Goal: Task Accomplishment & Management: Manage account settings

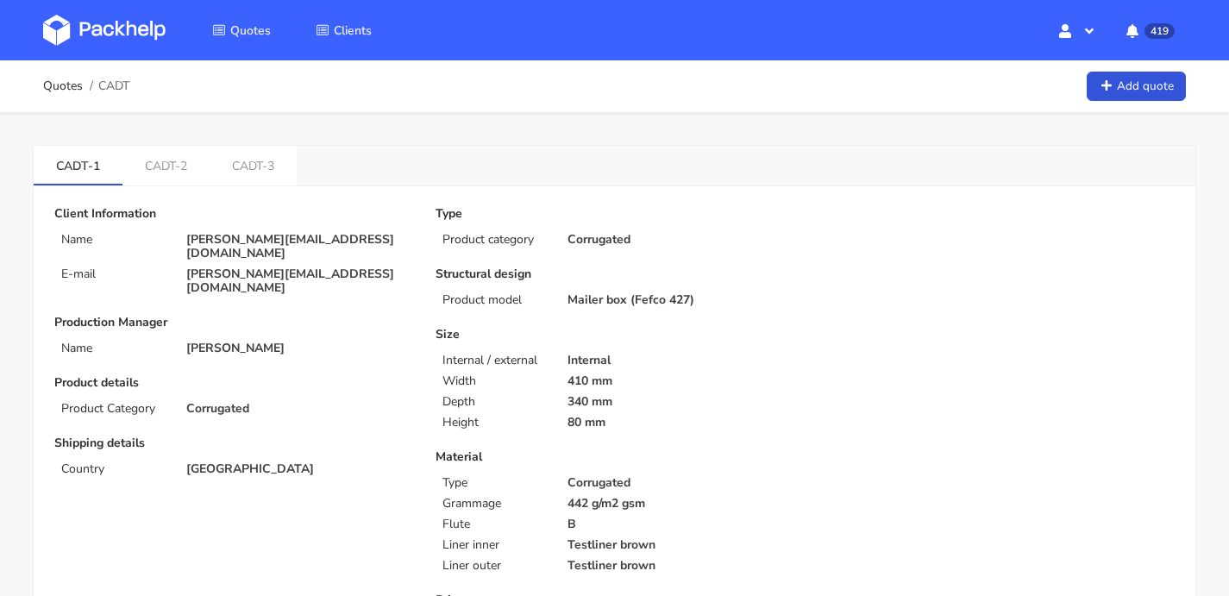
click at [95, 58] on div "Quotes Clients Hello, Monika Profile Sign Out 419 Notifications [tommaso.cattan…" at bounding box center [614, 30] width 1229 height 60
click at [103, 42] on img at bounding box center [104, 30] width 122 height 31
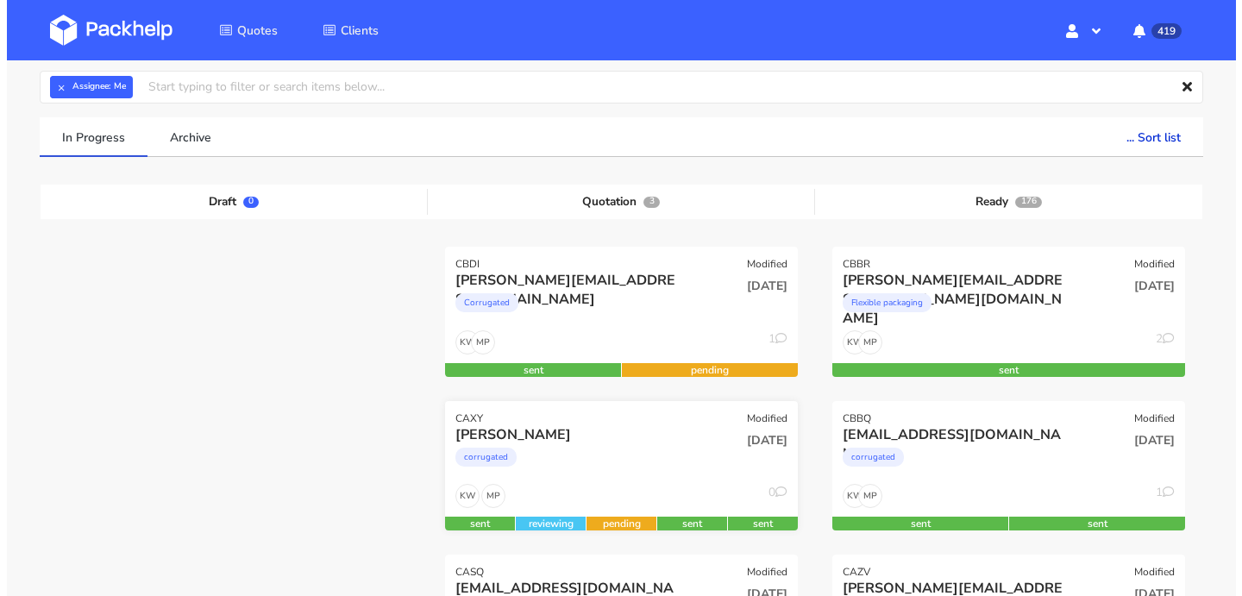
scroll to position [176, 0]
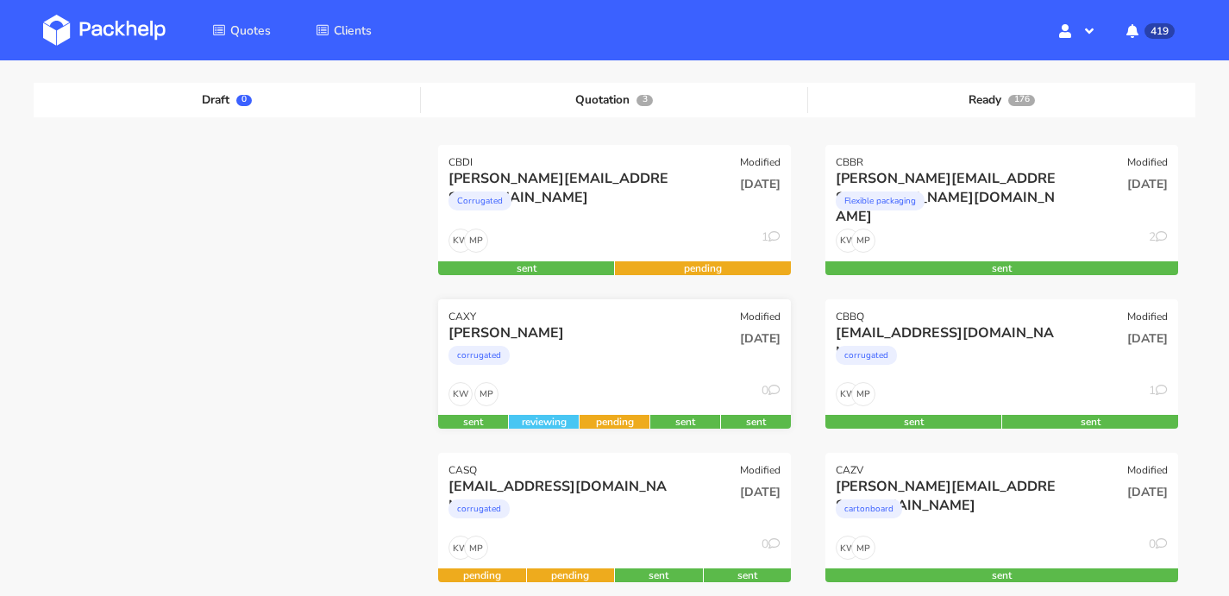
click at [656, 351] on div "corrugated" at bounding box center [560, 359] width 225 height 34
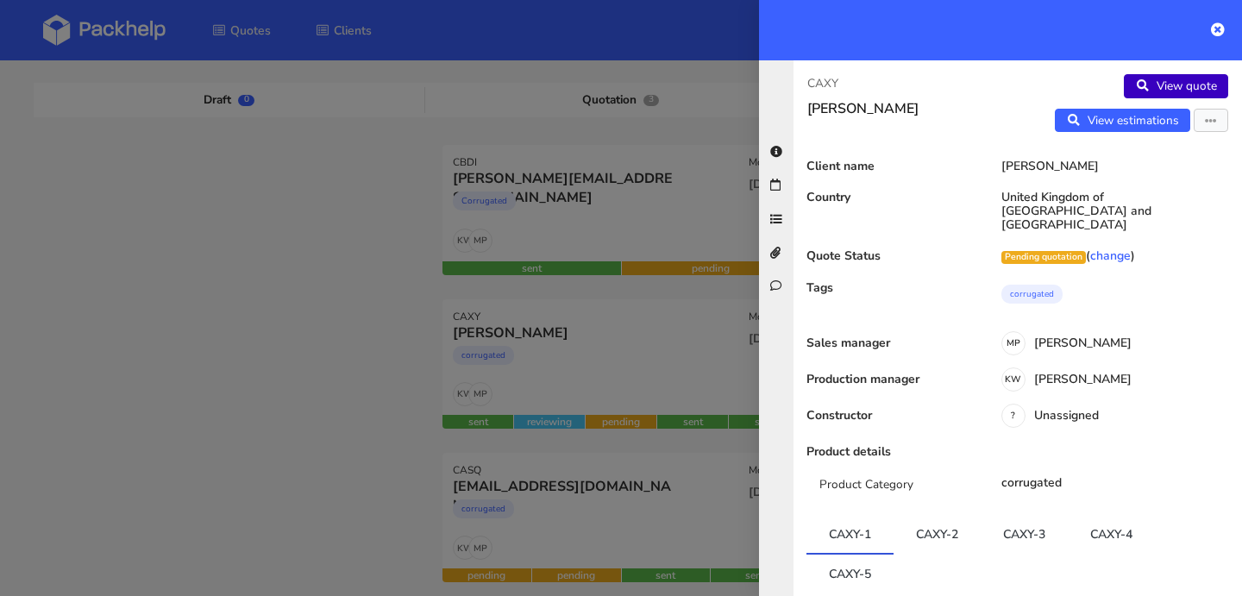
click at [1135, 90] on icon at bounding box center [1142, 86] width 15 height 12
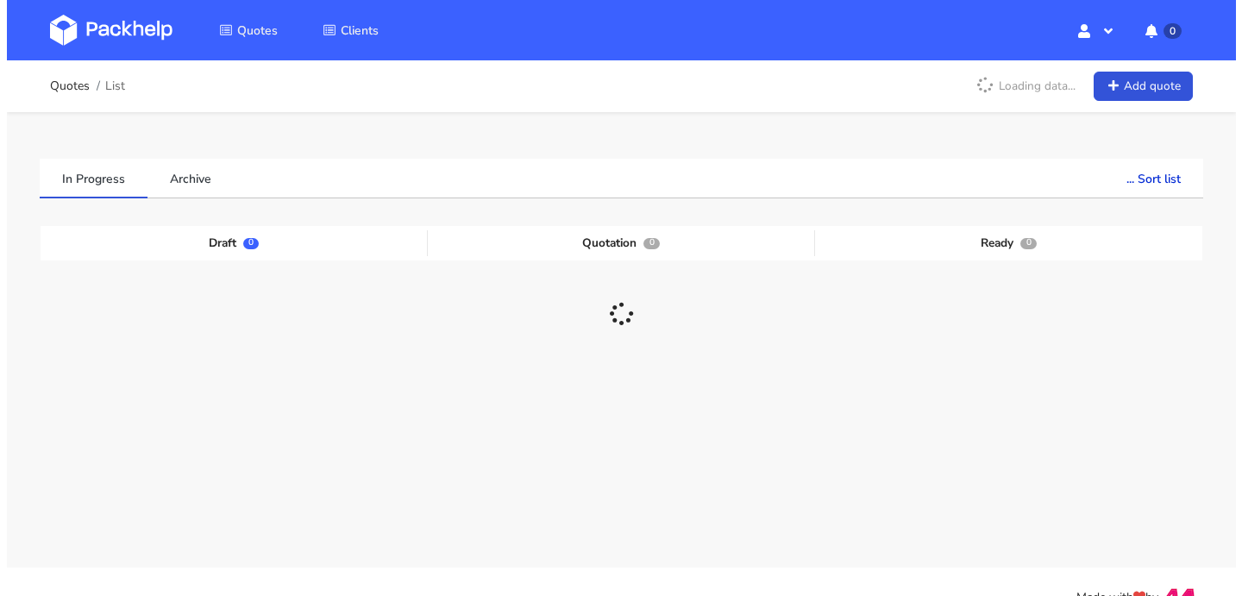
scroll to position [32, 0]
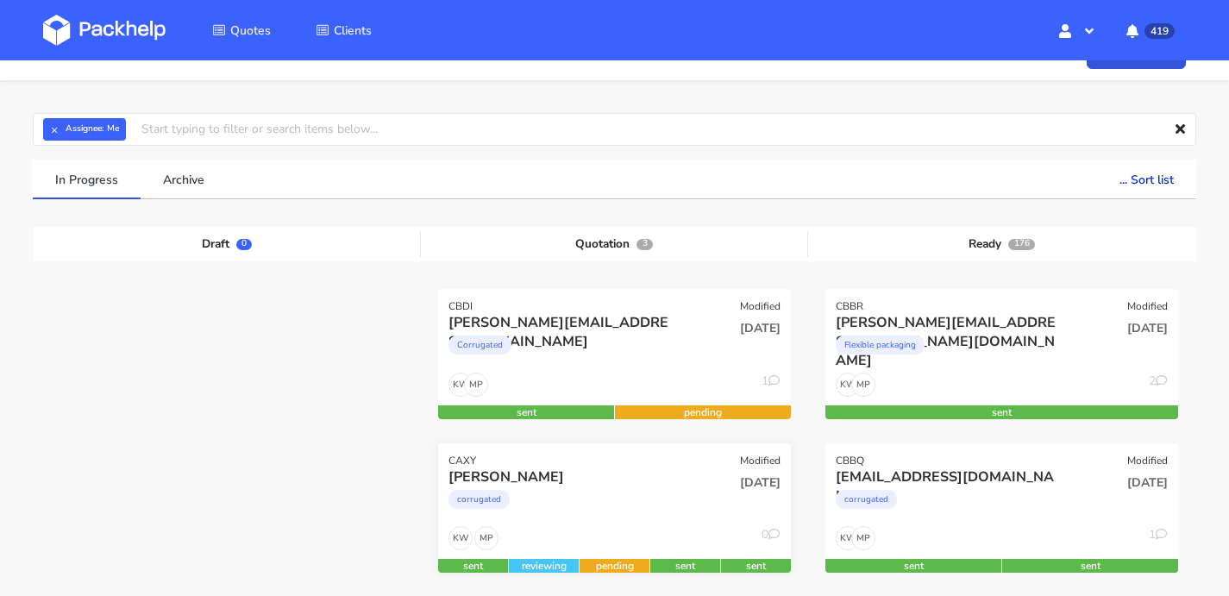
click at [680, 454] on div "CAXY Modified" at bounding box center [614, 455] width 353 height 24
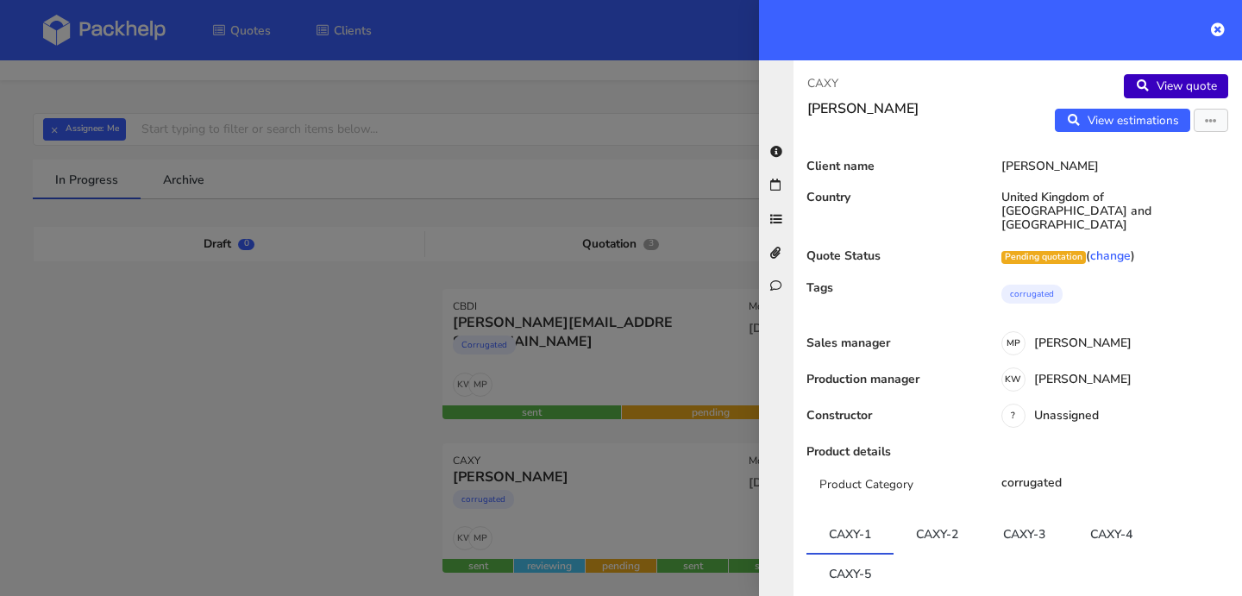
click at [1135, 88] on icon at bounding box center [1142, 86] width 15 height 12
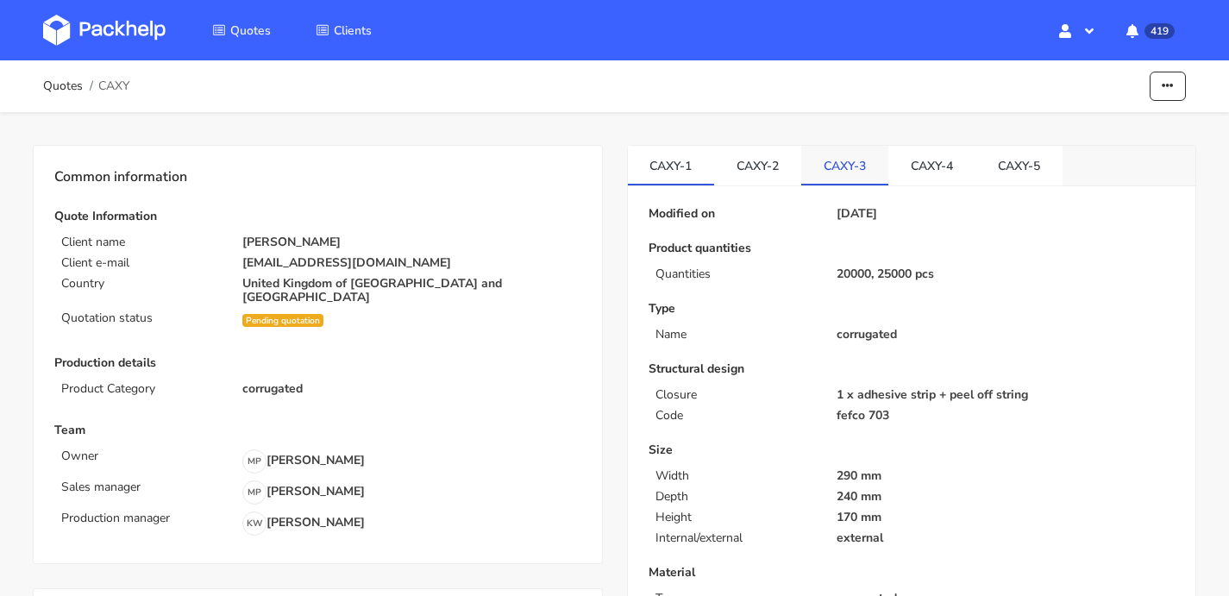
click at [855, 177] on link "CAXY-3" at bounding box center [844, 165] width 87 height 38
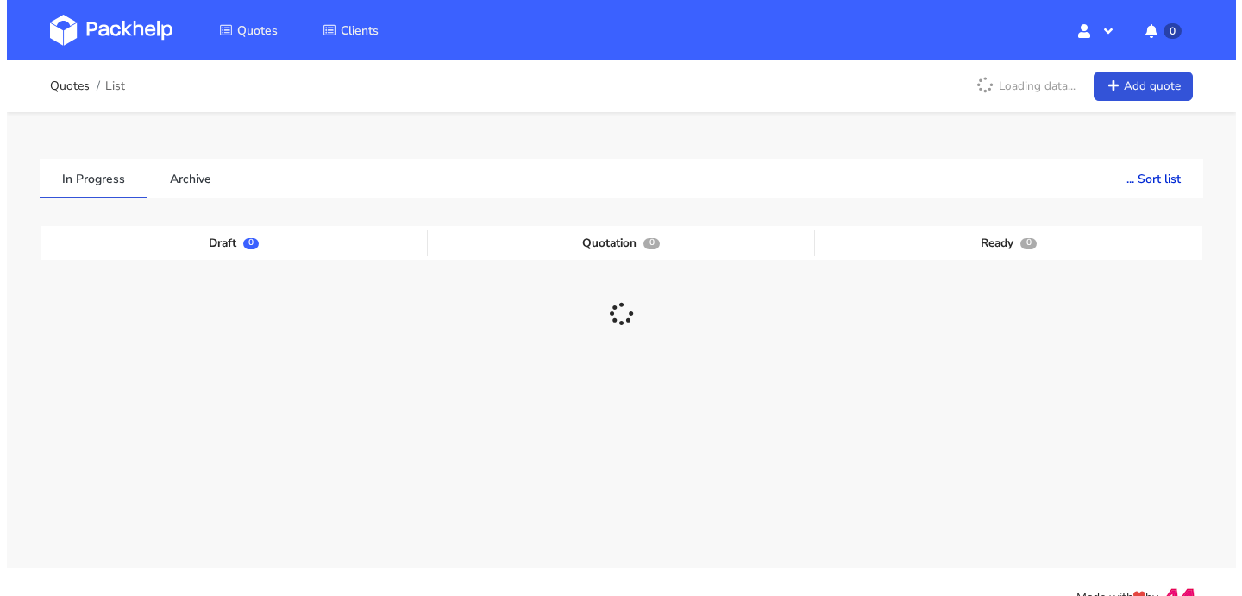
scroll to position [32, 0]
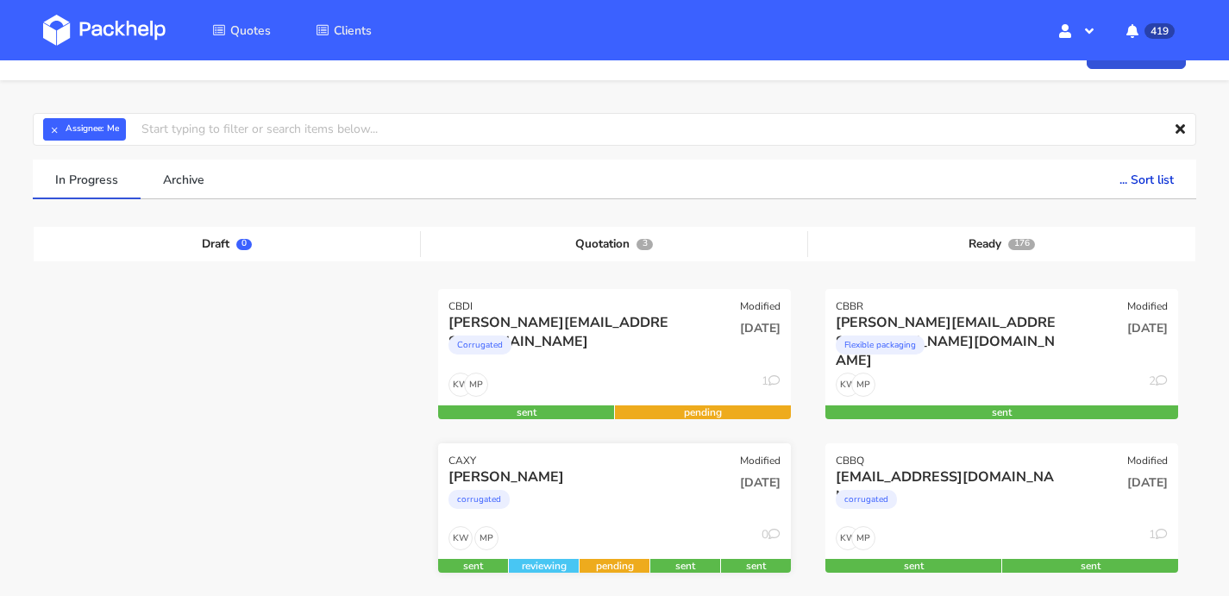
click at [645, 447] on div "CAXY Modified" at bounding box center [614, 455] width 353 height 24
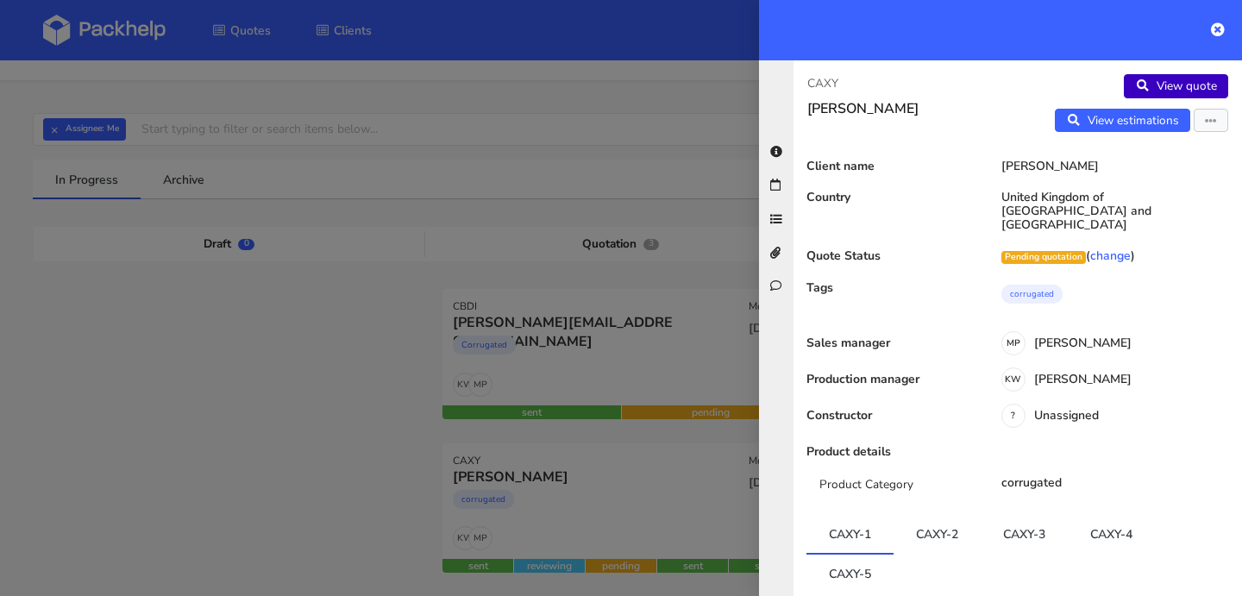
click at [1178, 83] on link "View quote" at bounding box center [1176, 86] width 104 height 24
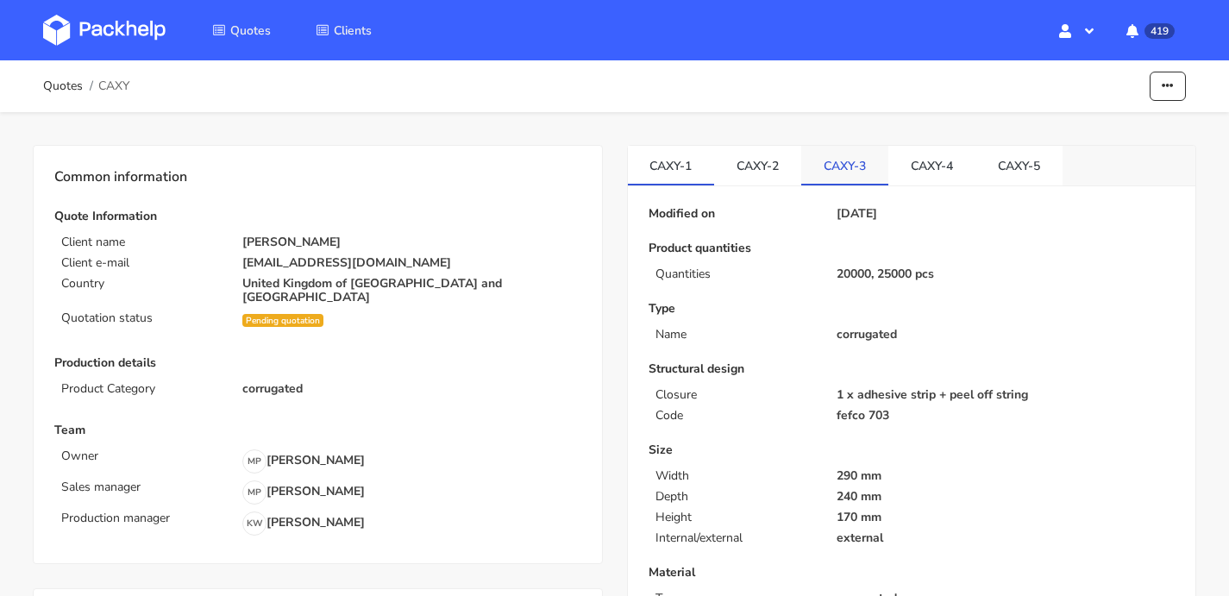
click at [864, 173] on link "CAXY-3" at bounding box center [844, 165] width 87 height 38
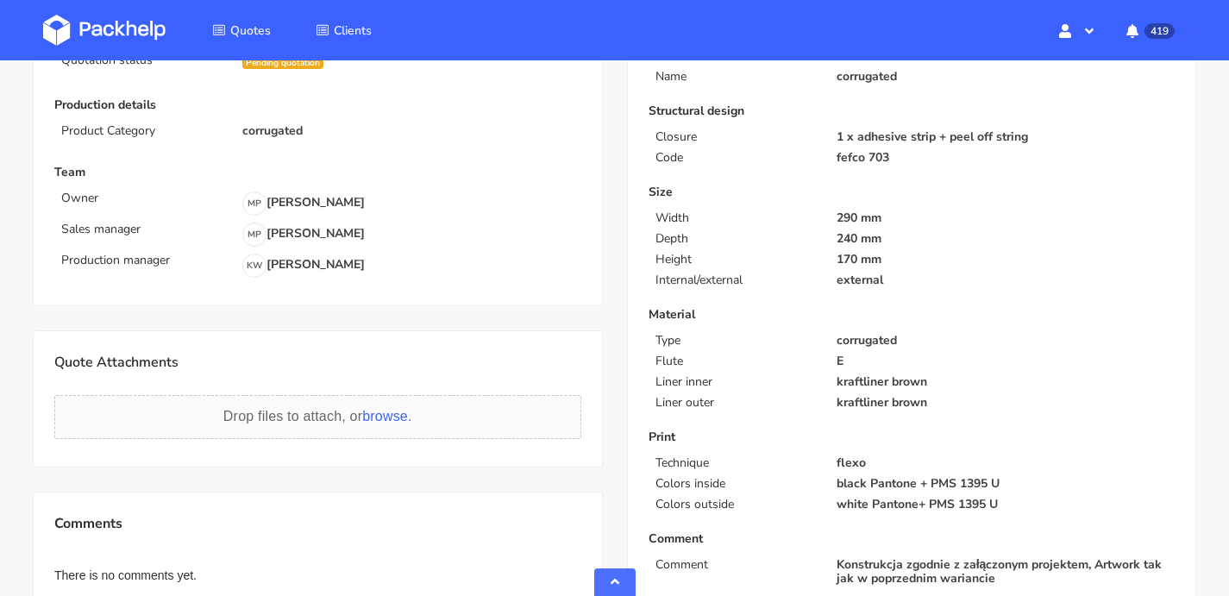
scroll to position [586, 0]
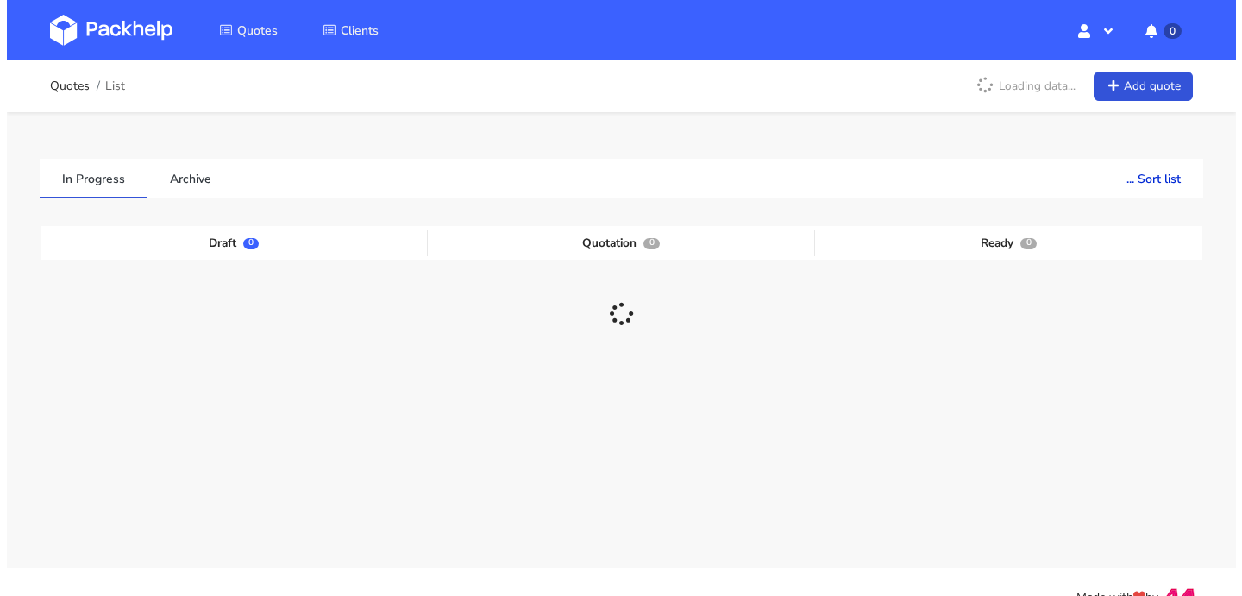
scroll to position [32, 0]
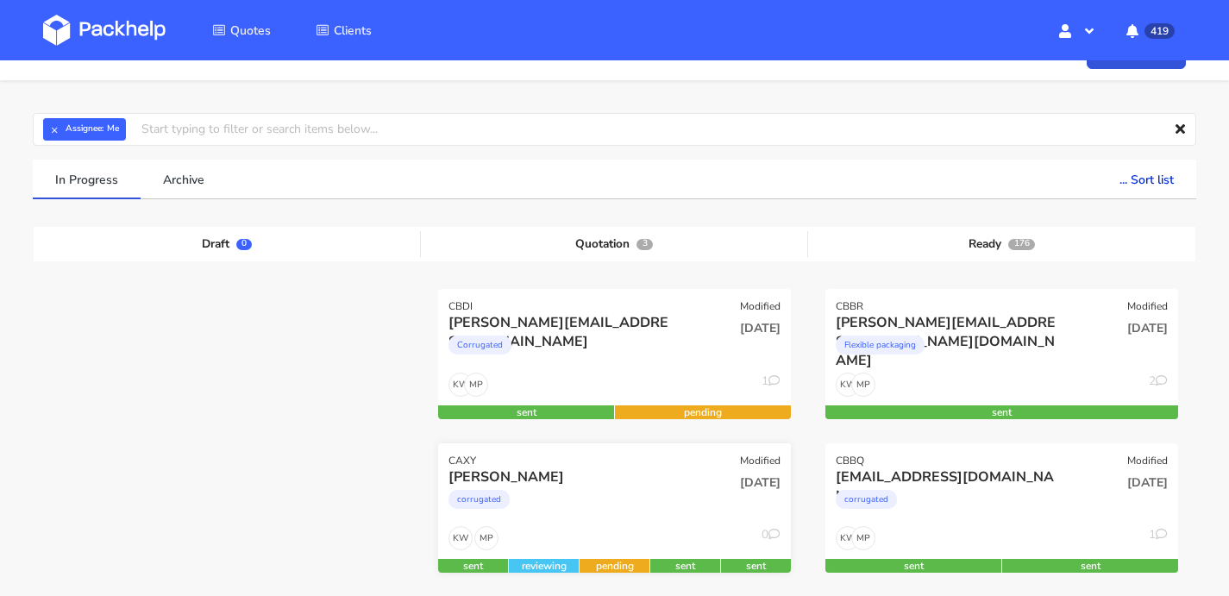
click at [650, 462] on div "CAXY Modified" at bounding box center [614, 455] width 353 height 24
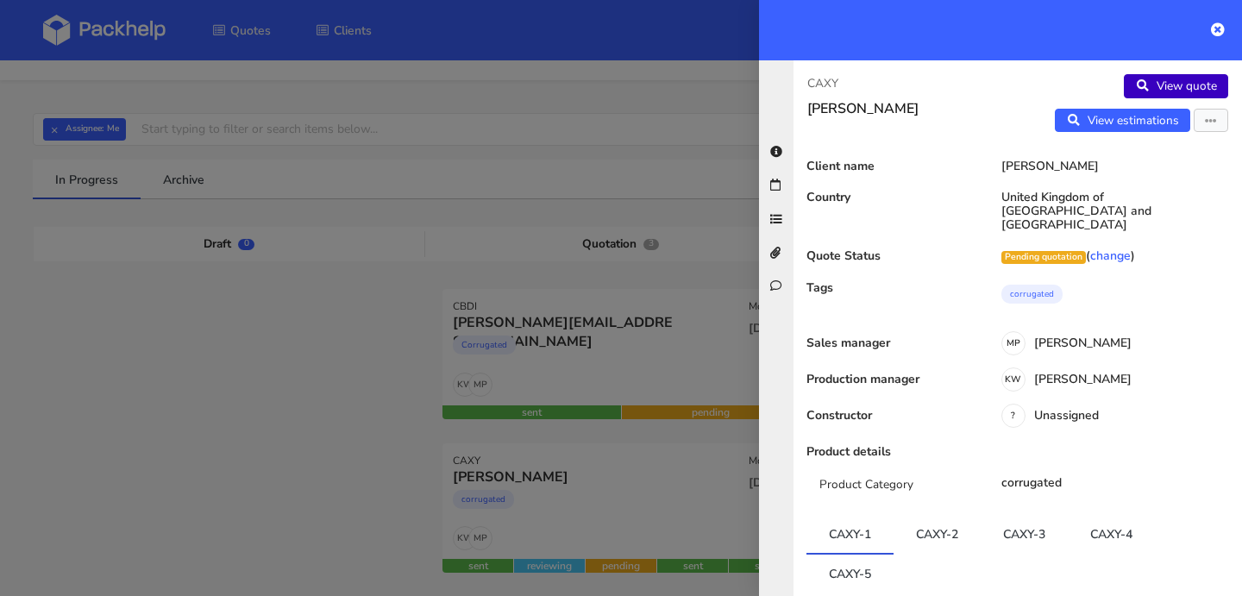
click at [1170, 81] on link "View quote" at bounding box center [1176, 86] width 104 height 24
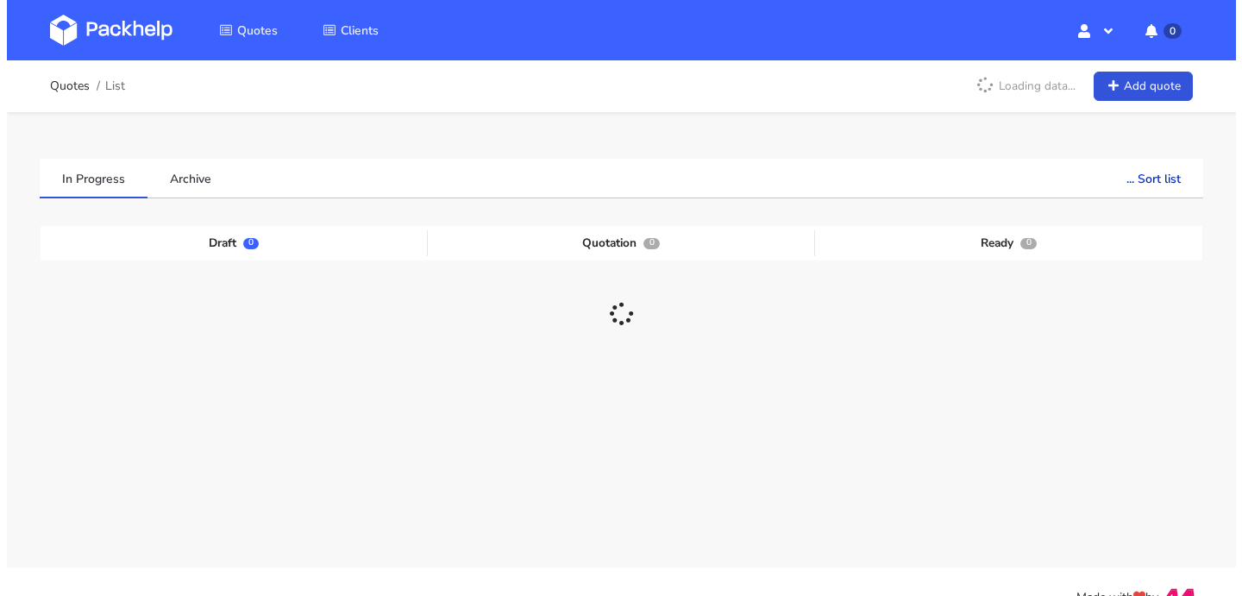
scroll to position [32, 0]
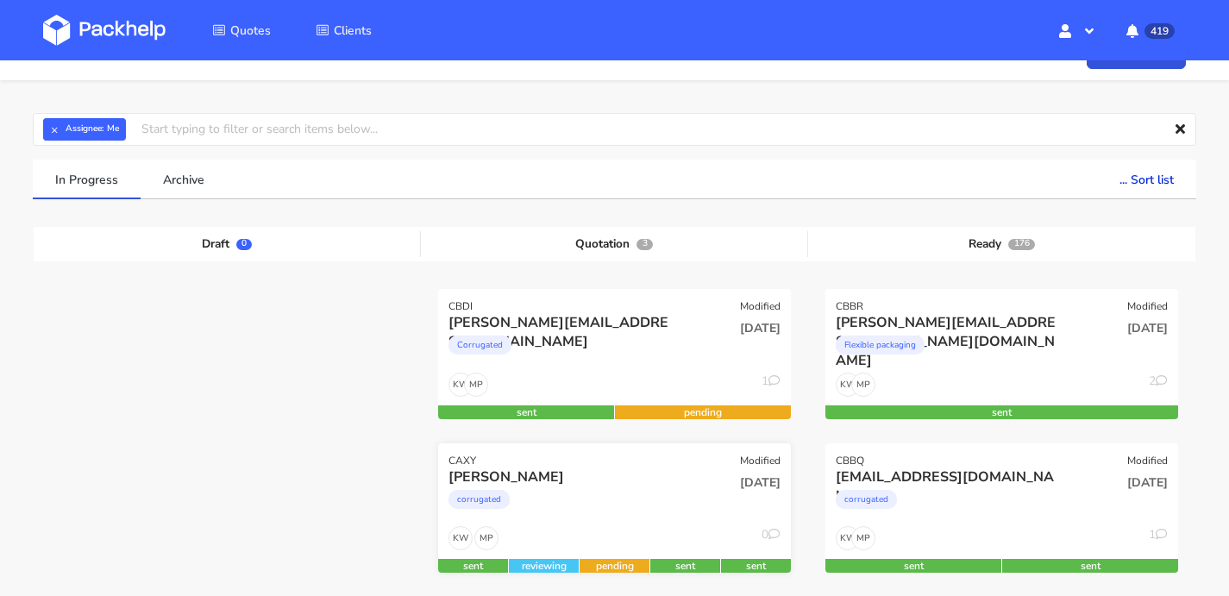
click at [602, 507] on div "corrugated" at bounding box center [560, 503] width 225 height 34
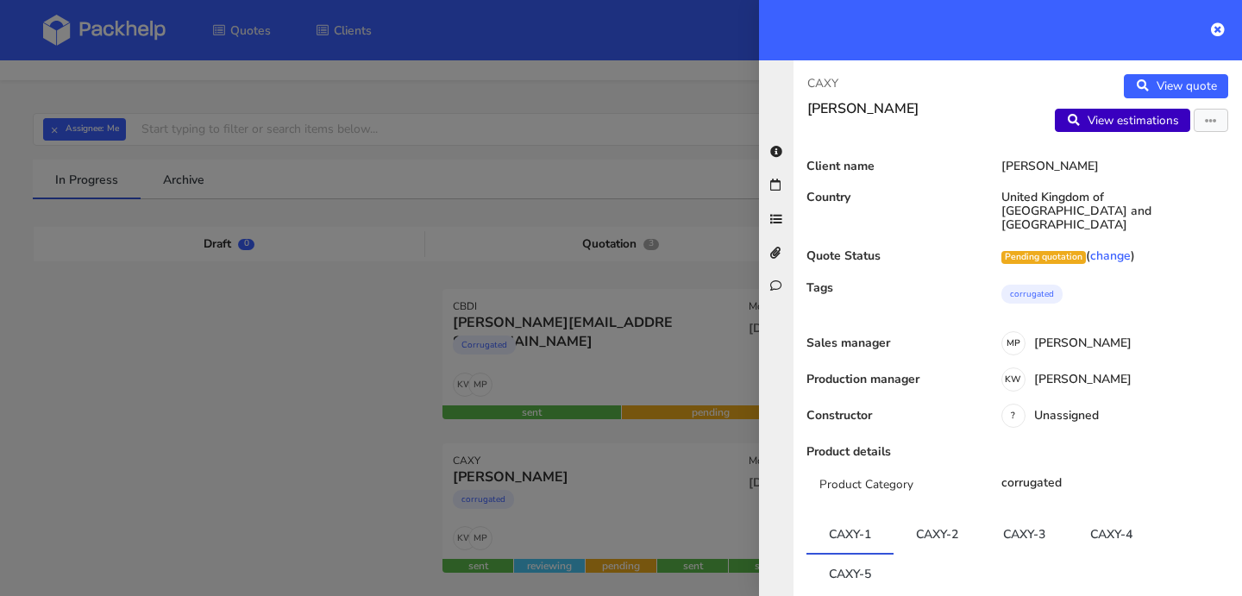
click at [1102, 126] on link "View estimations" at bounding box center [1122, 121] width 135 height 24
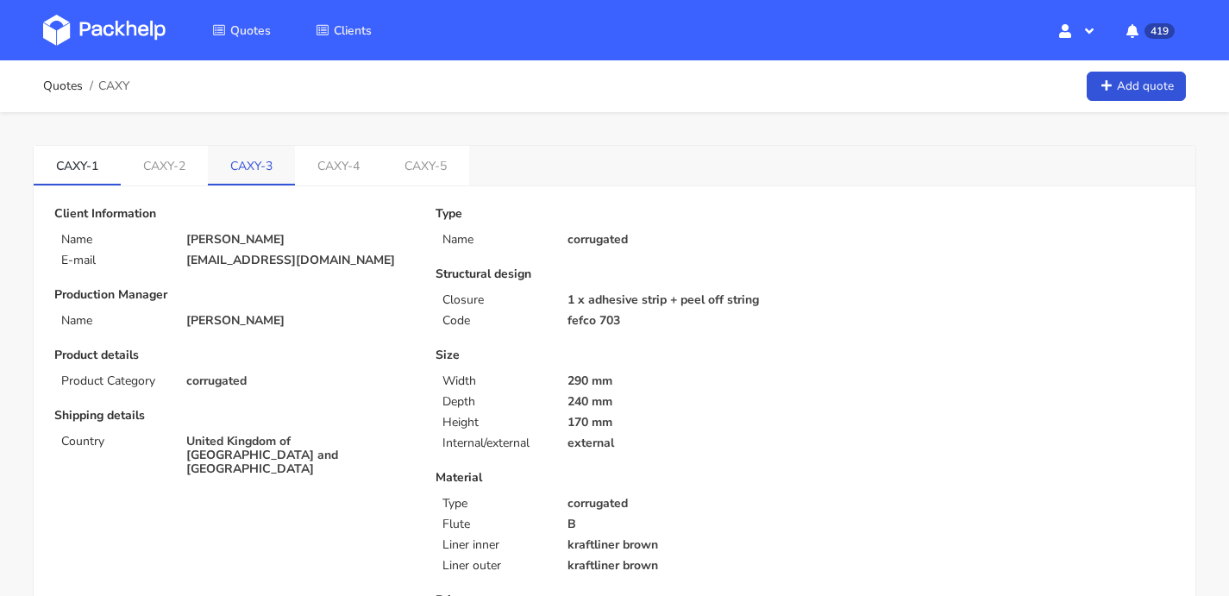
click at [281, 171] on link "CAXY-3" at bounding box center [251, 165] width 87 height 38
click at [341, 157] on link "CAXY-4" at bounding box center [338, 165] width 87 height 38
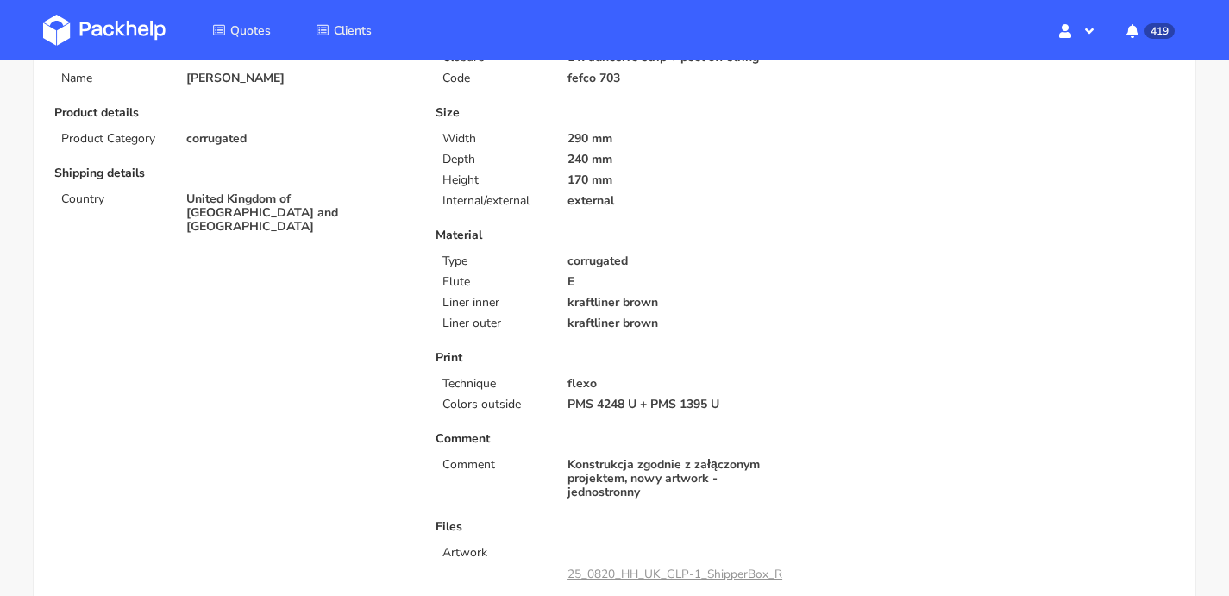
scroll to position [24, 0]
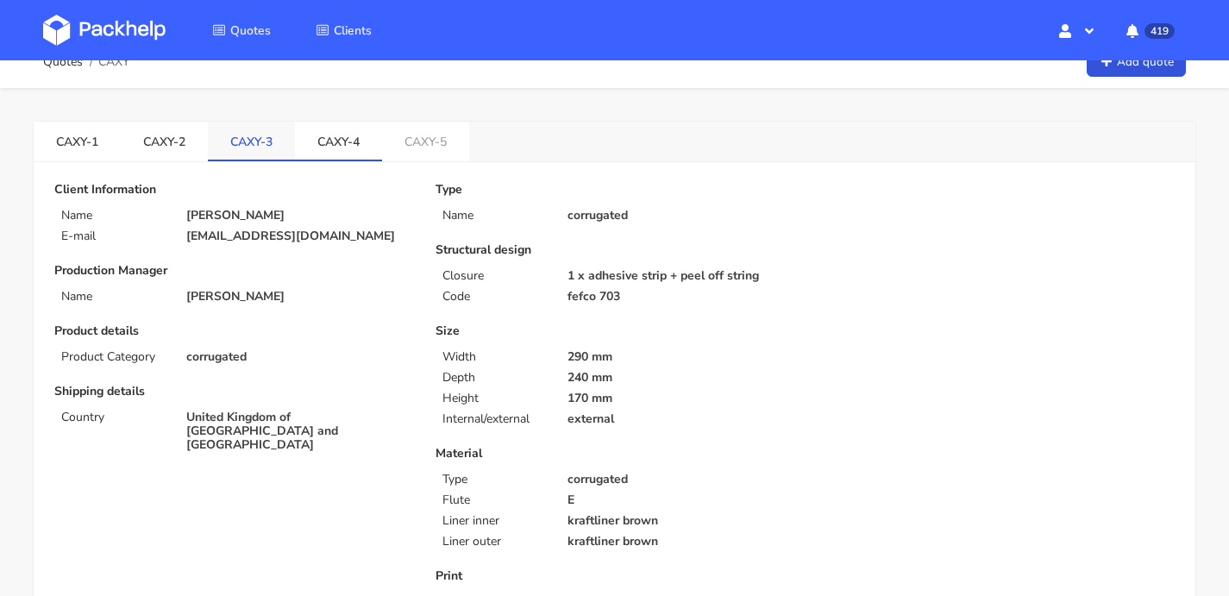
click at [284, 131] on link "CAXY-3" at bounding box center [251, 141] width 87 height 38
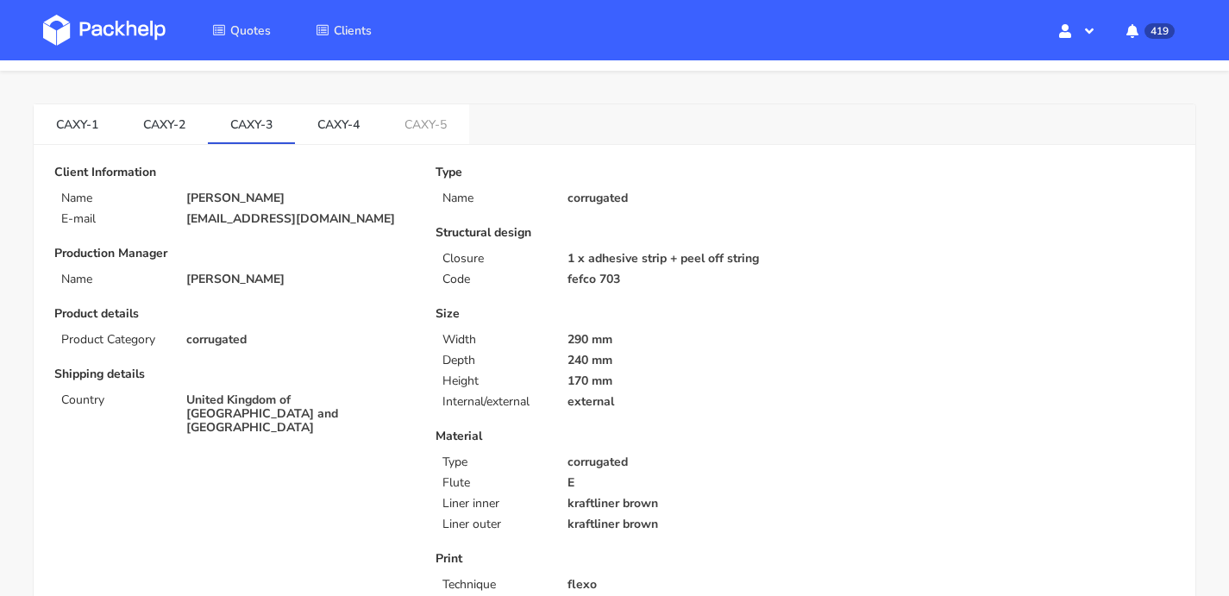
scroll to position [0, 0]
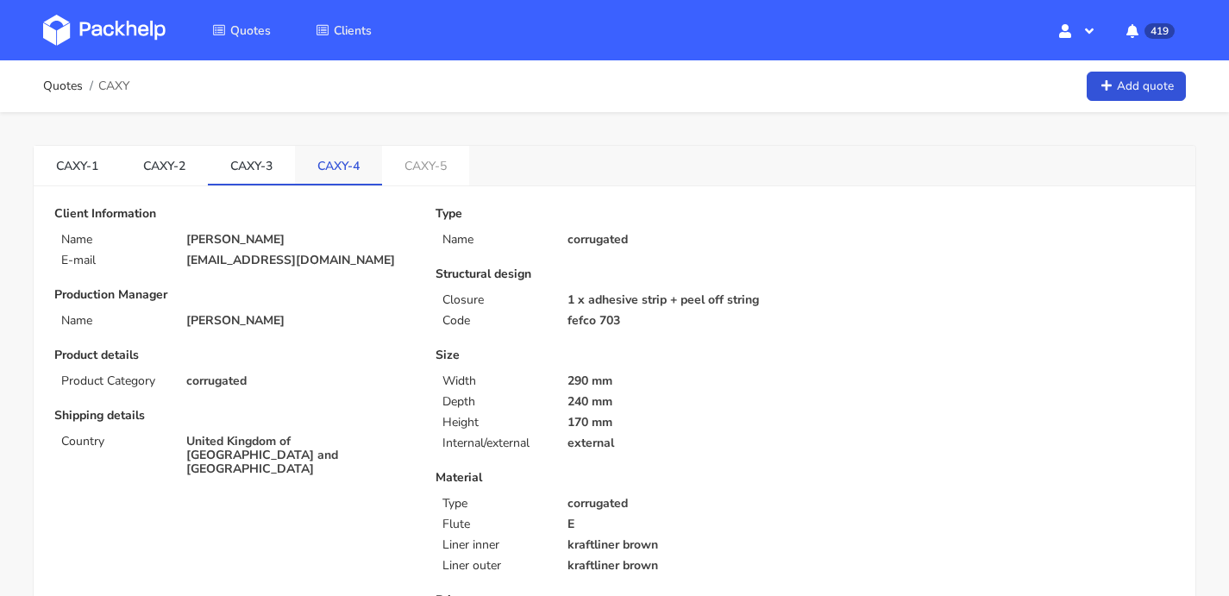
click at [362, 167] on link "CAXY-4" at bounding box center [338, 165] width 87 height 38
click at [423, 162] on link "CAXY-5" at bounding box center [425, 165] width 87 height 38
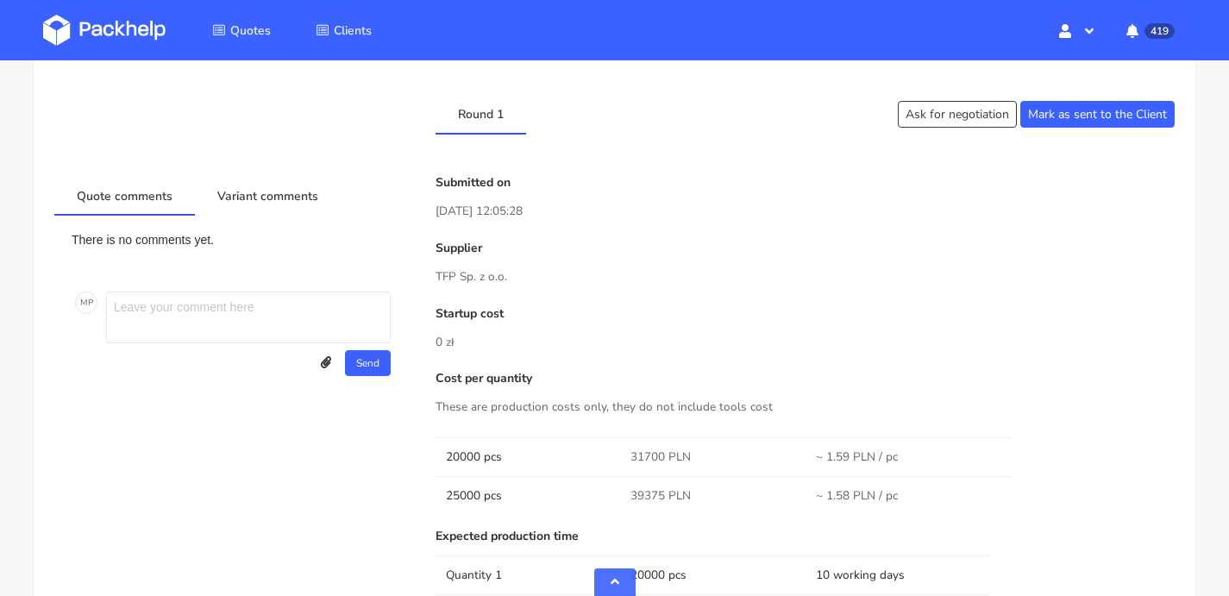
scroll to position [974, 0]
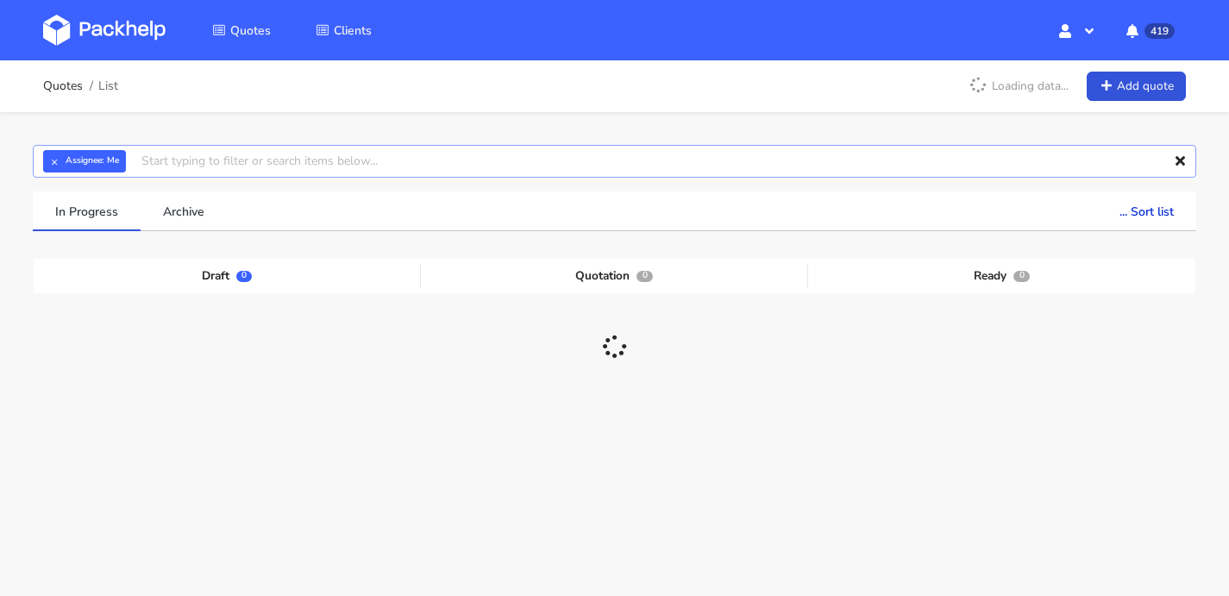
click at [166, 160] on input "text" at bounding box center [614, 161] width 1163 height 33
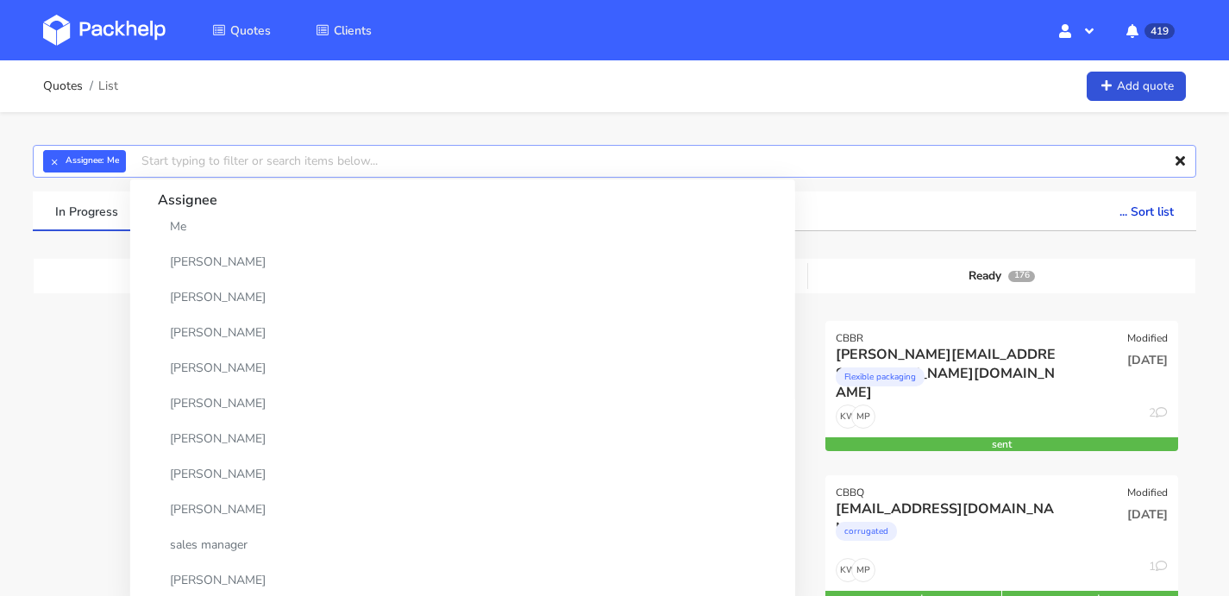
paste input "CBBL-2"
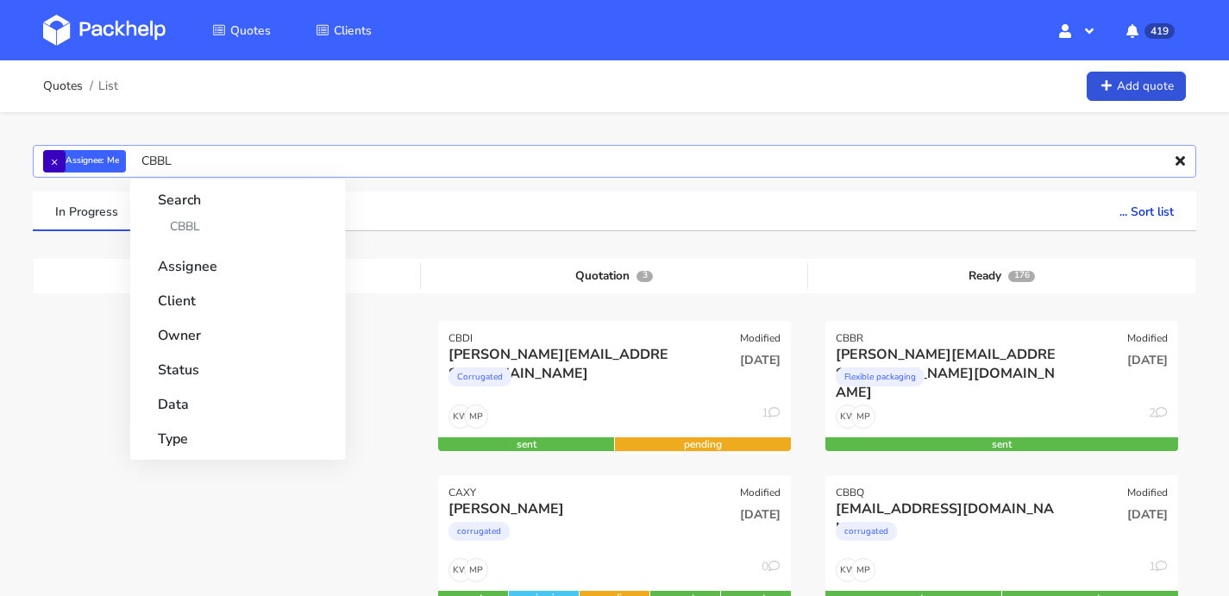
type input "CBBL"
click at [49, 161] on button "×" at bounding box center [54, 161] width 22 height 22
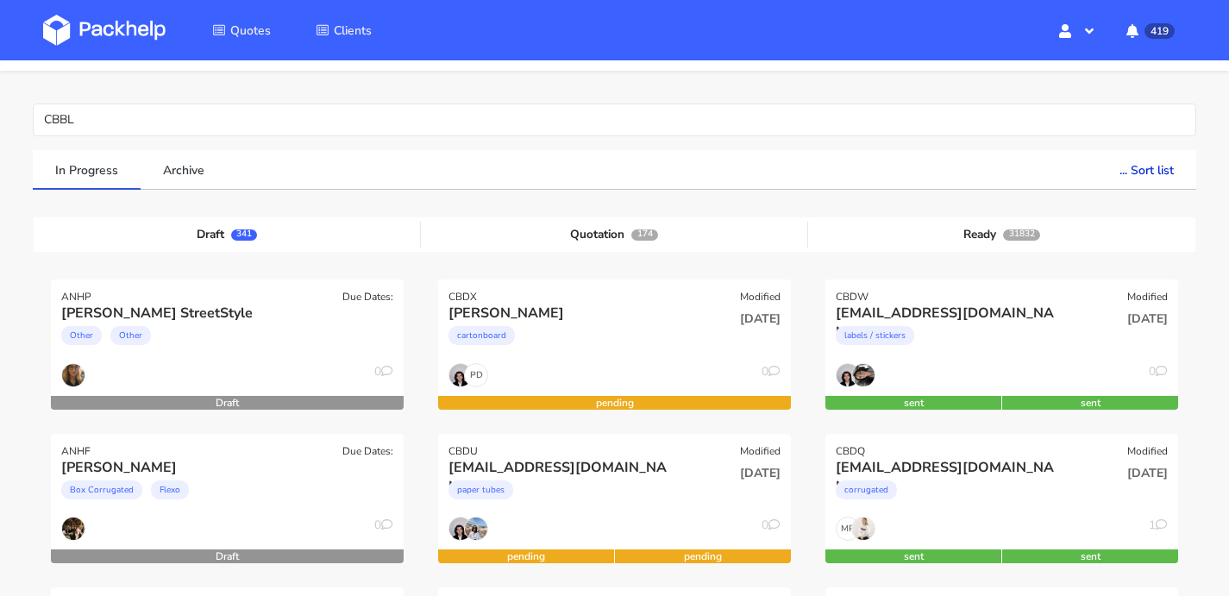
scroll to position [27, 0]
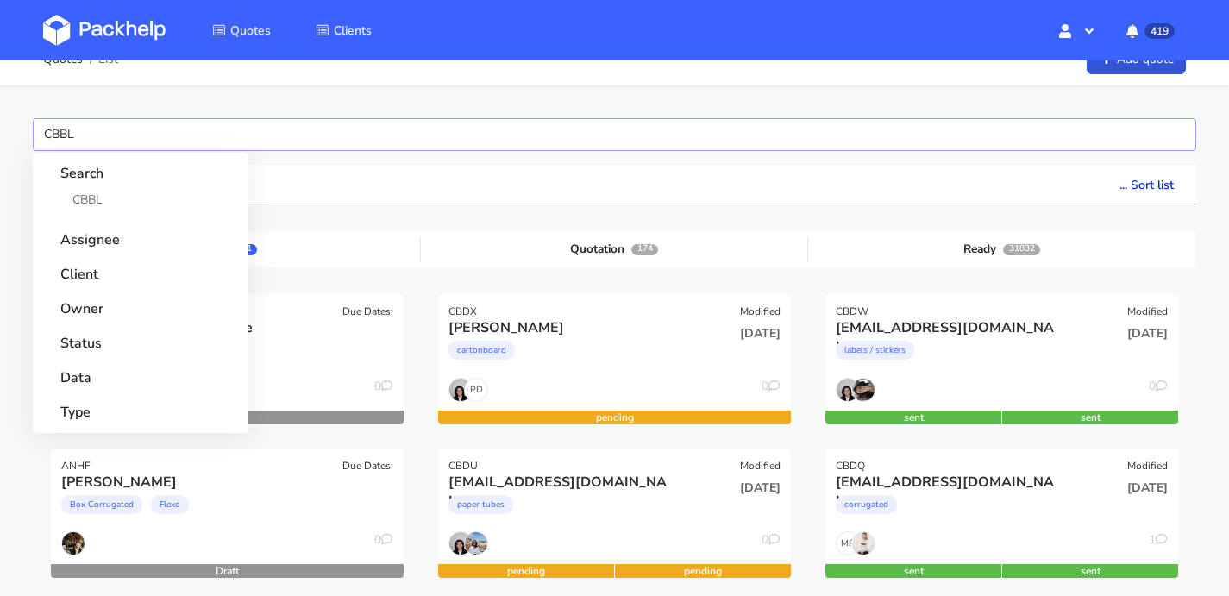
click at [150, 124] on input "CBBL" at bounding box center [614, 134] width 1163 height 33
click at [115, 191] on link "CBBL" at bounding box center [140, 200] width 160 height 32
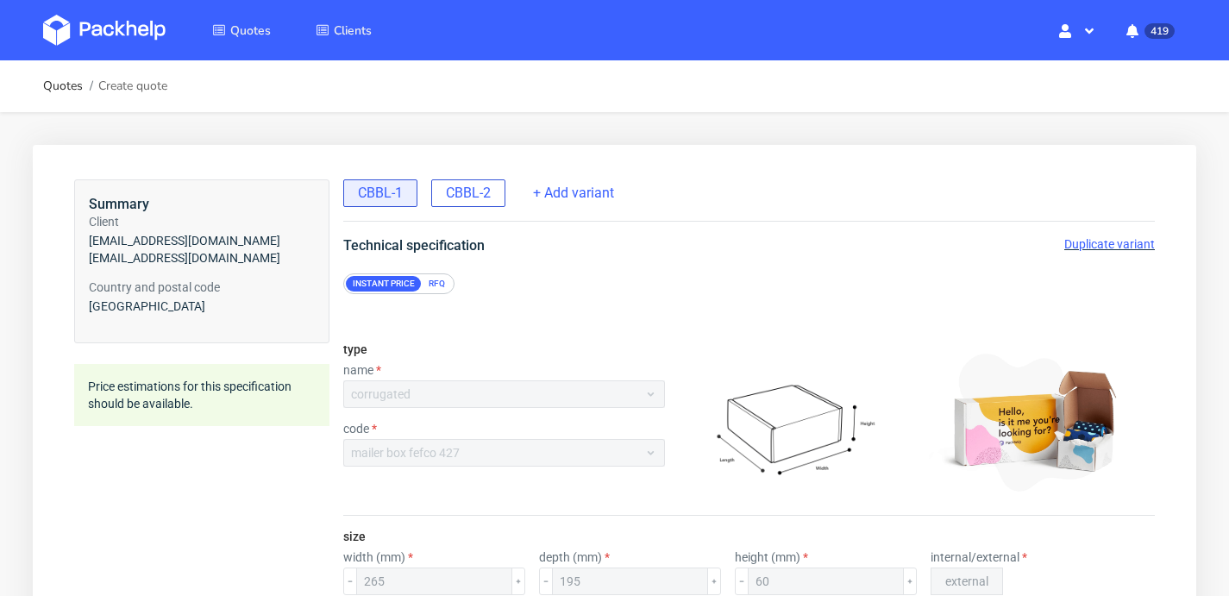
click at [471, 184] on span "CBBL-2" at bounding box center [468, 193] width 45 height 19
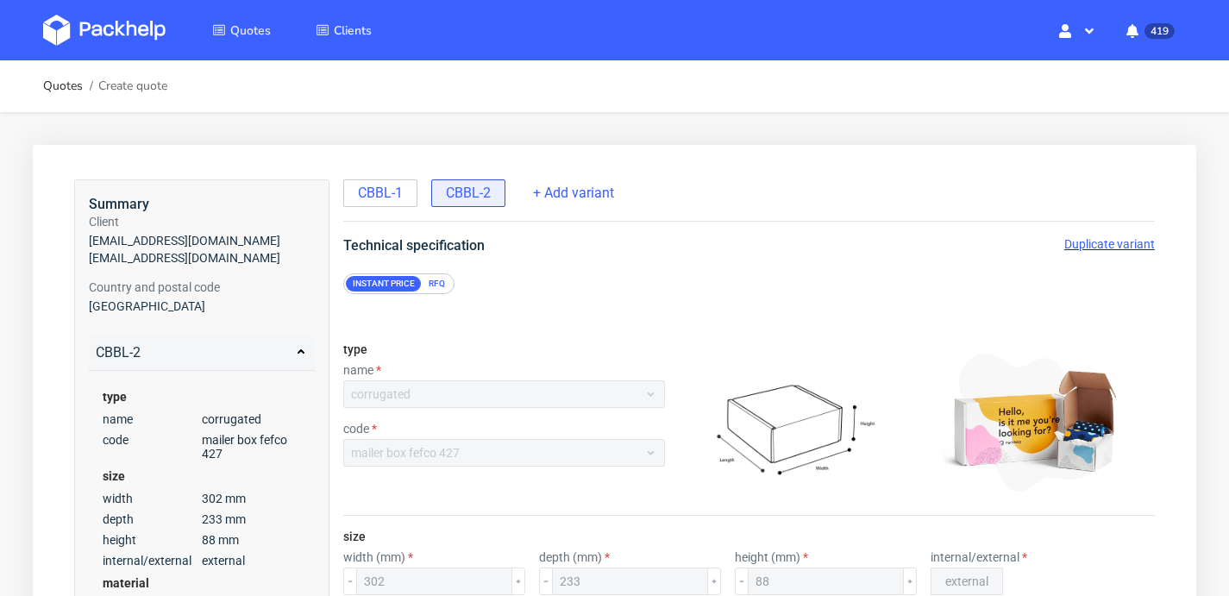
click at [1132, 250] on span "Duplicate variant" at bounding box center [1109, 244] width 91 height 14
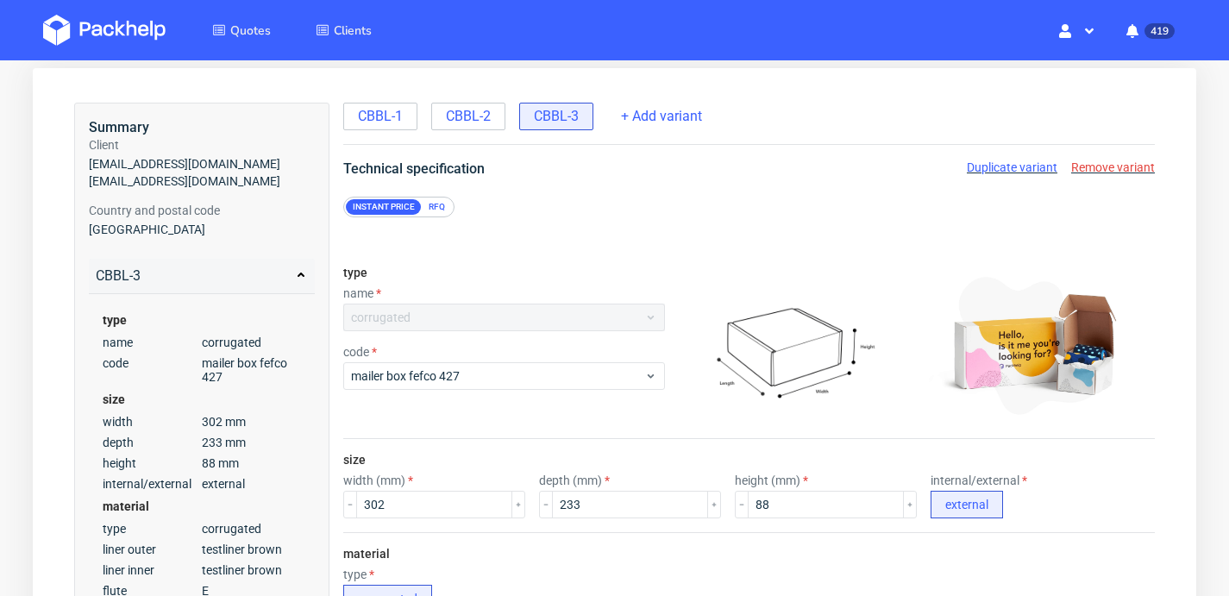
scroll to position [147, 0]
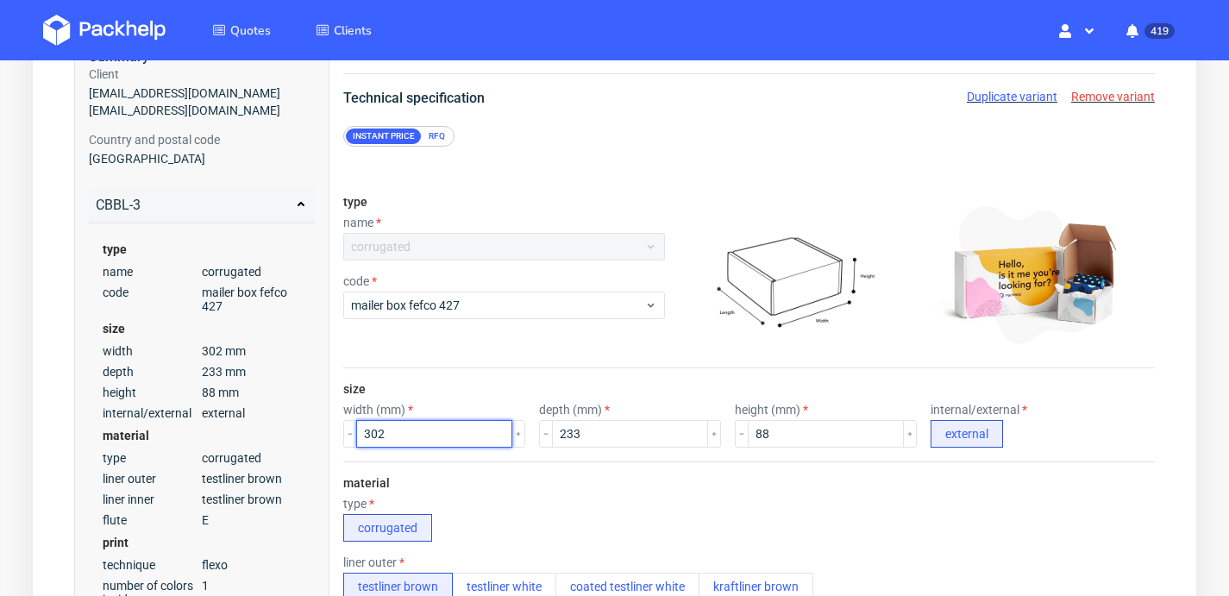
drag, startPoint x: 386, startPoint y: 435, endPoint x: 400, endPoint y: 435, distance: 13.8
click at [400, 435] on input "302" at bounding box center [434, 434] width 156 height 28
type input "350"
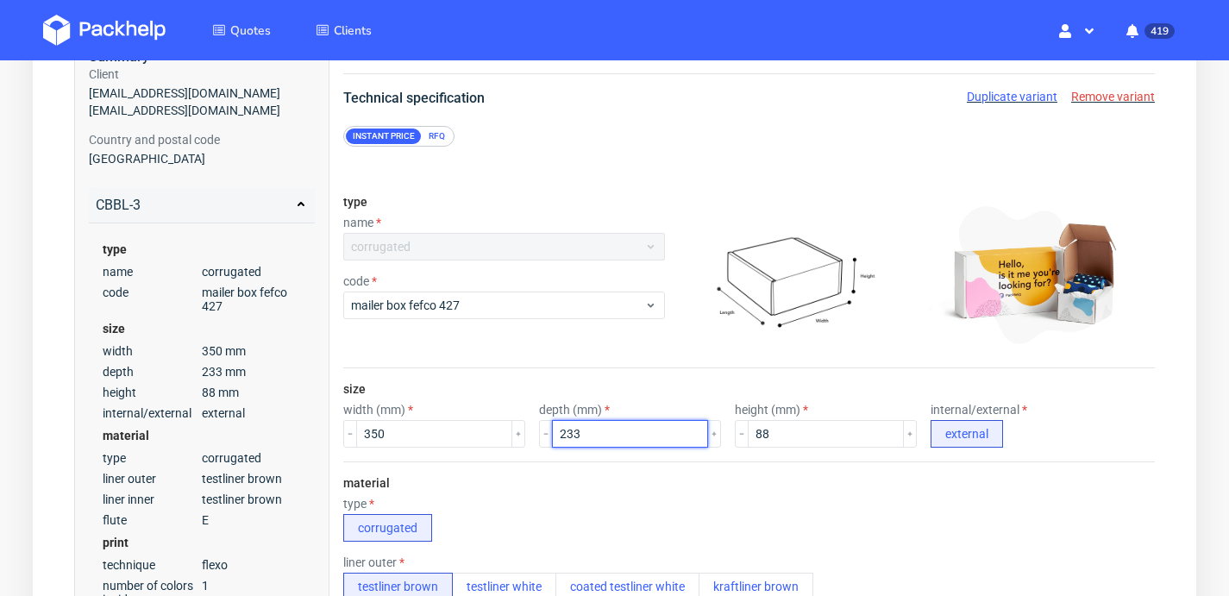
drag, startPoint x: 553, startPoint y: 434, endPoint x: 582, endPoint y: 432, distance: 29.4
click at [582, 432] on input "233" at bounding box center [630, 434] width 156 height 28
type input "260"
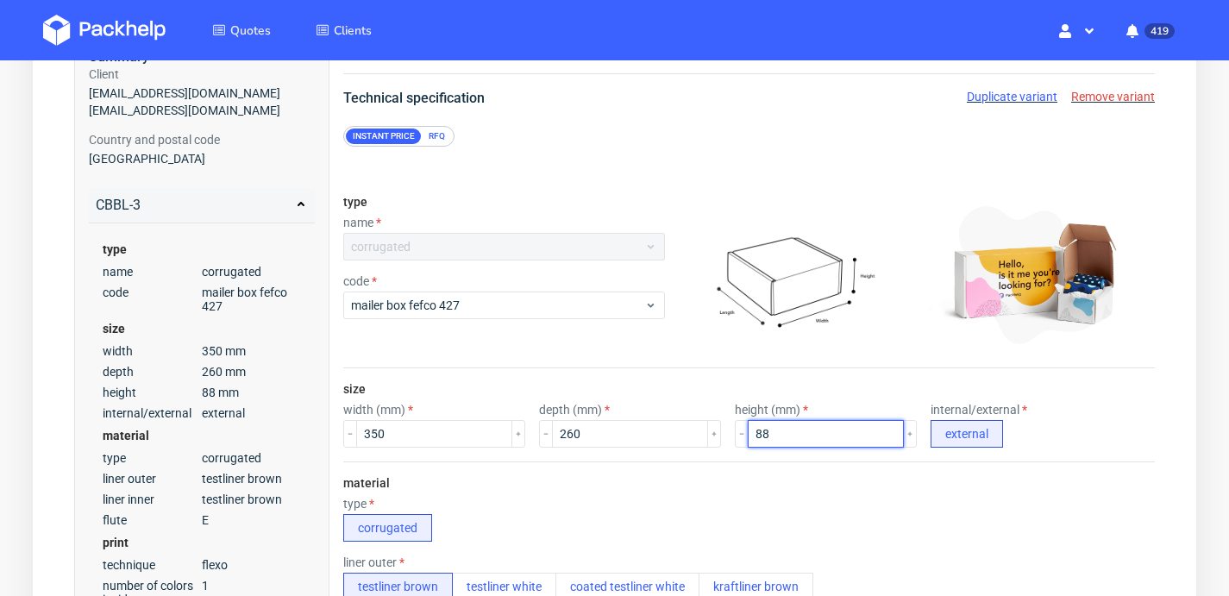
drag, startPoint x: 716, startPoint y: 427, endPoint x: 741, endPoint y: 428, distance: 25.0
click at [748, 428] on input "88" at bounding box center [826, 434] width 156 height 28
type input "100"
click at [944, 364] on div "type name corrugated code mailer box fefco 427" at bounding box center [748, 274] width 811 height 187
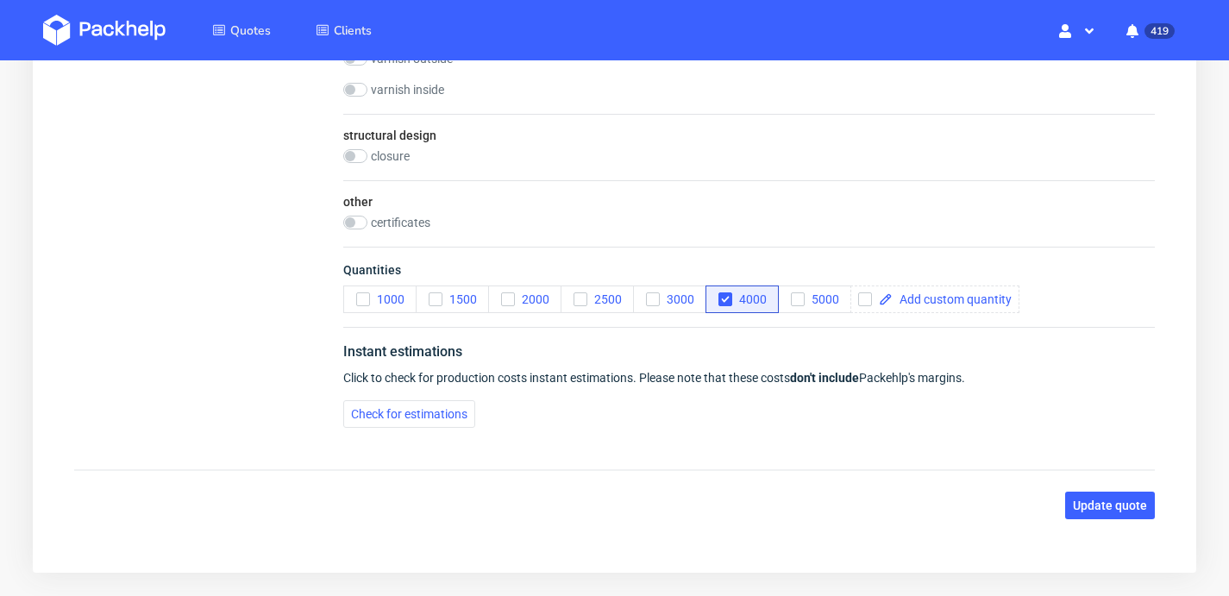
scroll to position [1229, 0]
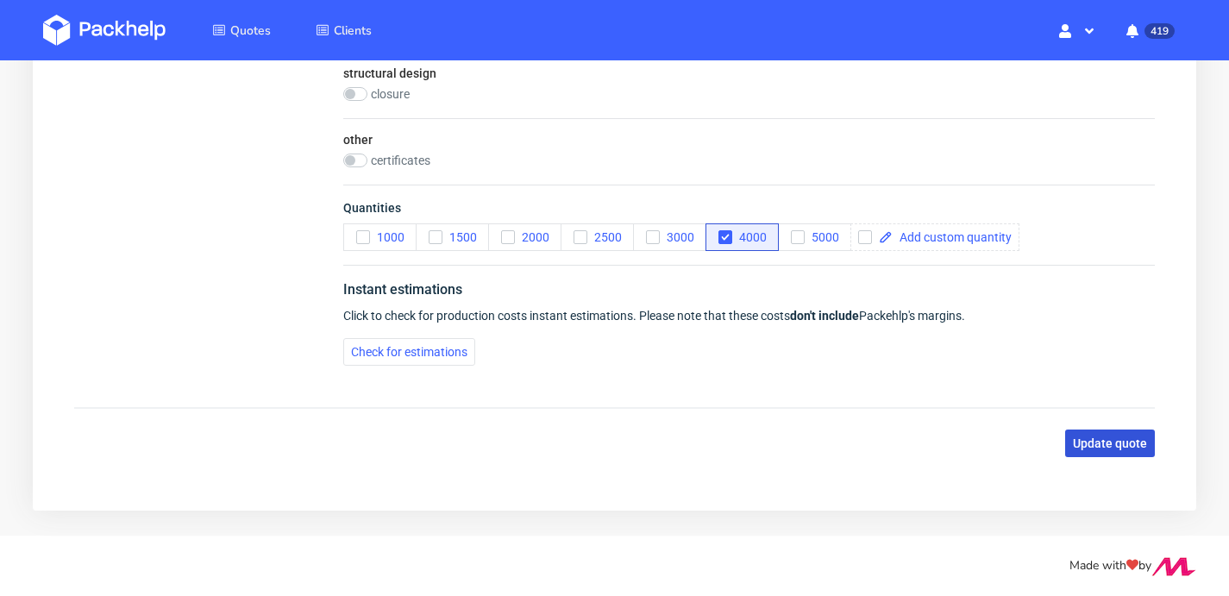
click at [1096, 437] on span "Update quote" at bounding box center [1110, 443] width 74 height 12
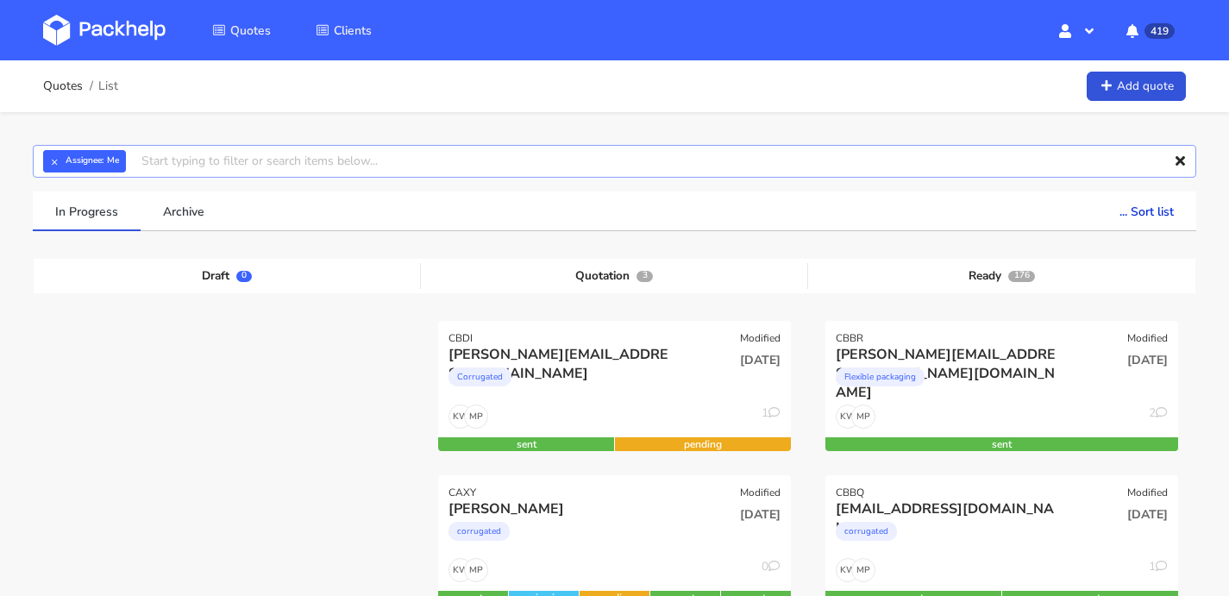
click at [224, 171] on input "text" at bounding box center [614, 161] width 1163 height 33
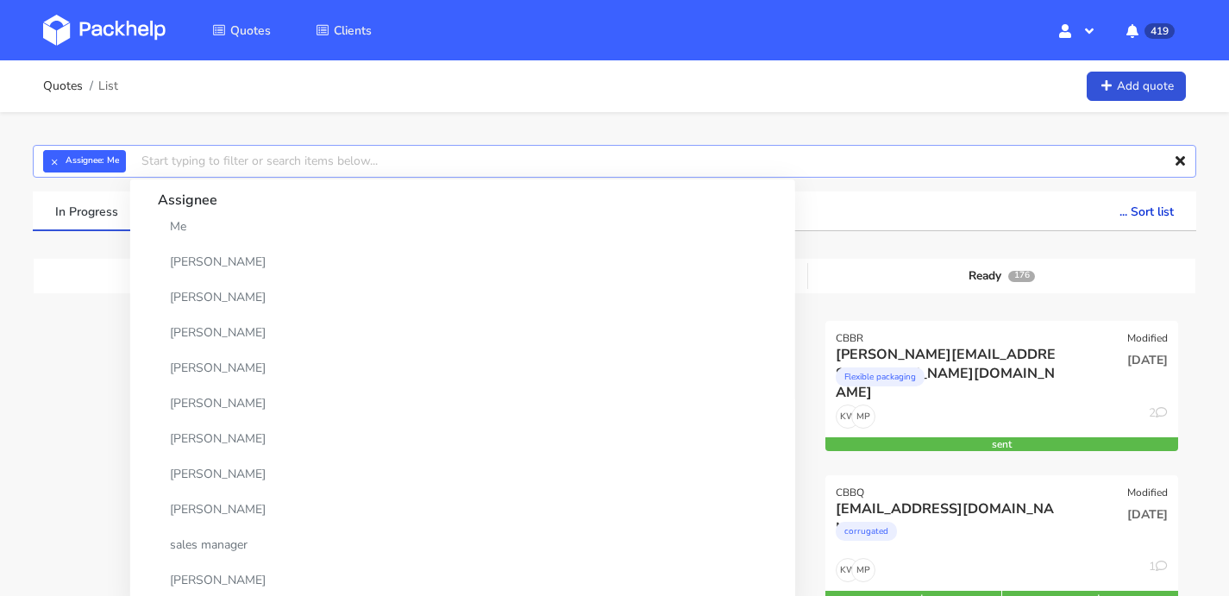
click at [219, 166] on input "text" at bounding box center [614, 161] width 1163 height 33
paste input "CBBL-2"
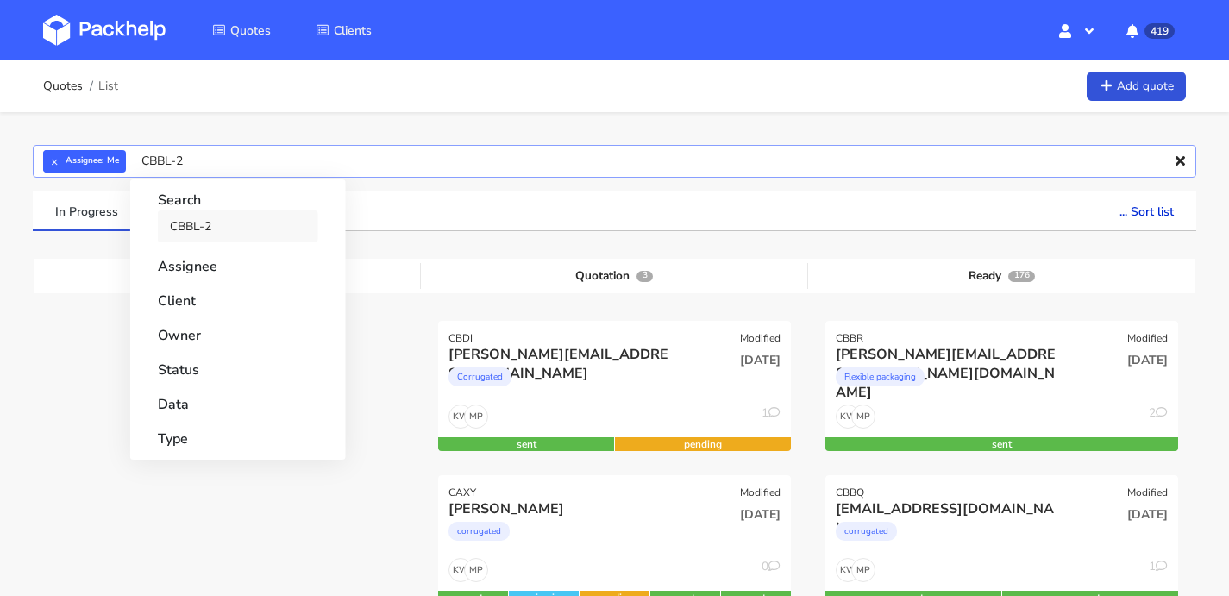
type input "CBBL-2"
click at [197, 217] on link "CBBL-2" at bounding box center [238, 226] width 160 height 32
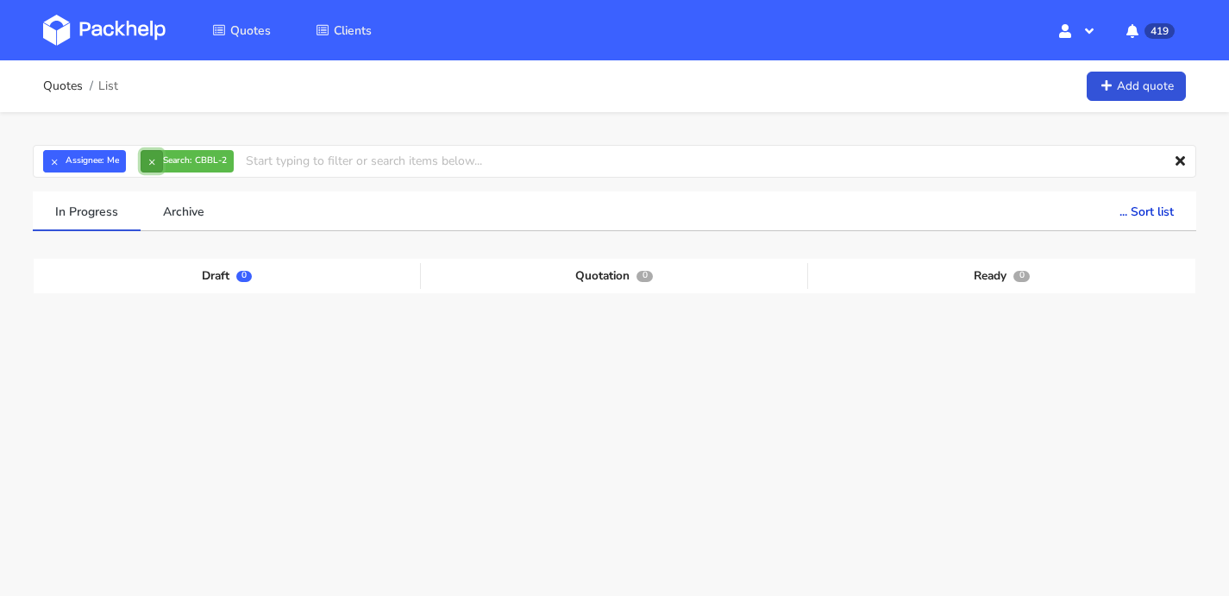
click at [150, 164] on button "×" at bounding box center [152, 161] width 22 height 22
click at [54, 159] on button "×" at bounding box center [54, 161] width 22 height 22
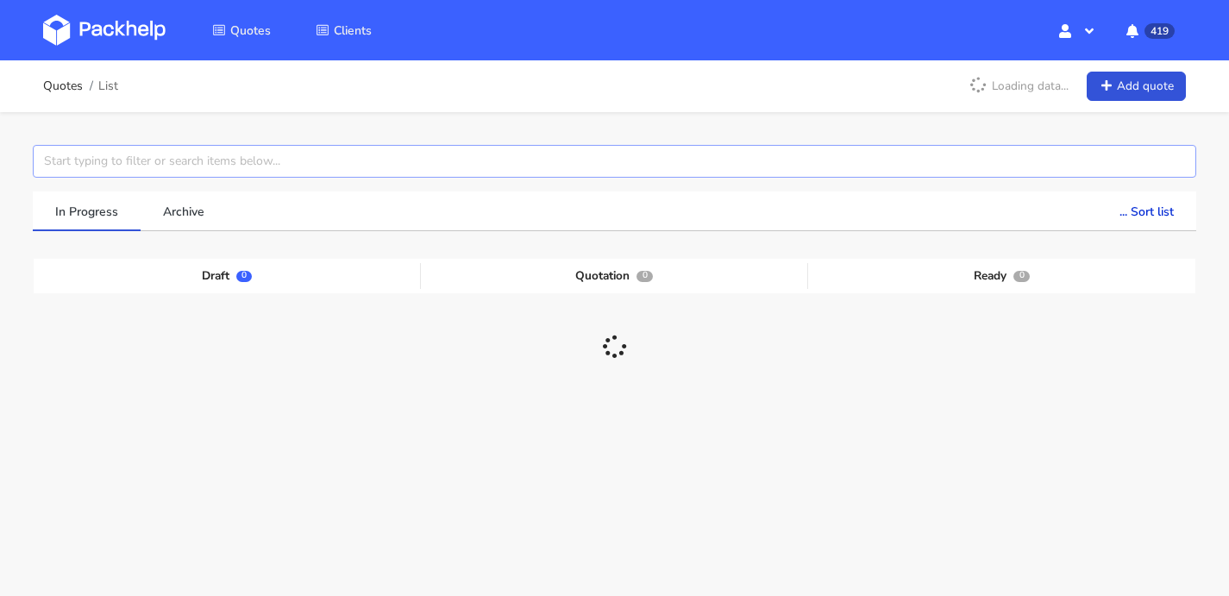
click at [115, 164] on input "text" at bounding box center [614, 161] width 1163 height 33
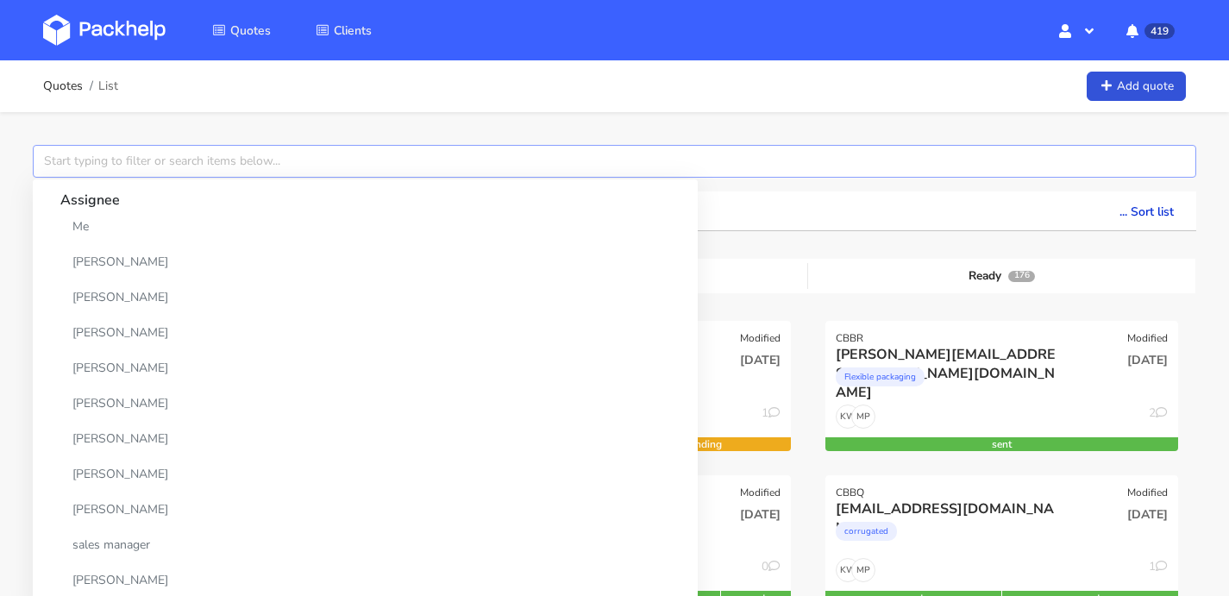
paste input "CBBL-2"
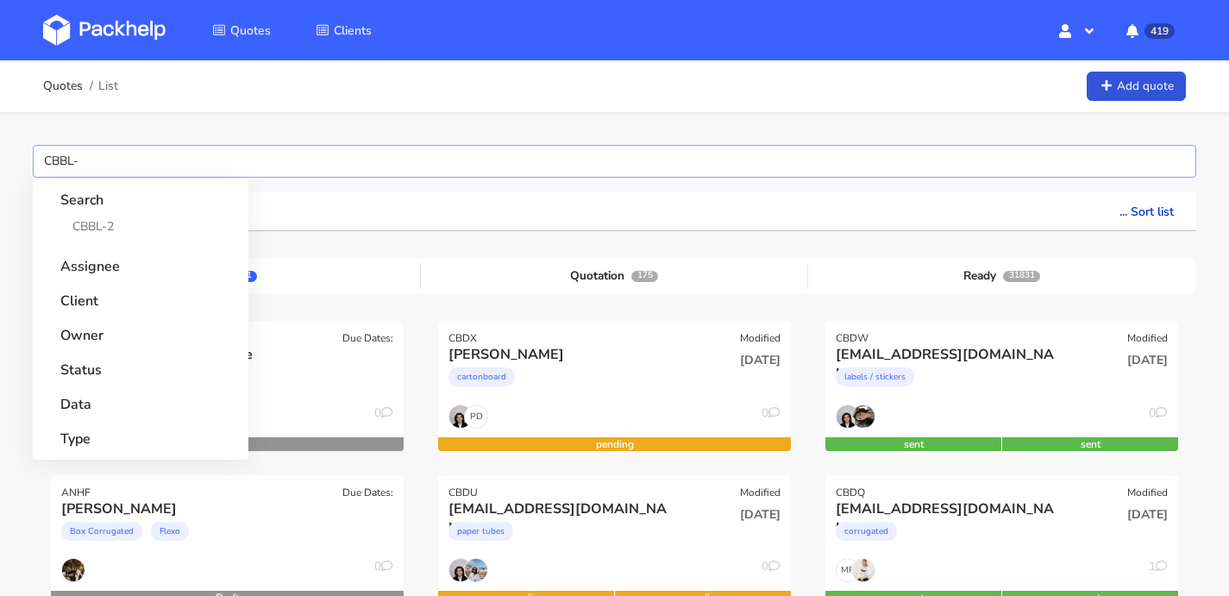
type input "CBBL"
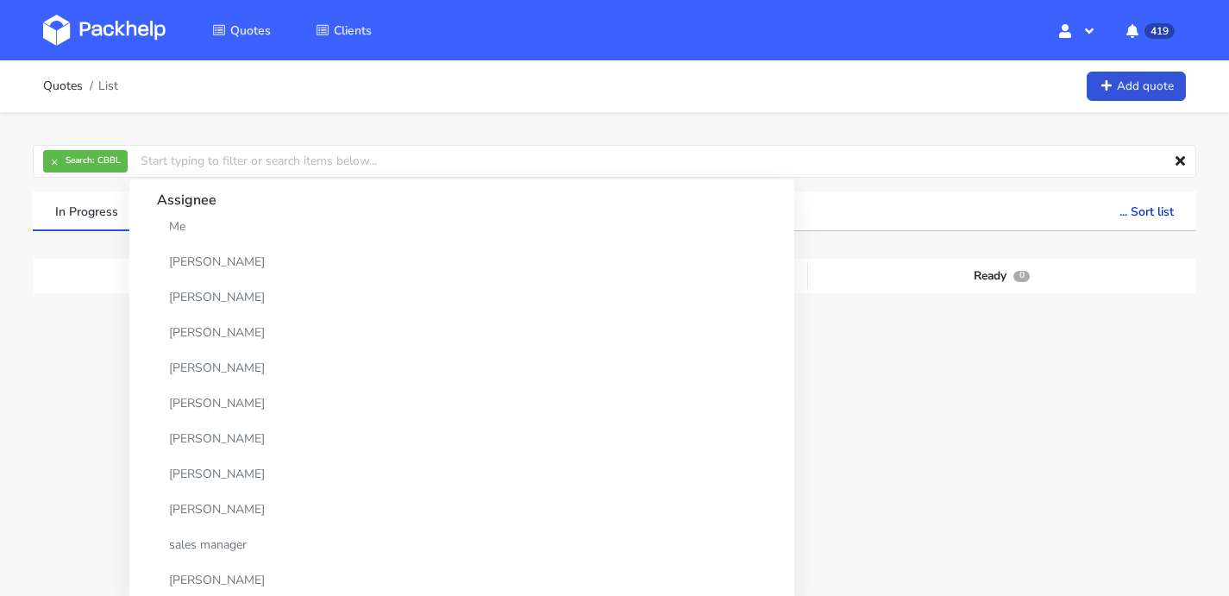
click at [1066, 295] on div "Draft 0 Quotation 1 Ready 0 CBBL Modified ciaran@theheadplan.com corrugated 26 …" at bounding box center [614, 388] width 1137 height 259
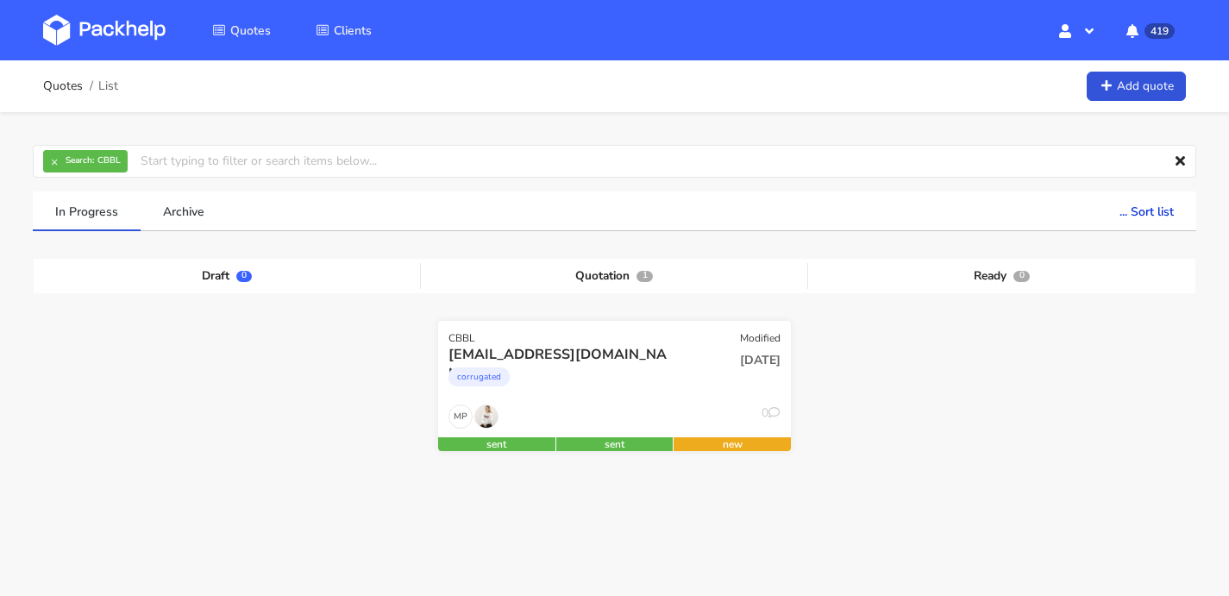
click at [642, 345] on div "ciaran@theheadplan.com" at bounding box center [560, 354] width 225 height 19
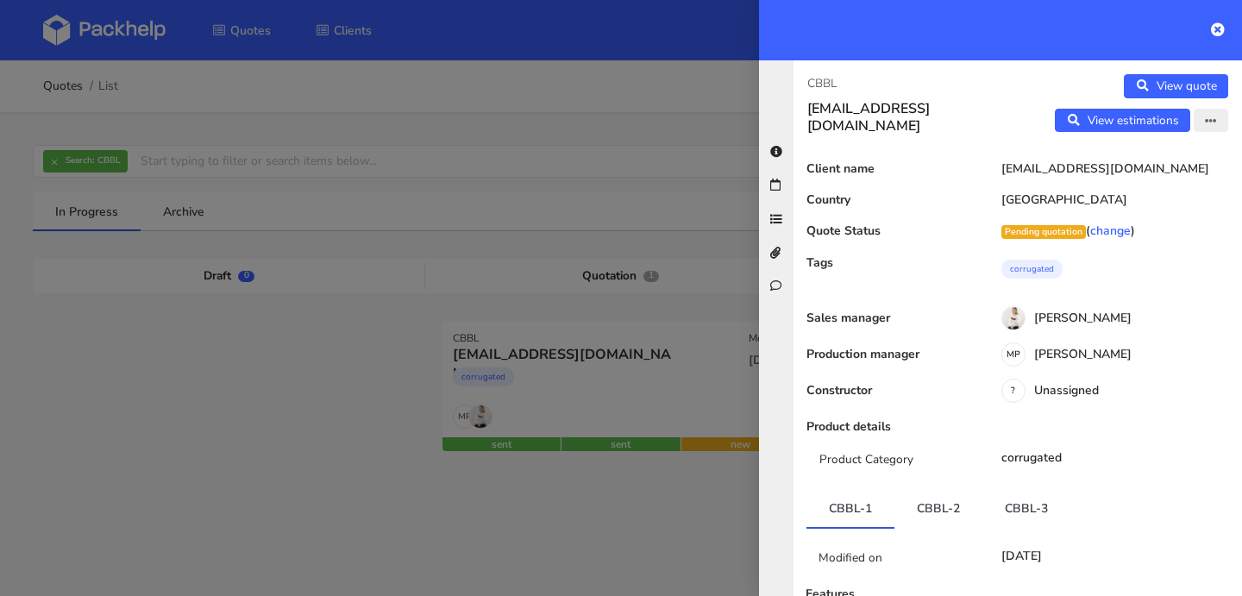
click at [1197, 128] on button "button" at bounding box center [1210, 121] width 34 height 24
click at [1151, 153] on link "Edit quote" at bounding box center [1155, 156] width 152 height 28
click at [1051, 318] on div "[PERSON_NAME]" at bounding box center [1110, 320] width 261 height 19
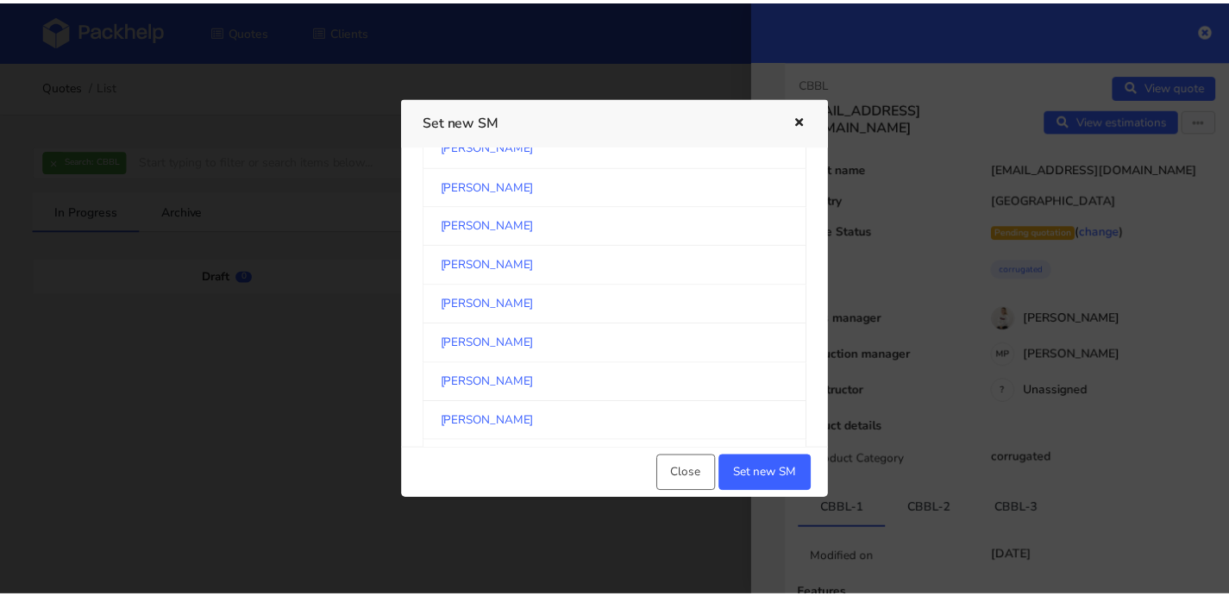
scroll to position [4088, 0]
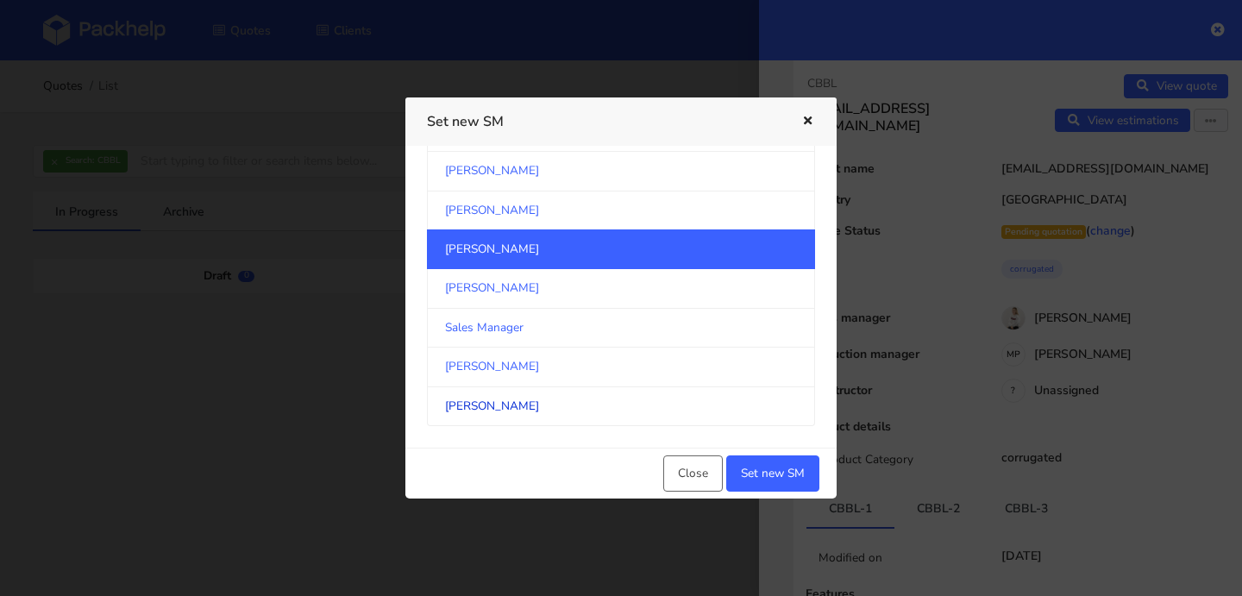
click at [553, 399] on link "[PERSON_NAME]" at bounding box center [621, 406] width 388 height 39
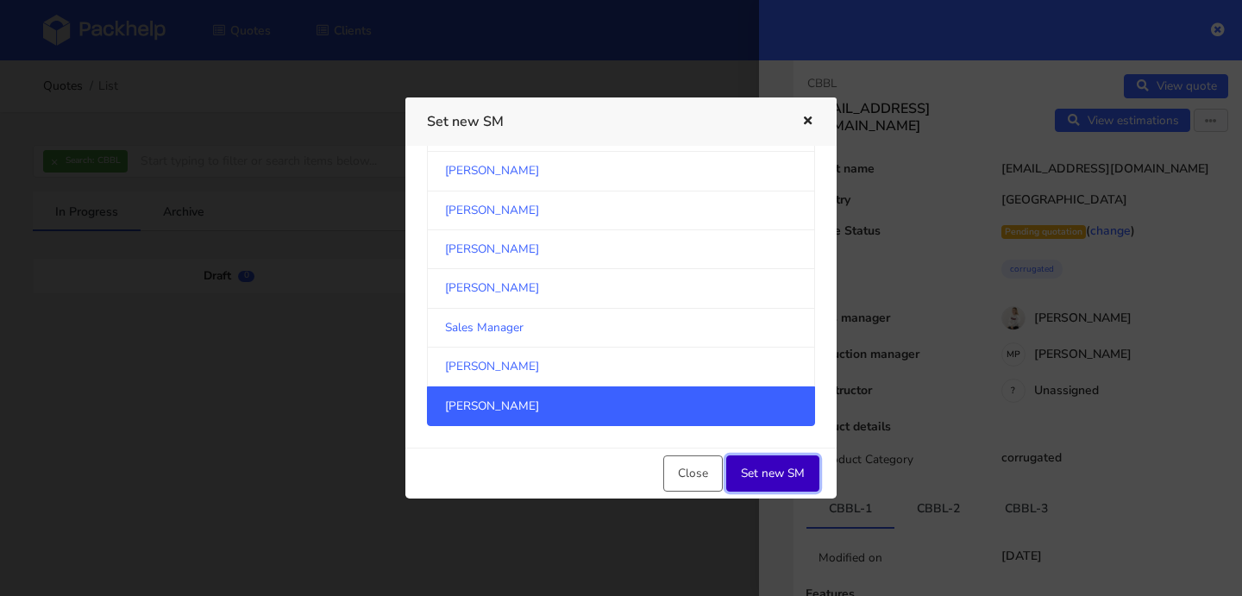
click at [796, 476] on button "Set new SM" at bounding box center [772, 473] width 93 height 36
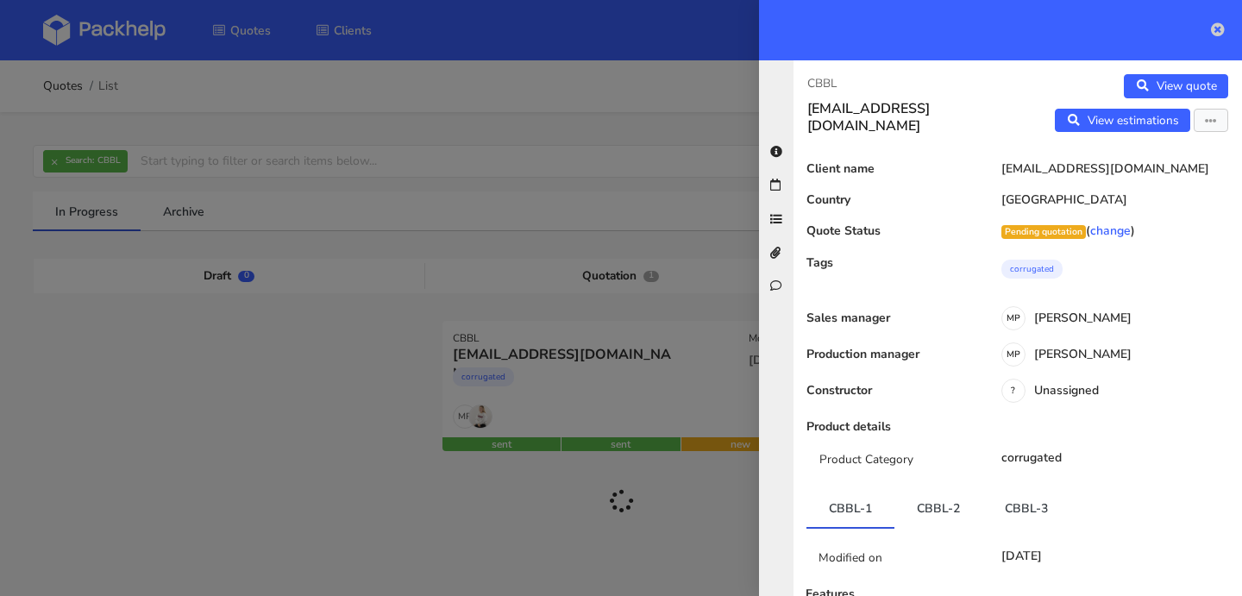
click at [1217, 35] on icon at bounding box center [1218, 29] width 14 height 14
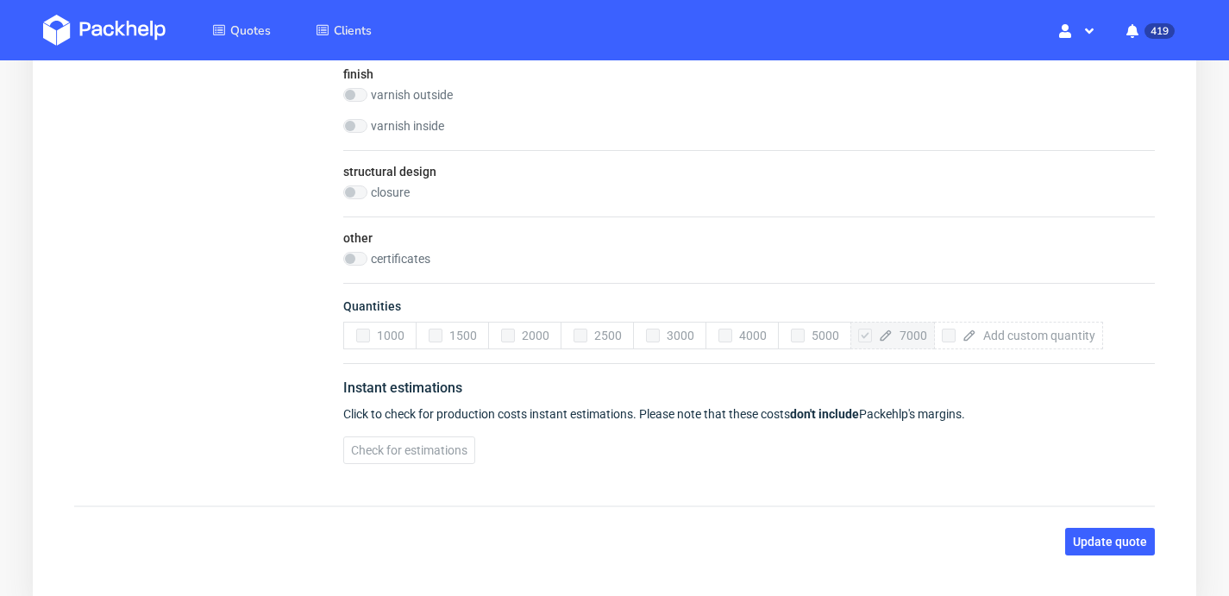
scroll to position [1229, 0]
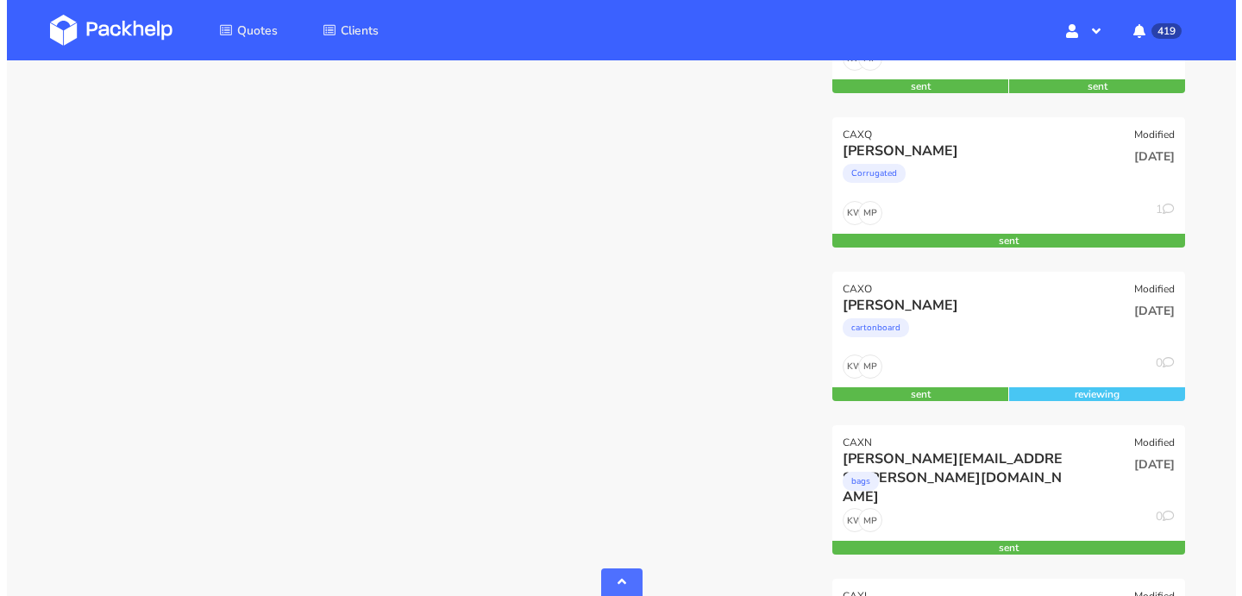
scroll to position [2206, 0]
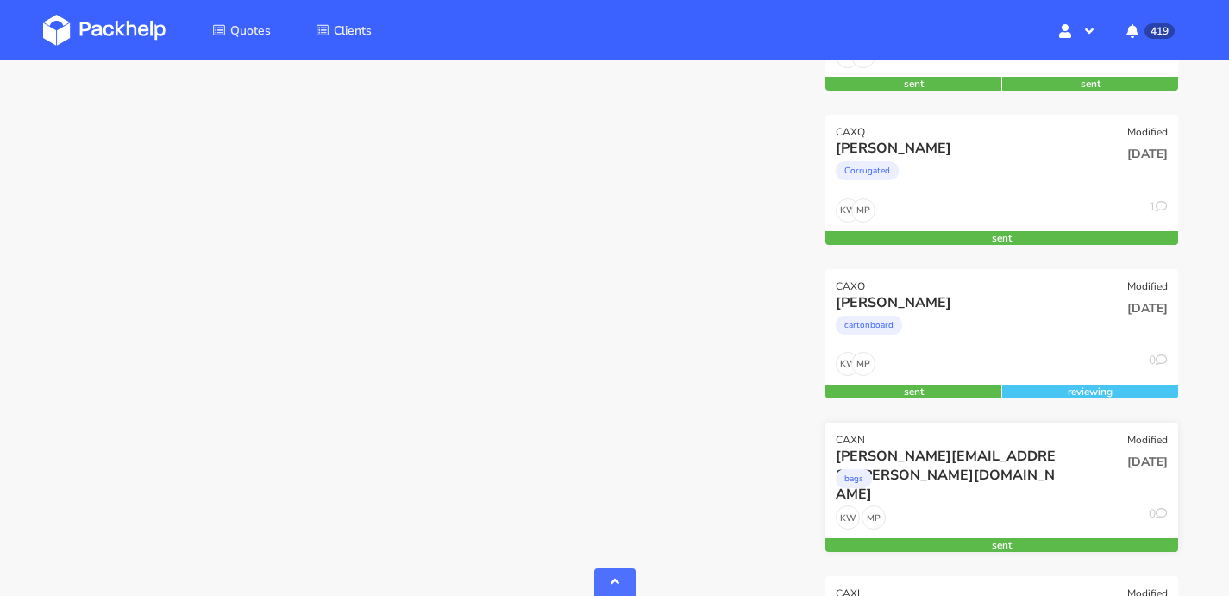
click at [1007, 501] on div "[PERSON_NAME][EMAIL_ADDRESS][PERSON_NAME][DOMAIN_NAME] bags" at bounding box center [942, 476] width 237 height 59
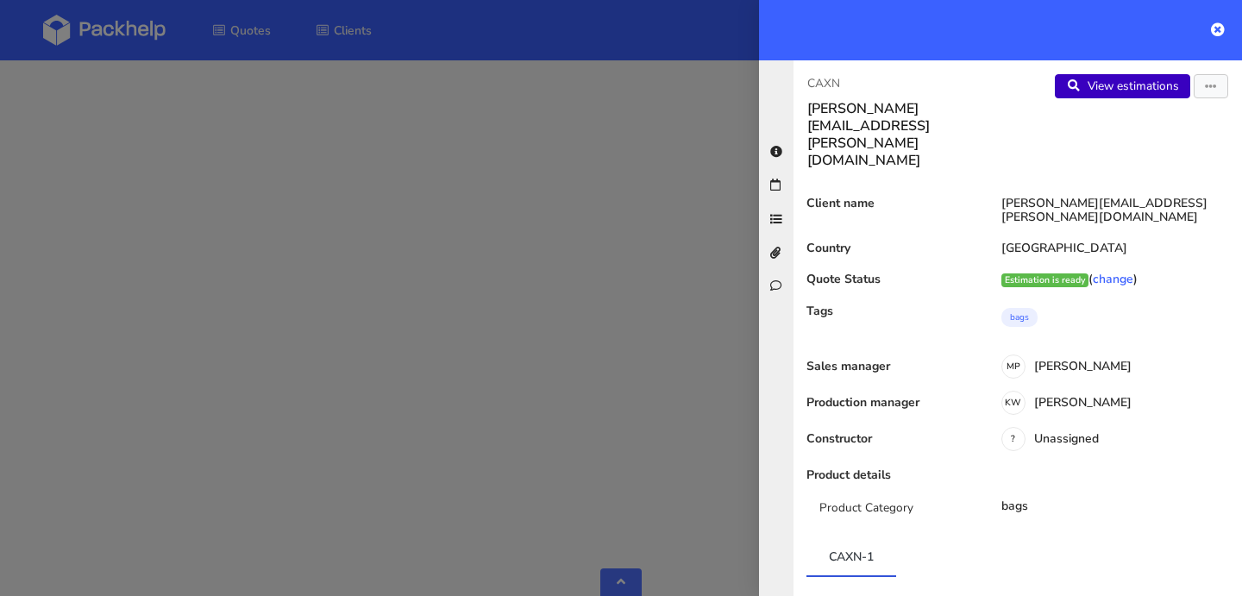
click at [1142, 80] on link "View estimations" at bounding box center [1122, 86] width 135 height 24
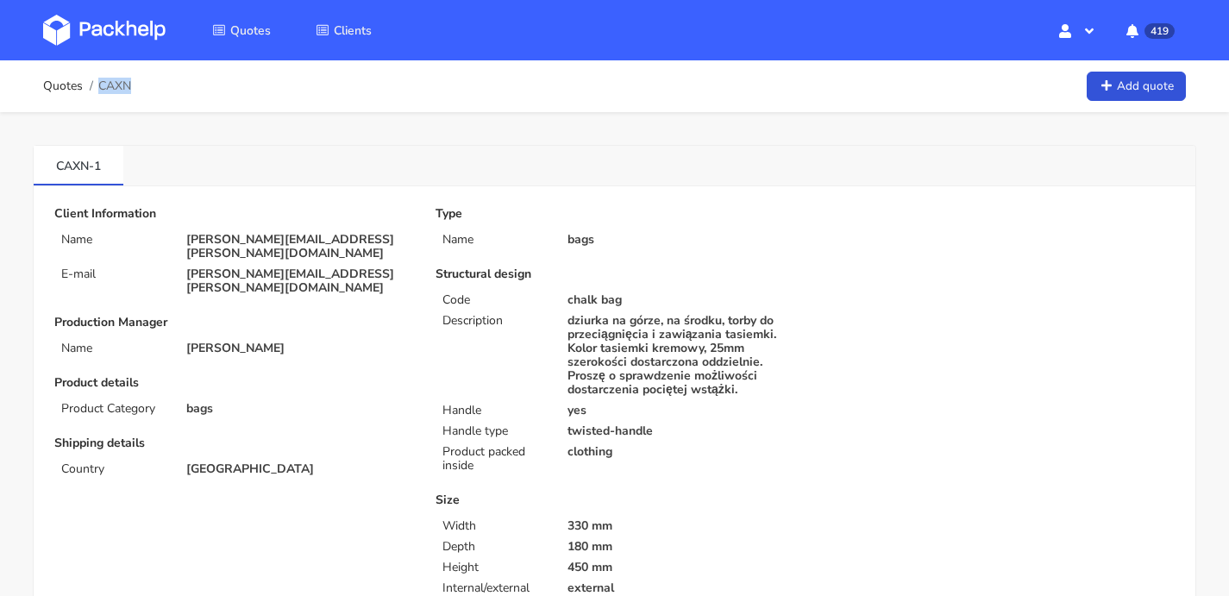
drag, startPoint x: 162, startPoint y: 86, endPoint x: 129, endPoint y: 83, distance: 33.0
click at [129, 83] on div "Quotes CAXN Add quote" at bounding box center [614, 86] width 1143 height 34
copy span "CAXN"
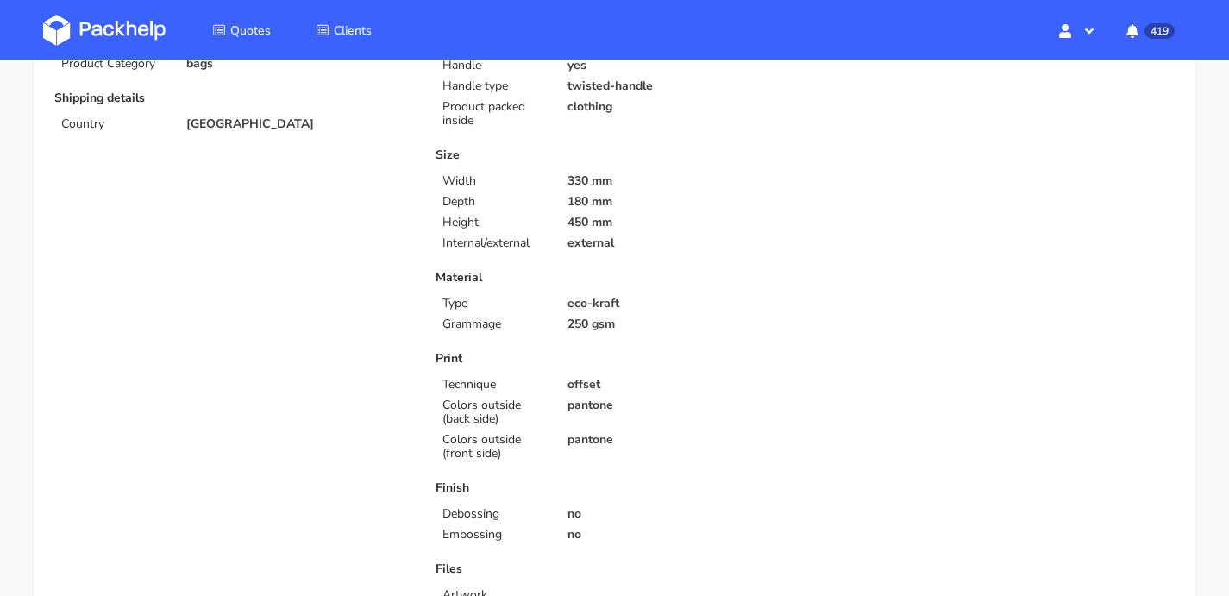
scroll to position [429, 0]
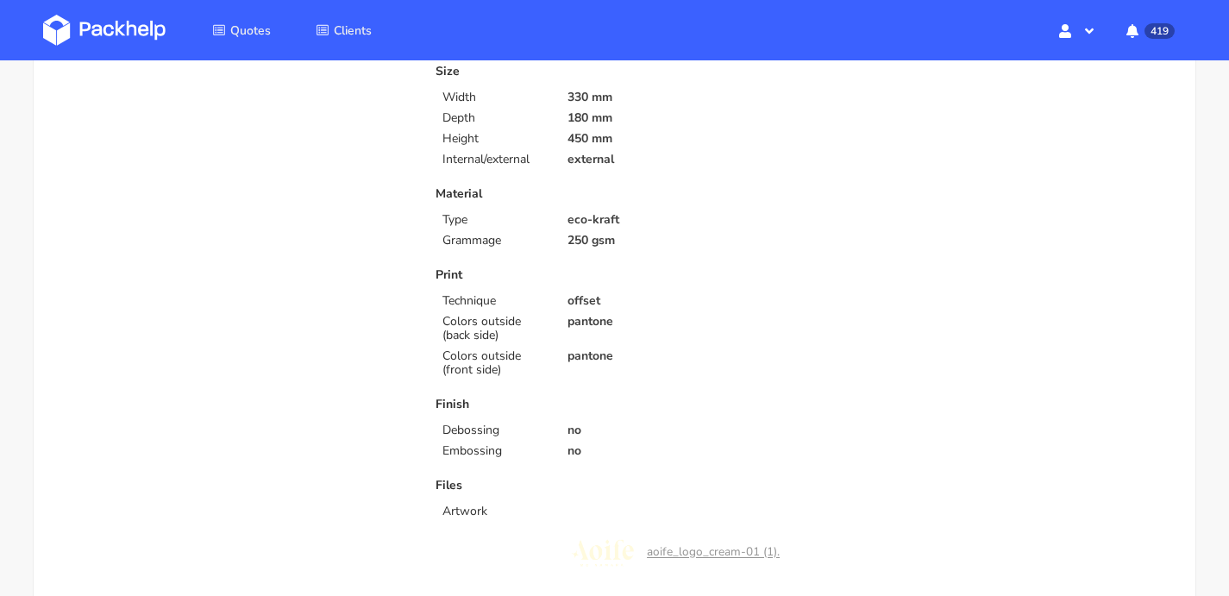
click at [93, 26] on img at bounding box center [104, 30] width 122 height 31
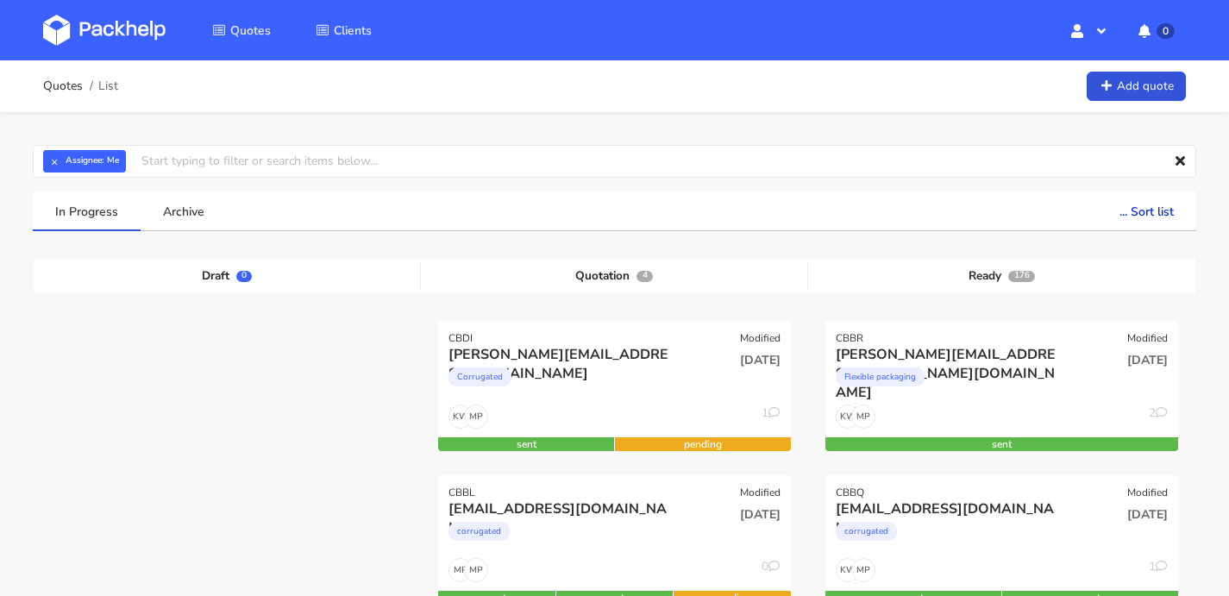
click at [106, 28] on img at bounding box center [104, 30] width 122 height 31
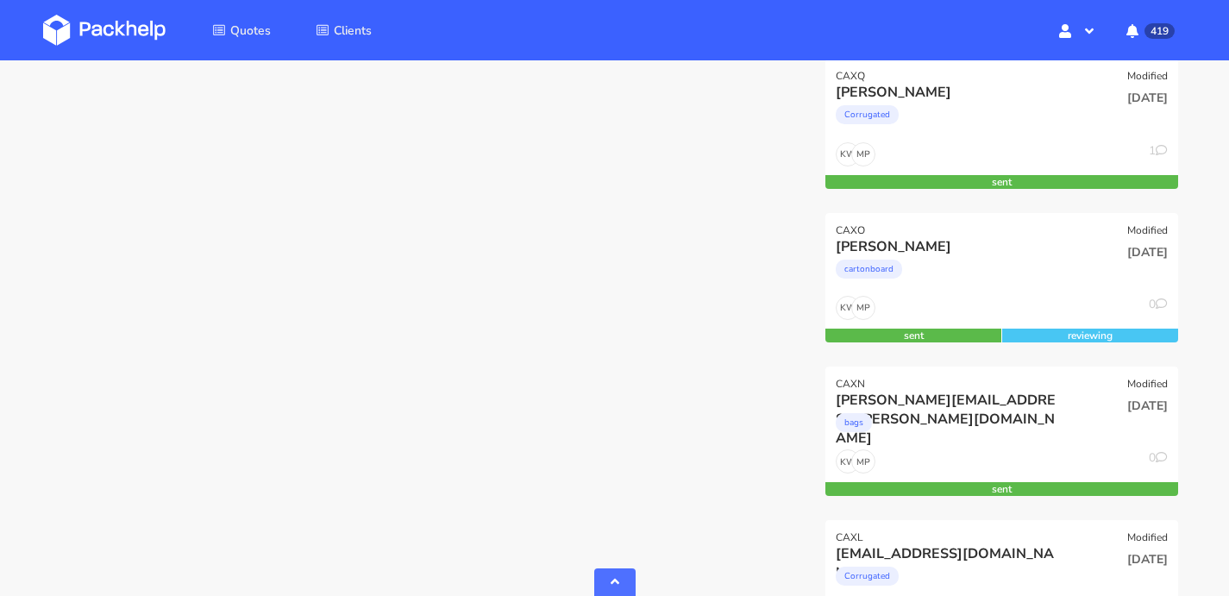
scroll to position [2292, 0]
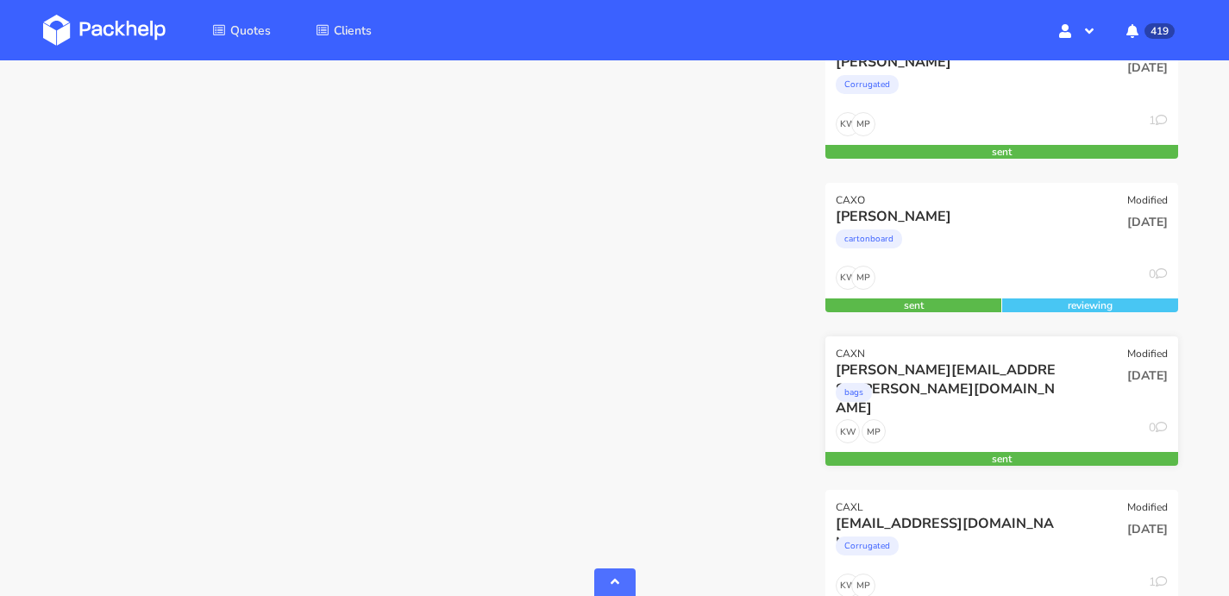
click at [953, 395] on div "bags" at bounding box center [948, 396] width 225 height 34
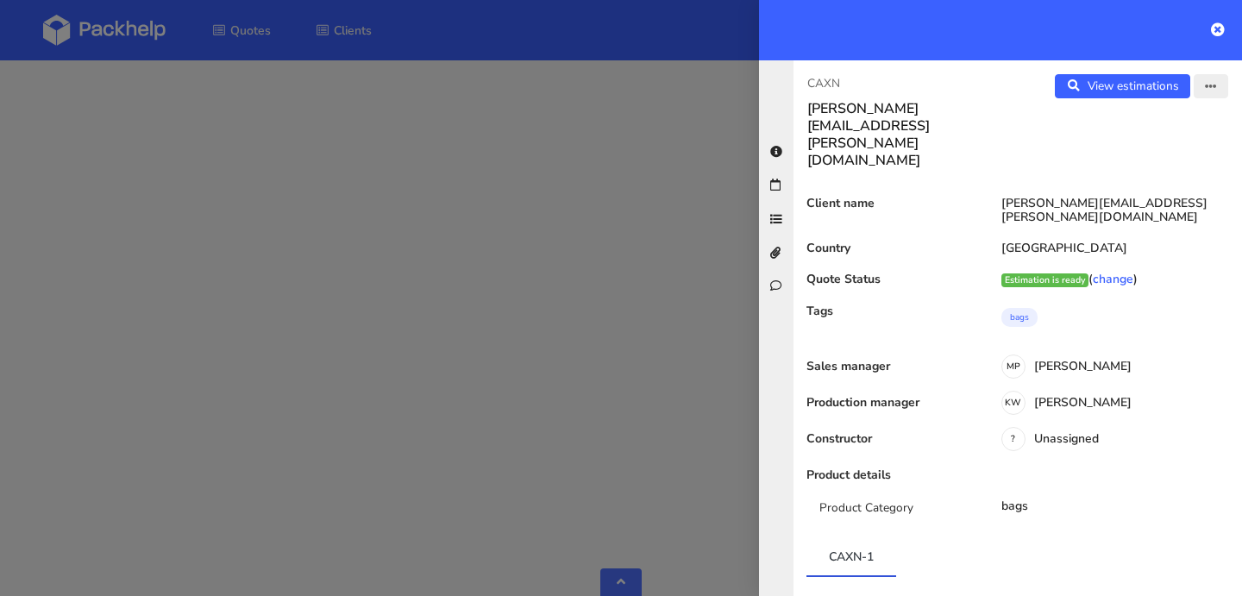
click at [1205, 86] on icon "button" at bounding box center [1211, 87] width 12 height 12
click at [1109, 147] on link "Edit quote" at bounding box center [1155, 154] width 152 height 28
click at [1217, 33] on icon at bounding box center [1218, 29] width 14 height 14
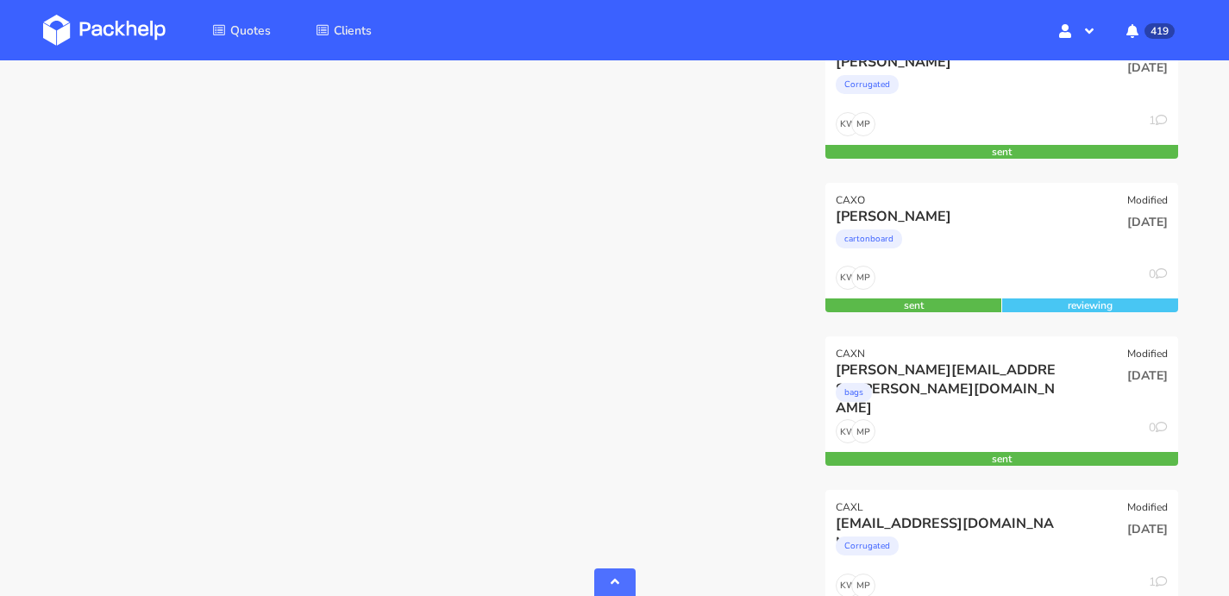
click at [60, 35] on img at bounding box center [104, 30] width 122 height 31
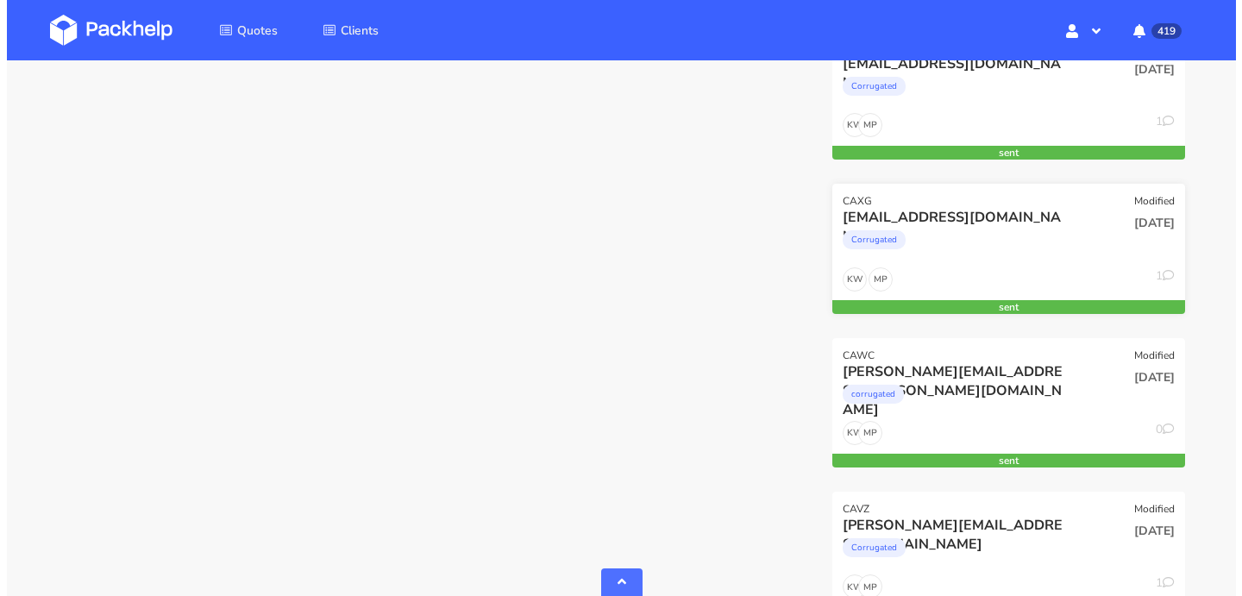
scroll to position [2935, 0]
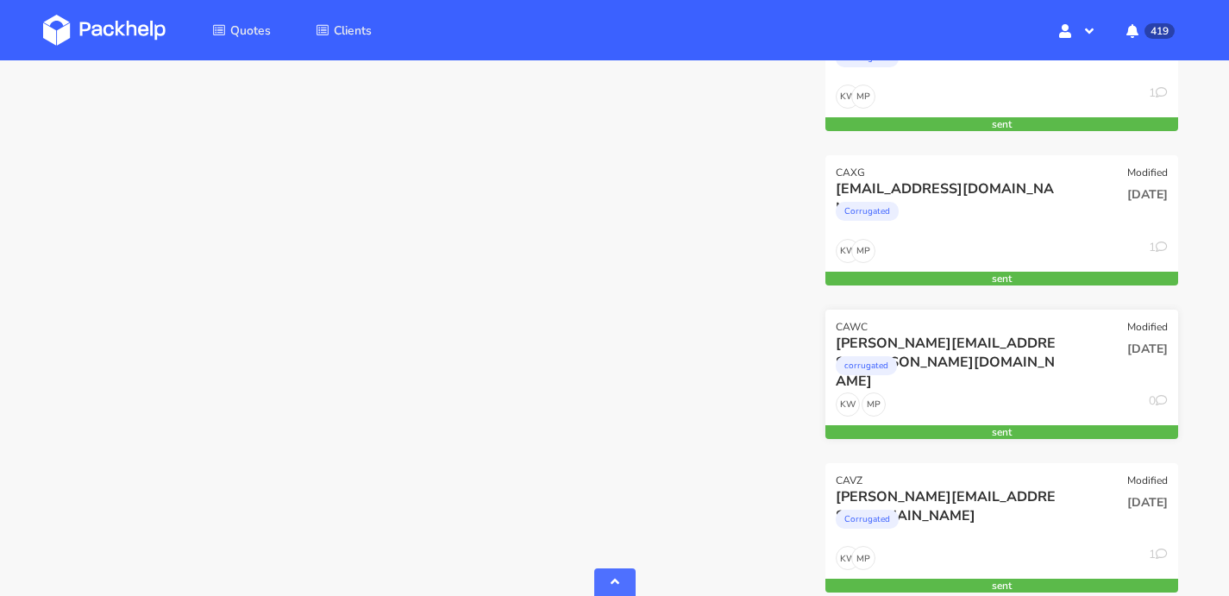
click at [1013, 392] on div "[PERSON_NAME][EMAIL_ADDRESS][PERSON_NAME][DOMAIN_NAME] corrugated" at bounding box center [942, 363] width 237 height 59
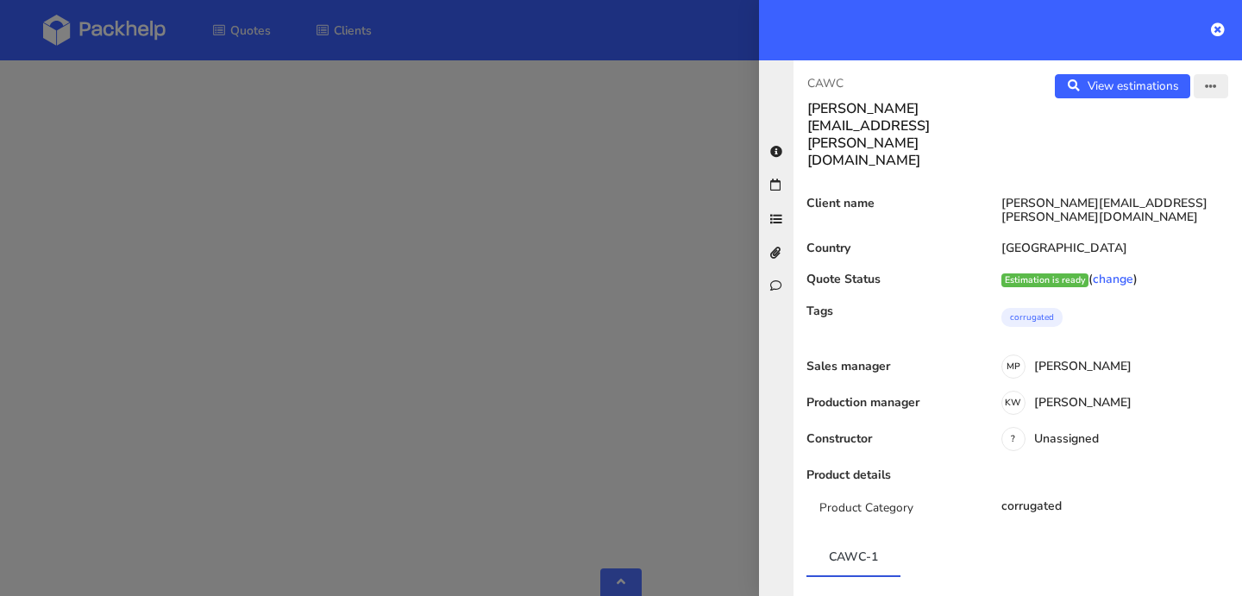
click at [1205, 83] on icon "button" at bounding box center [1211, 87] width 12 height 12
click at [1153, 144] on link "Edit quote" at bounding box center [1155, 154] width 152 height 28
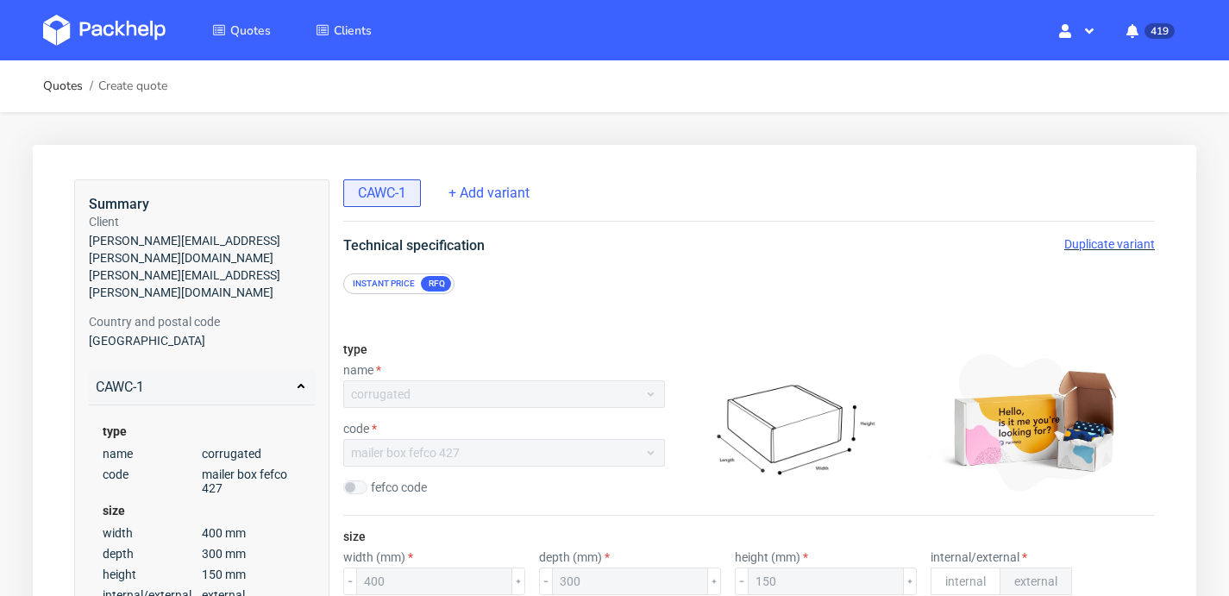
click at [1128, 247] on span "Duplicate variant" at bounding box center [1109, 244] width 91 height 14
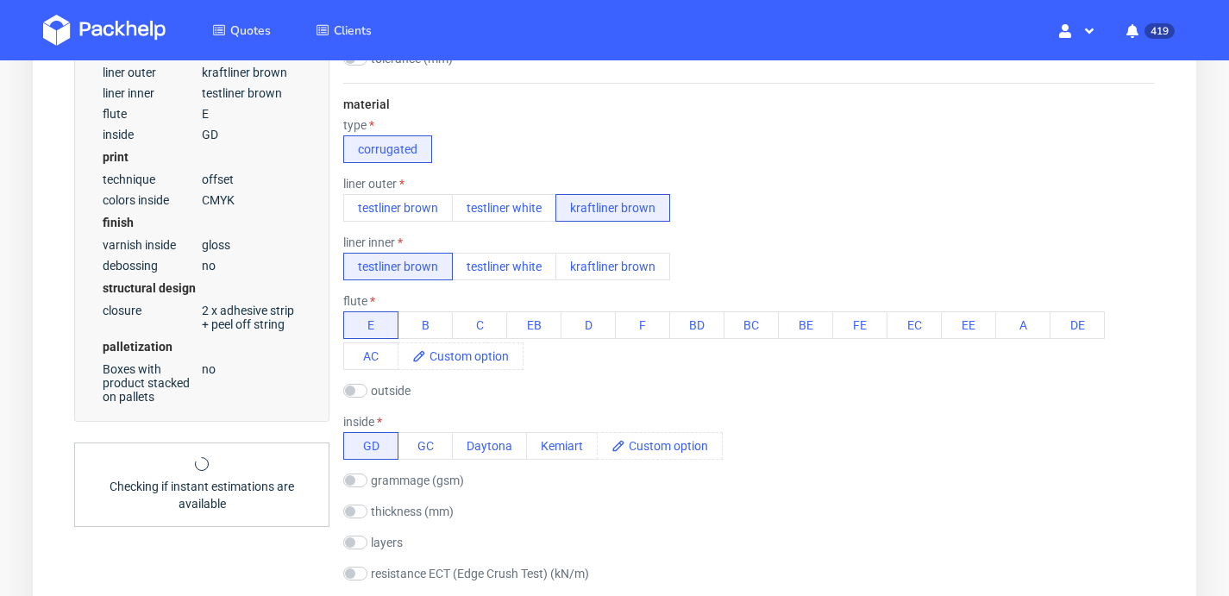
scroll to position [593, 0]
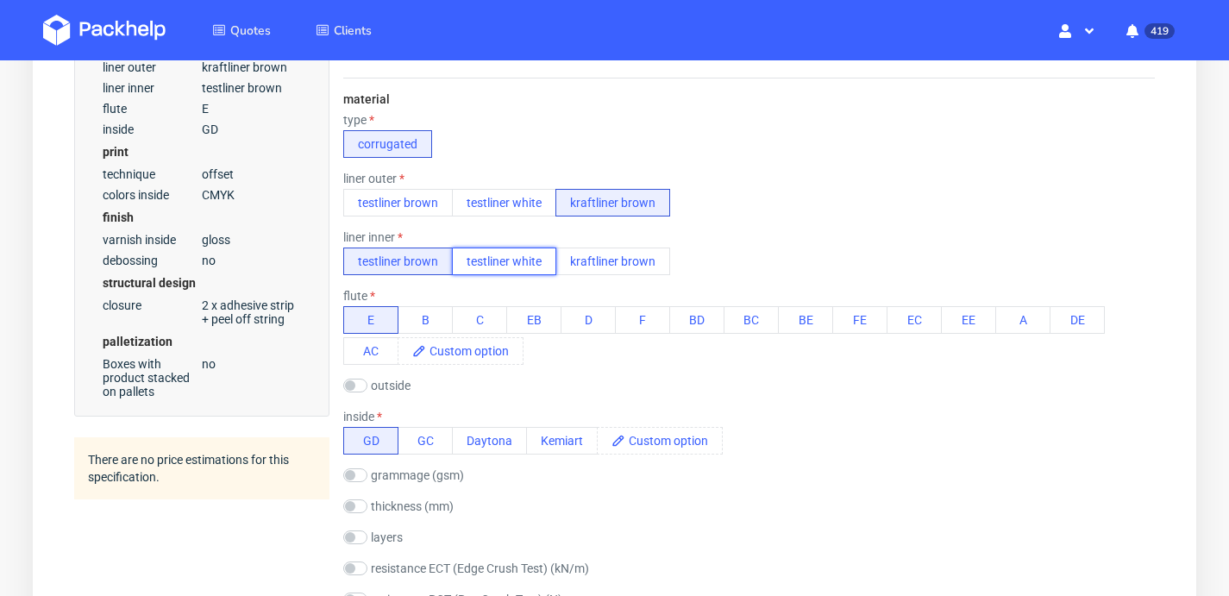
click at [535, 258] on button "testliner white" at bounding box center [504, 261] width 104 height 28
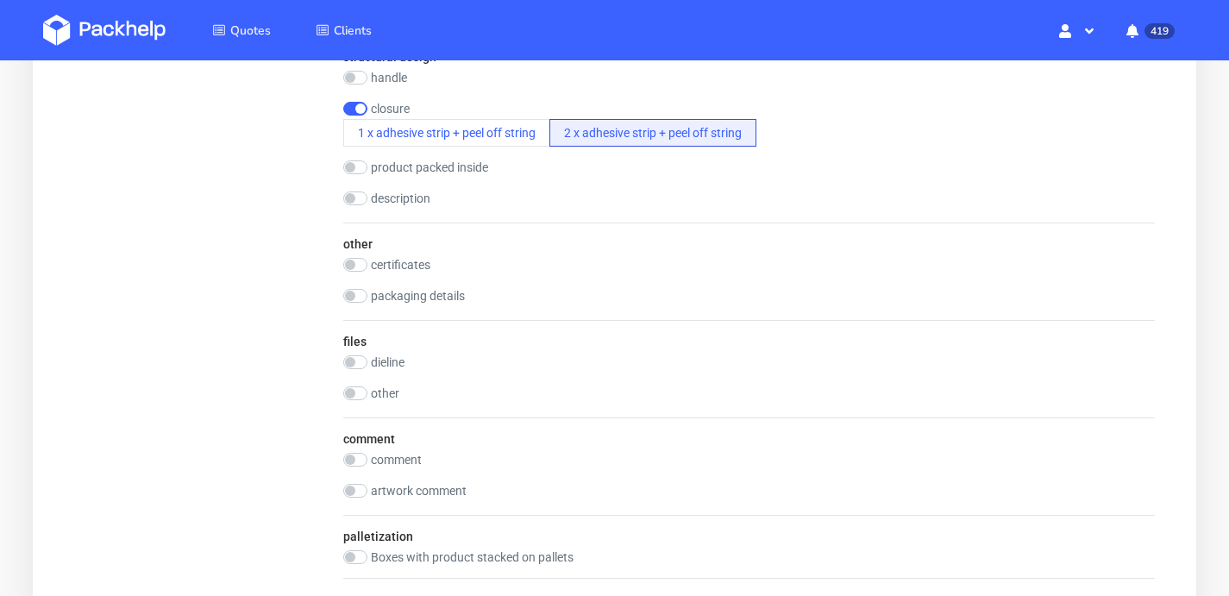
scroll to position [1926, 0]
click at [354, 397] on input "checkbox" at bounding box center [355, 392] width 24 height 14
checkbox input "true"
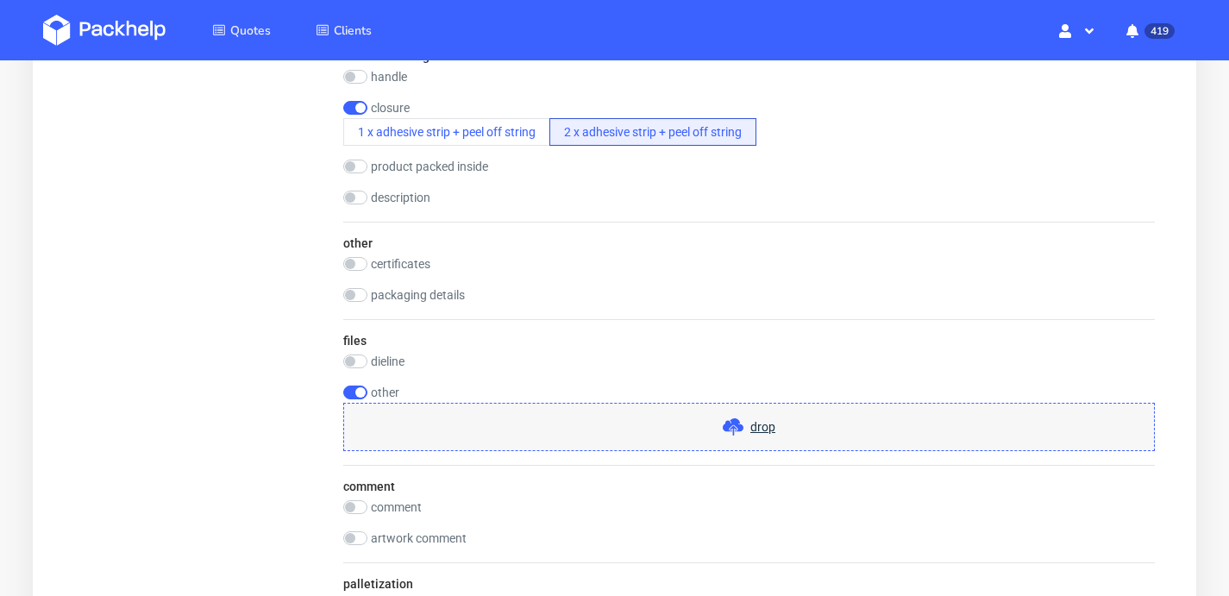
click at [753, 435] on span "drop" at bounding box center [749, 427] width 53 height 21
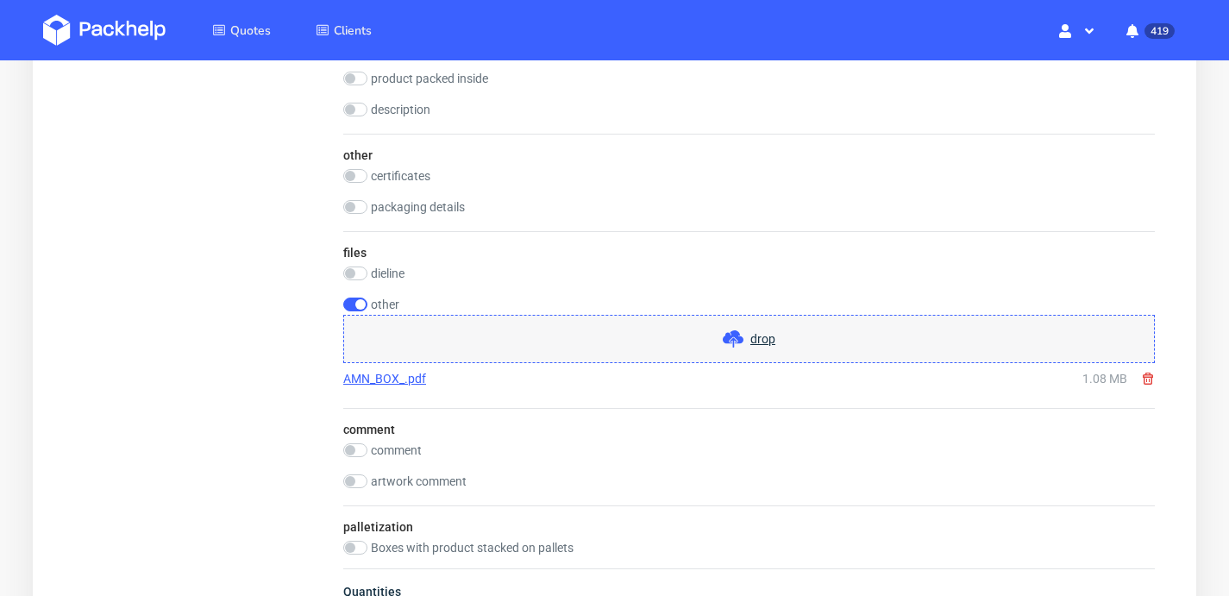
scroll to position [2398, 0]
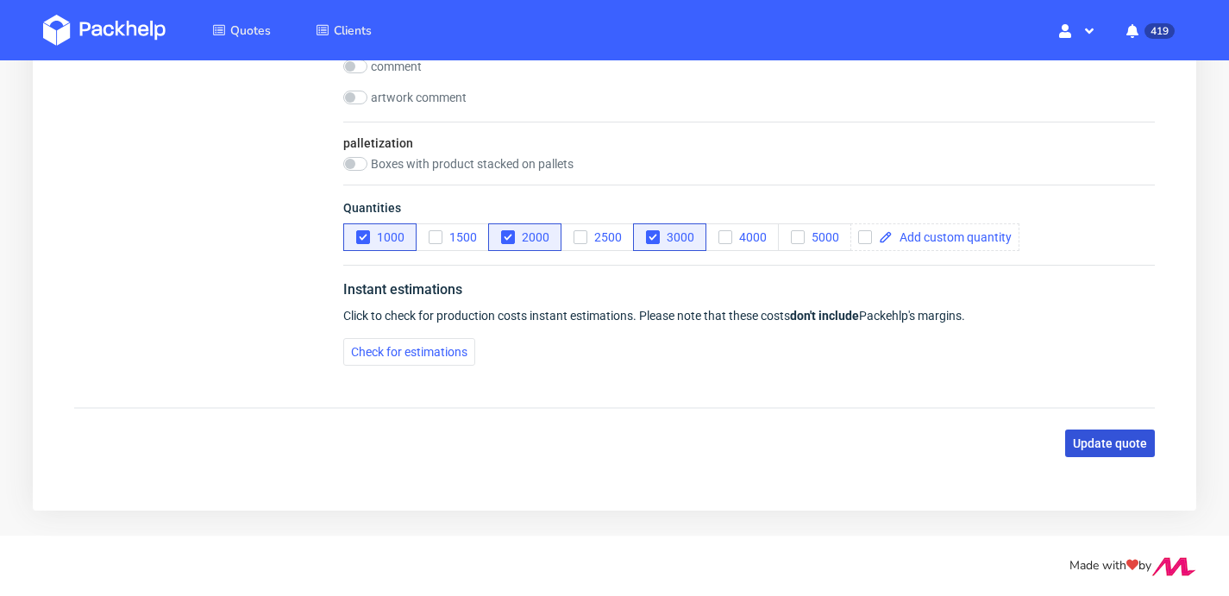
click at [1096, 432] on button "Update quote" at bounding box center [1110, 443] width 90 height 28
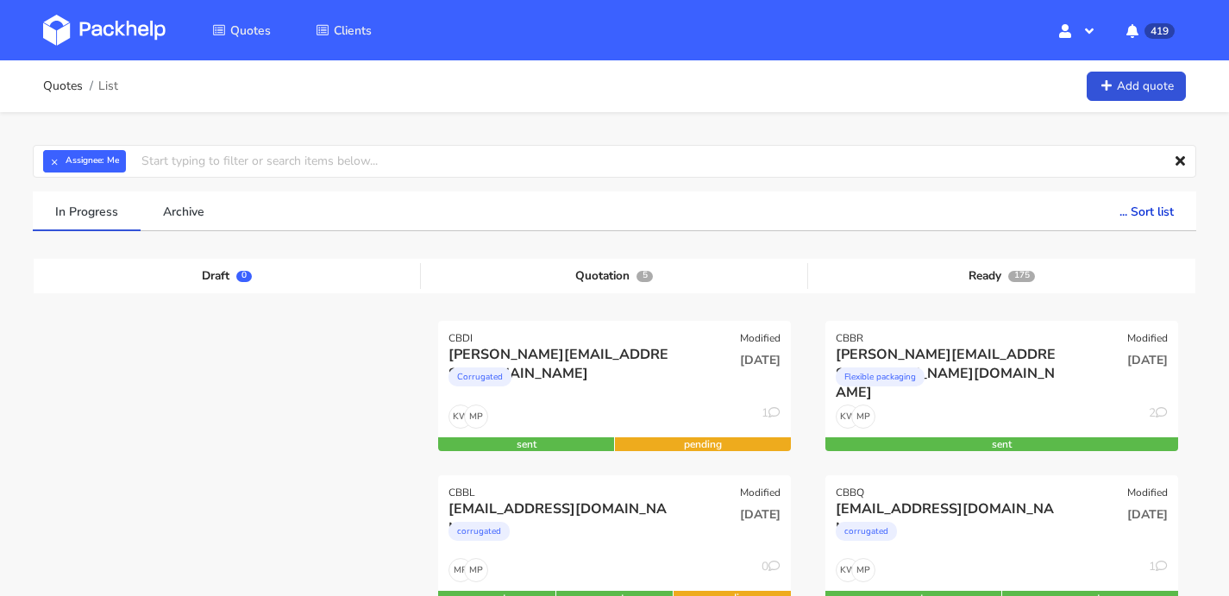
click at [105, 27] on img at bounding box center [104, 30] width 122 height 31
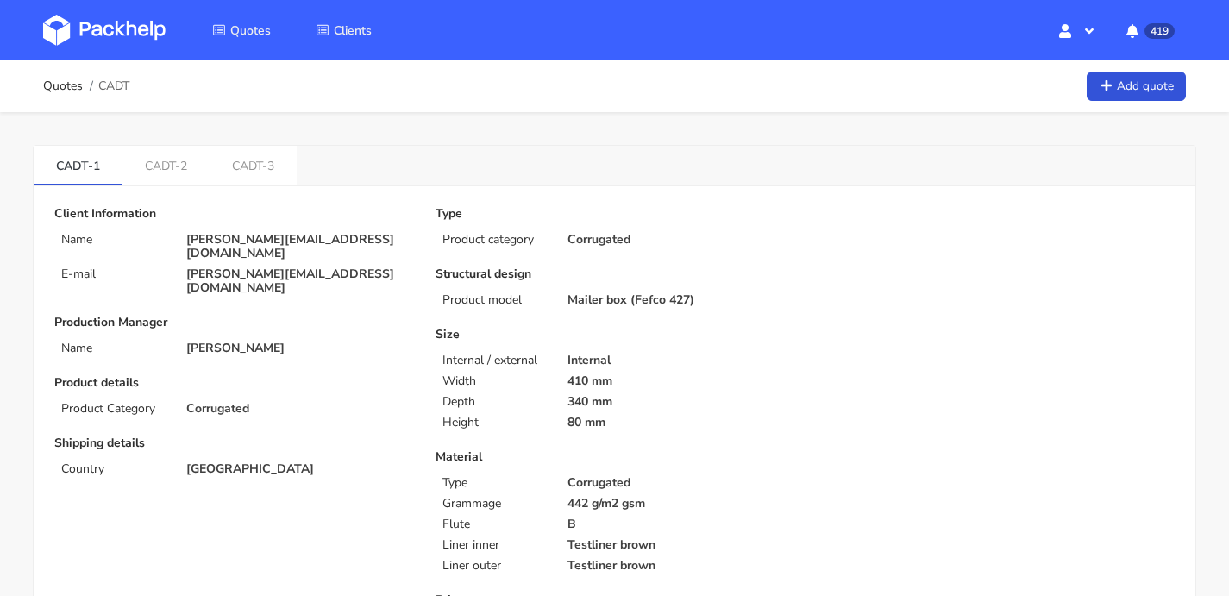
click at [134, 40] on img at bounding box center [104, 30] width 122 height 31
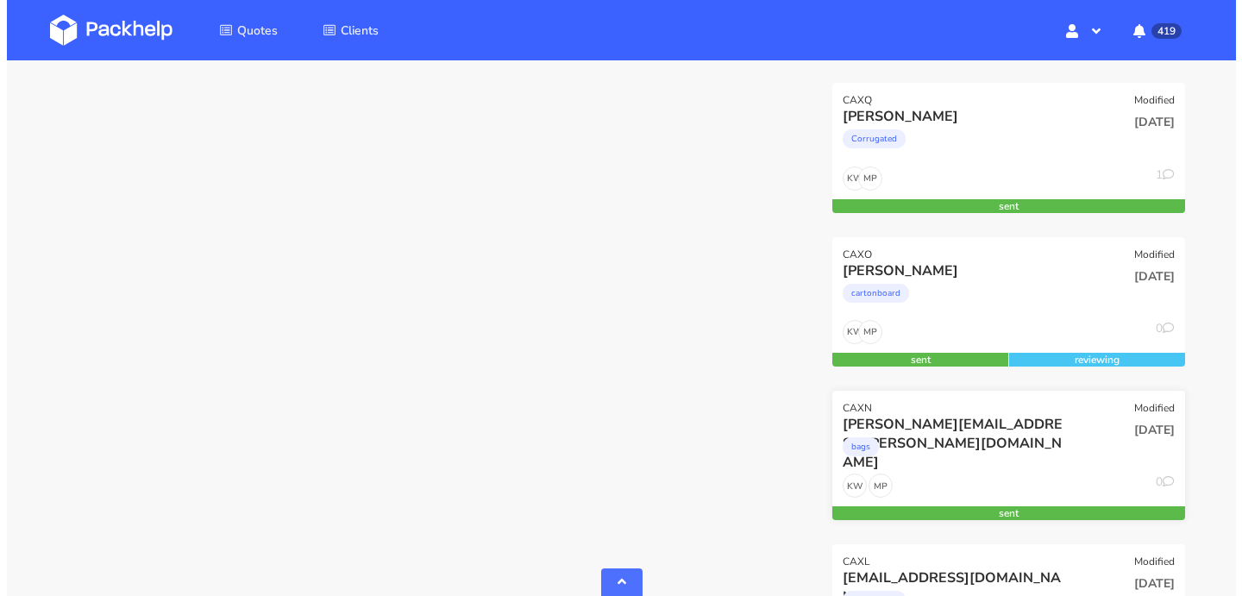
scroll to position [2324, 0]
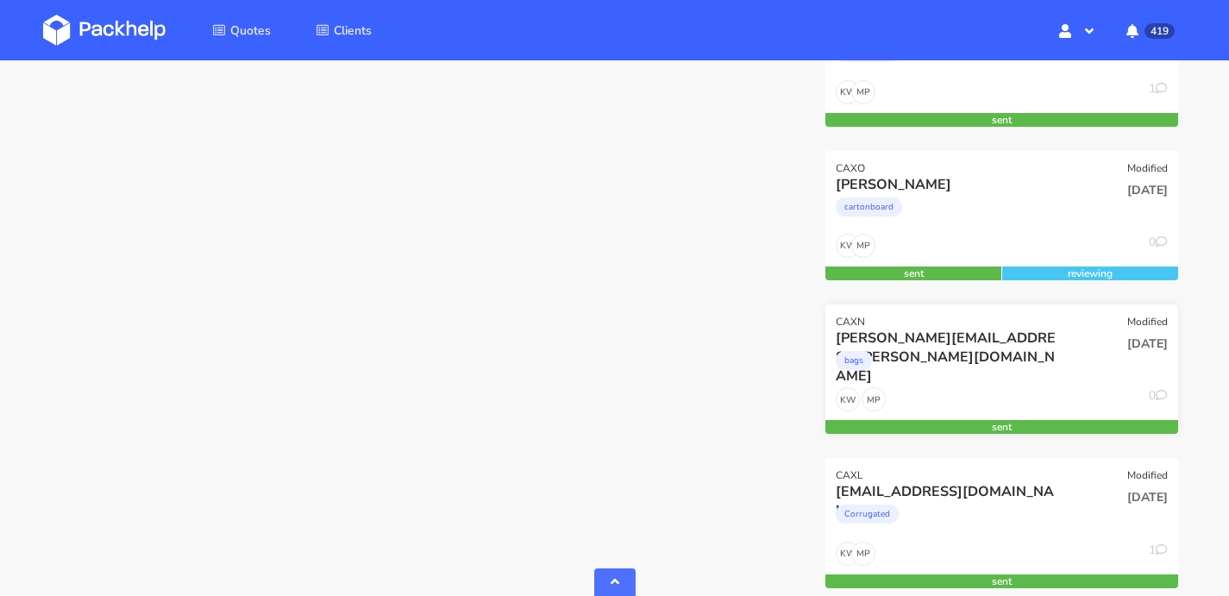
click at [943, 395] on div "MP KW 0" at bounding box center [1001, 403] width 353 height 33
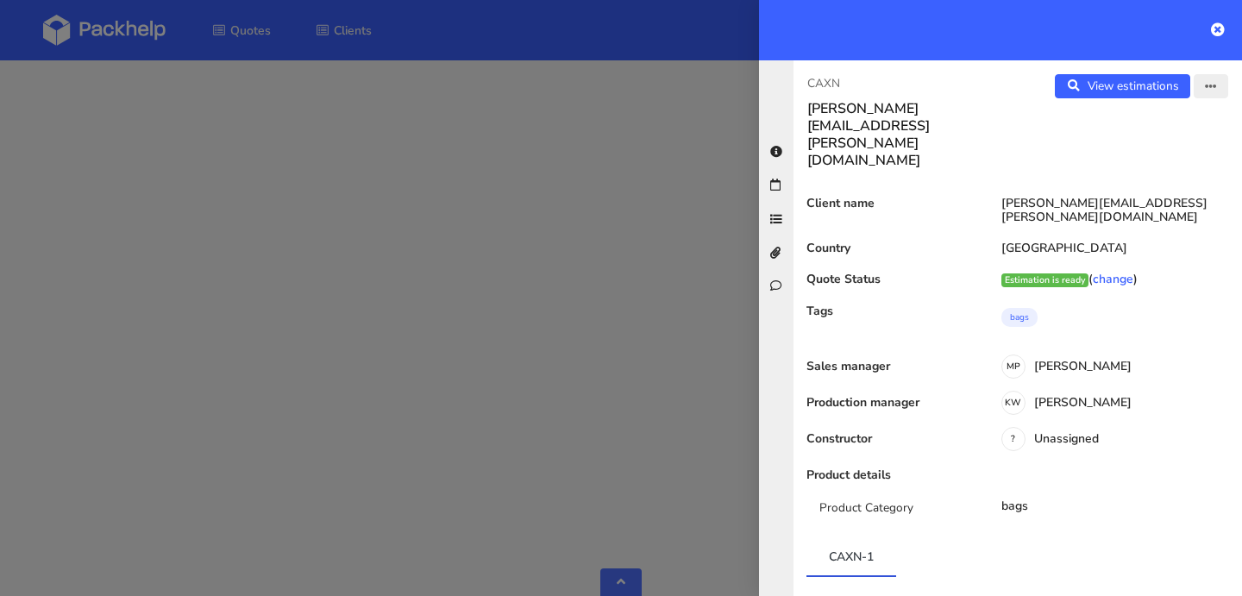
click at [1205, 89] on icon "button" at bounding box center [1211, 87] width 12 height 12
drag, startPoint x: 1150, startPoint y: 148, endPoint x: 1103, endPoint y: 174, distance: 54.0
click at [1150, 148] on link "Edit quote" at bounding box center [1155, 154] width 152 height 28
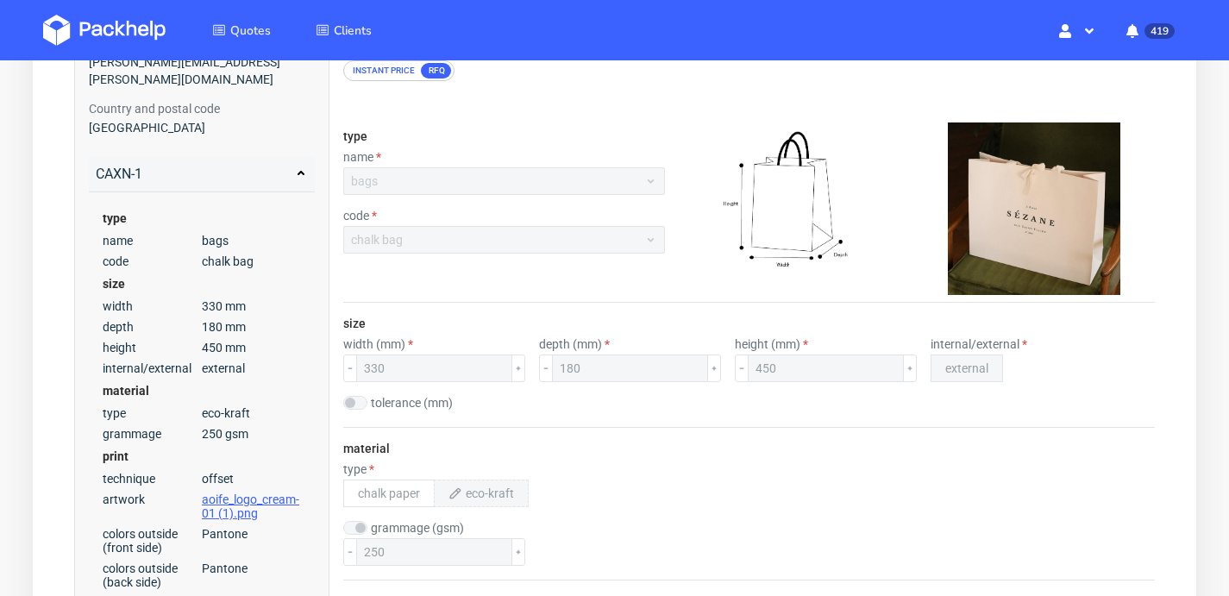
scroll to position [96, 0]
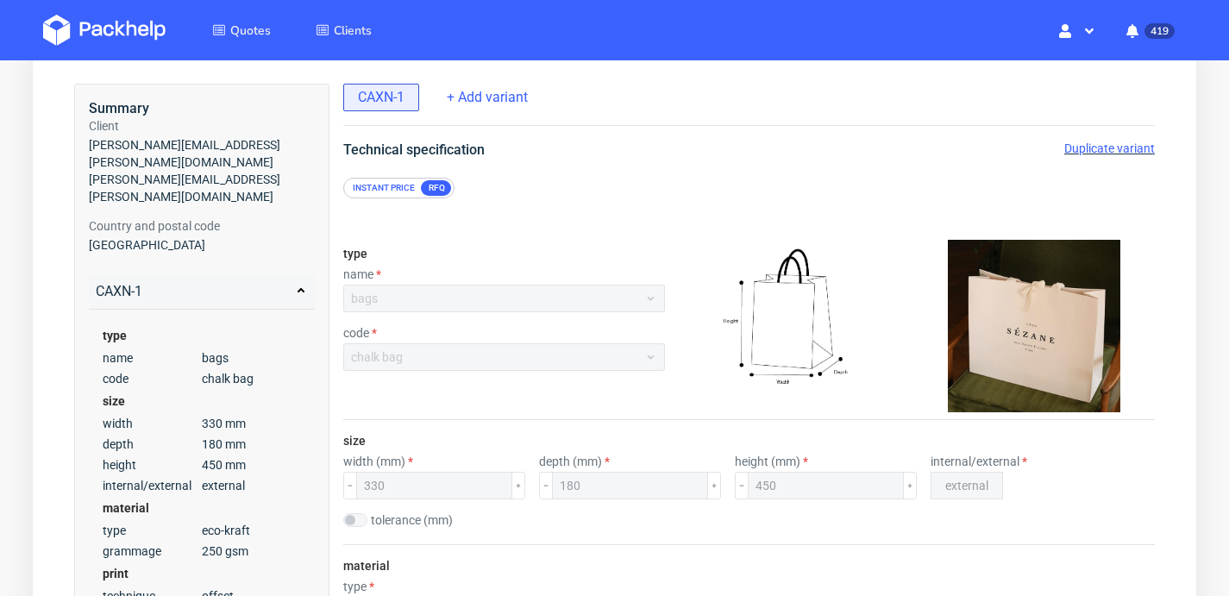
click at [1121, 146] on span "Duplicate variant" at bounding box center [1109, 148] width 91 height 14
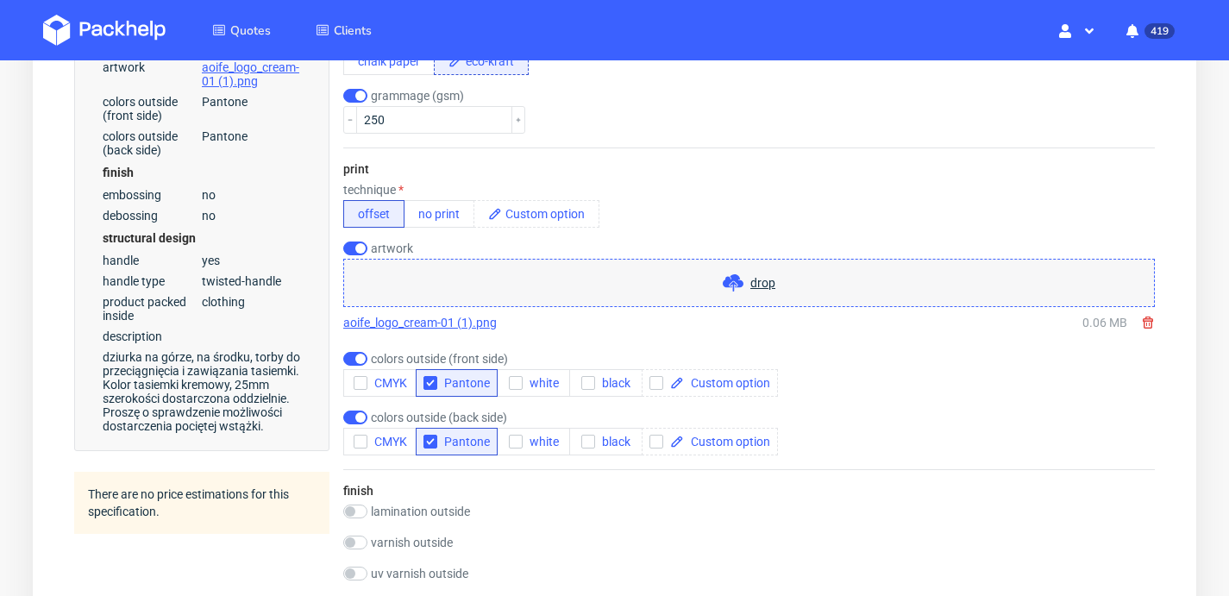
scroll to position [731, 0]
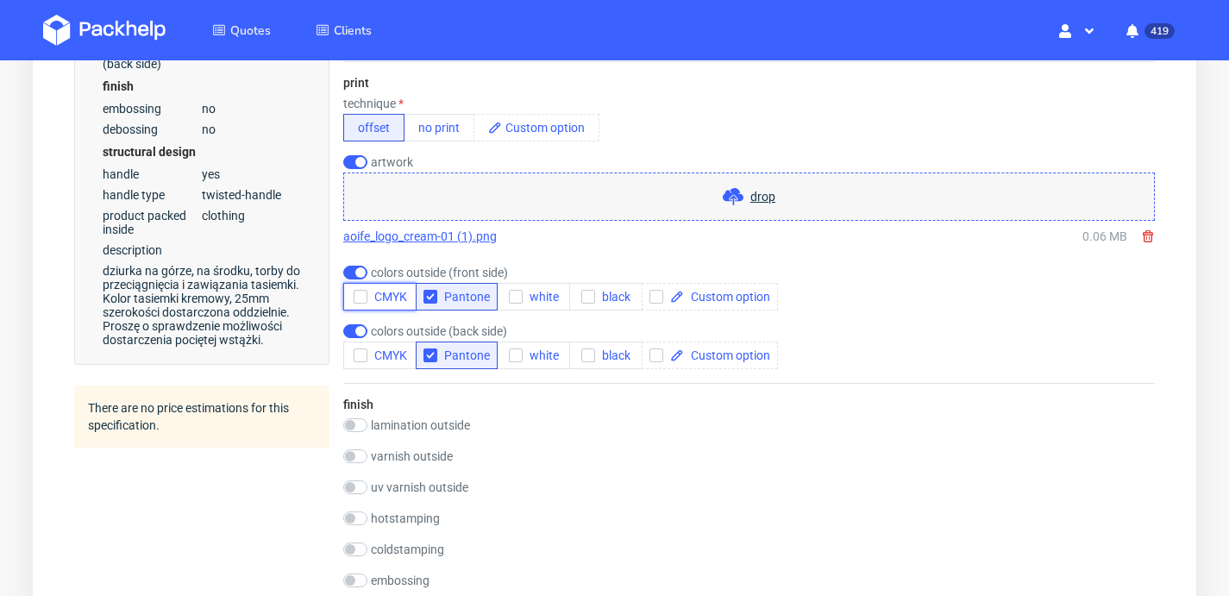
click at [386, 301] on span "CMYK" at bounding box center [387, 297] width 40 height 14
drag, startPoint x: 386, startPoint y: 369, endPoint x: 392, endPoint y: 360, distance: 11.2
click at [386, 369] on div "print technique offset no print artwork drop aoife_logo_cream-01 (1).png 0.06 M…" at bounding box center [748, 222] width 811 height 322
click at [393, 359] on span "CMYK" at bounding box center [387, 355] width 40 height 14
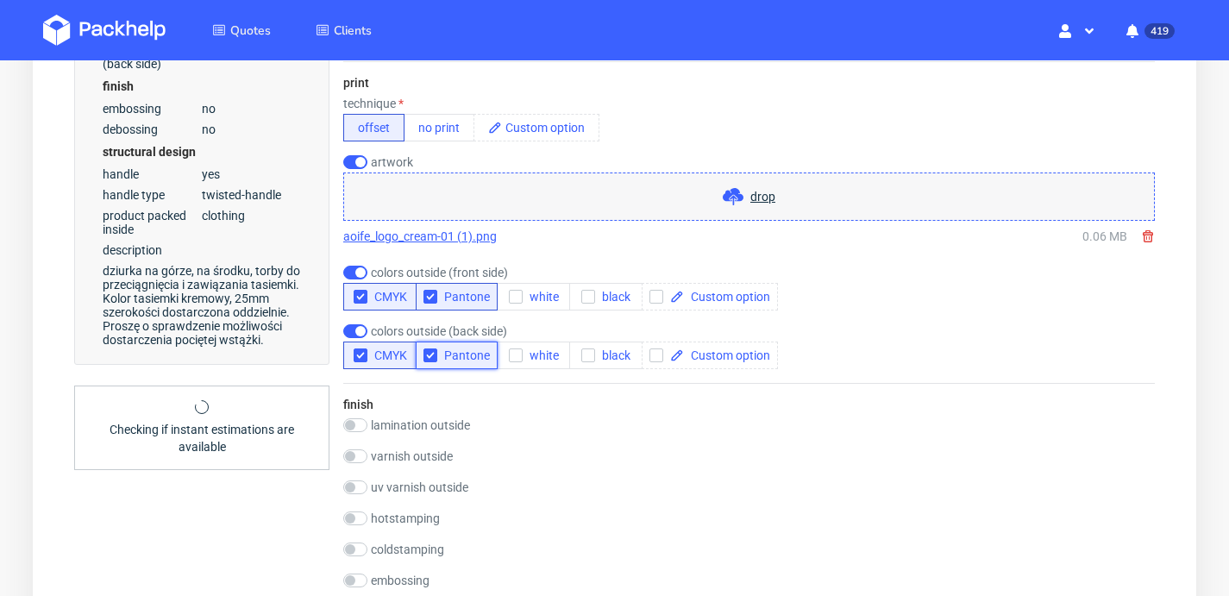
click at [445, 358] on span "Pantone" at bounding box center [463, 355] width 53 height 14
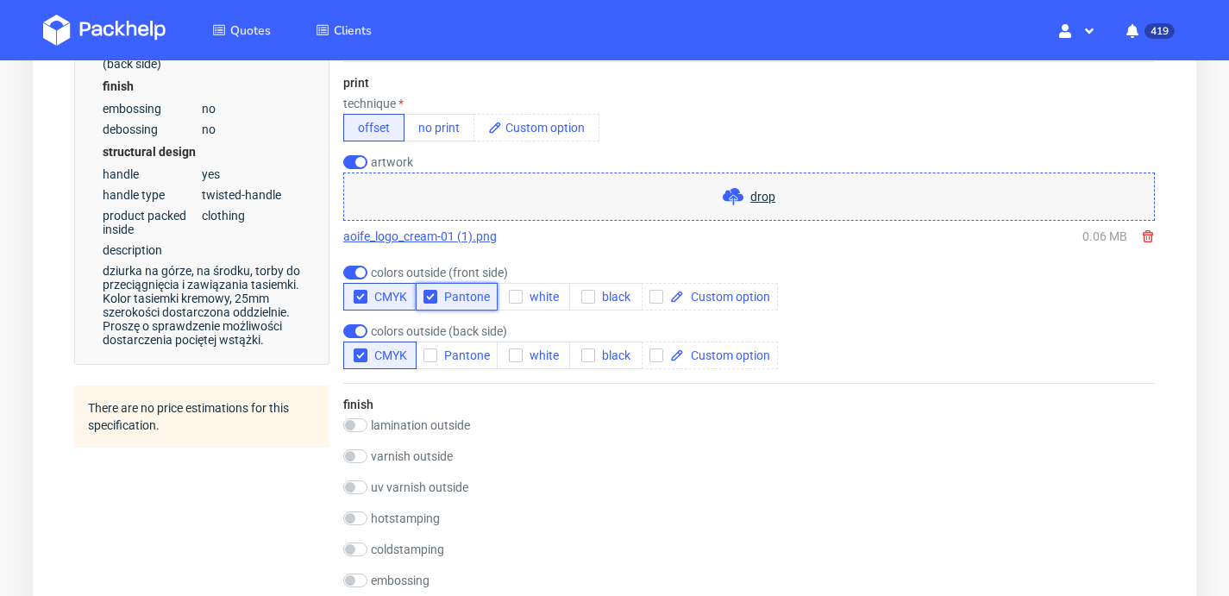
click at [458, 307] on button "Pantone" at bounding box center [457, 297] width 82 height 28
click at [1146, 237] on use at bounding box center [1148, 236] width 10 height 12
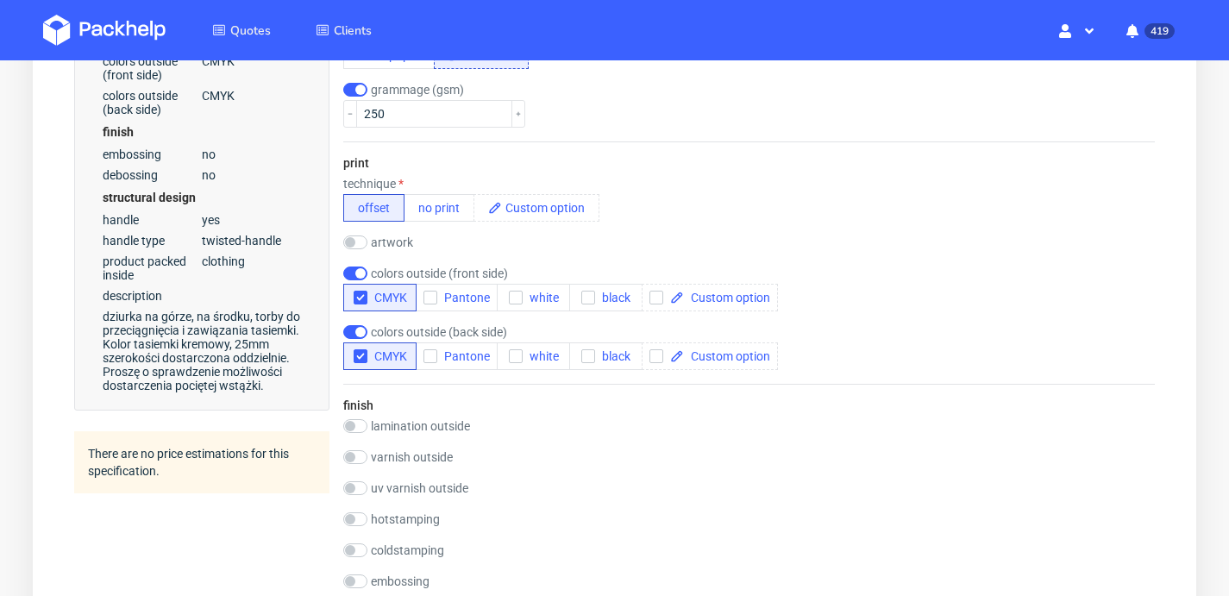
scroll to position [651, 0]
click at [360, 237] on input "checkbox" at bounding box center [355, 242] width 24 height 14
checkbox input "true"
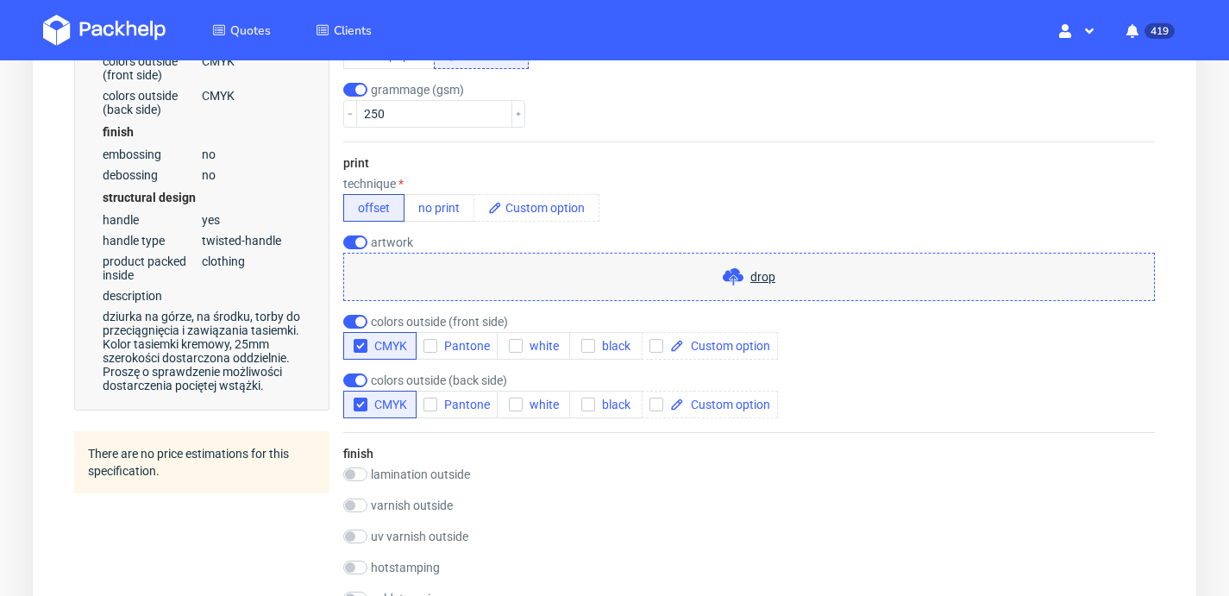
click at [749, 284] on span at bounding box center [737, 276] width 28 height 21
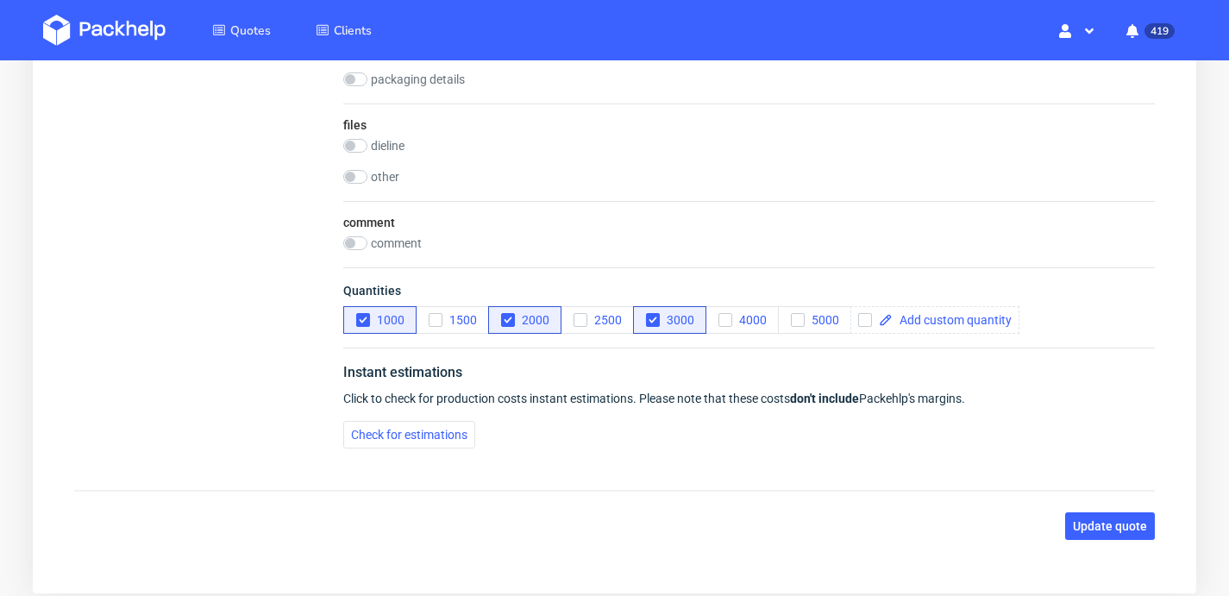
scroll to position [1714, 0]
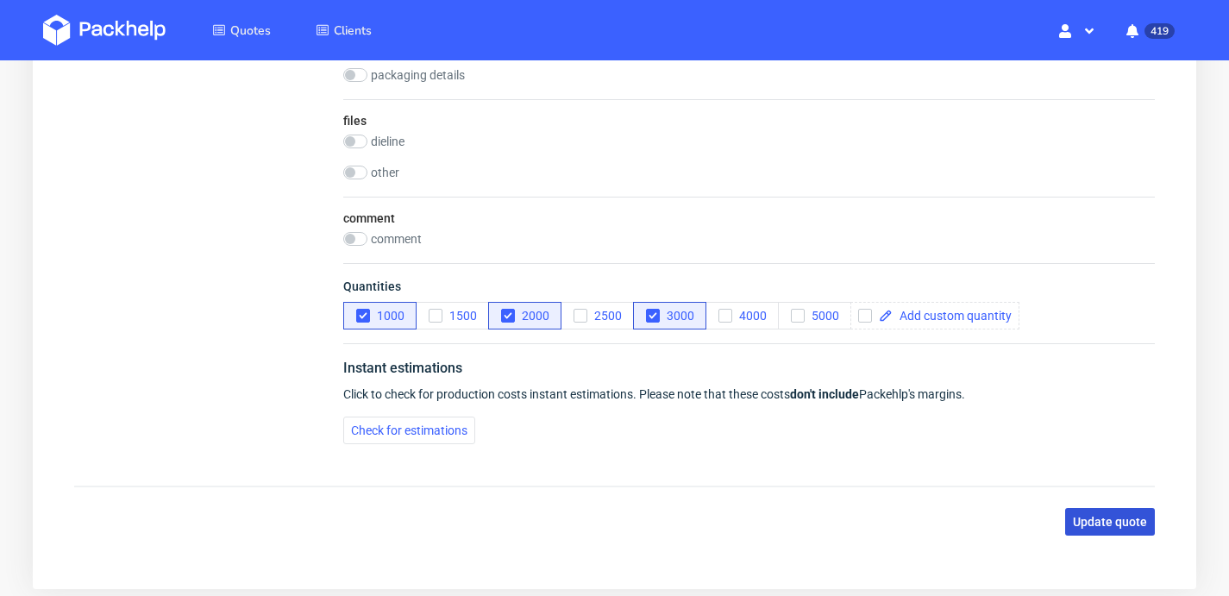
click at [1108, 516] on span "Update quote" at bounding box center [1110, 522] width 74 height 12
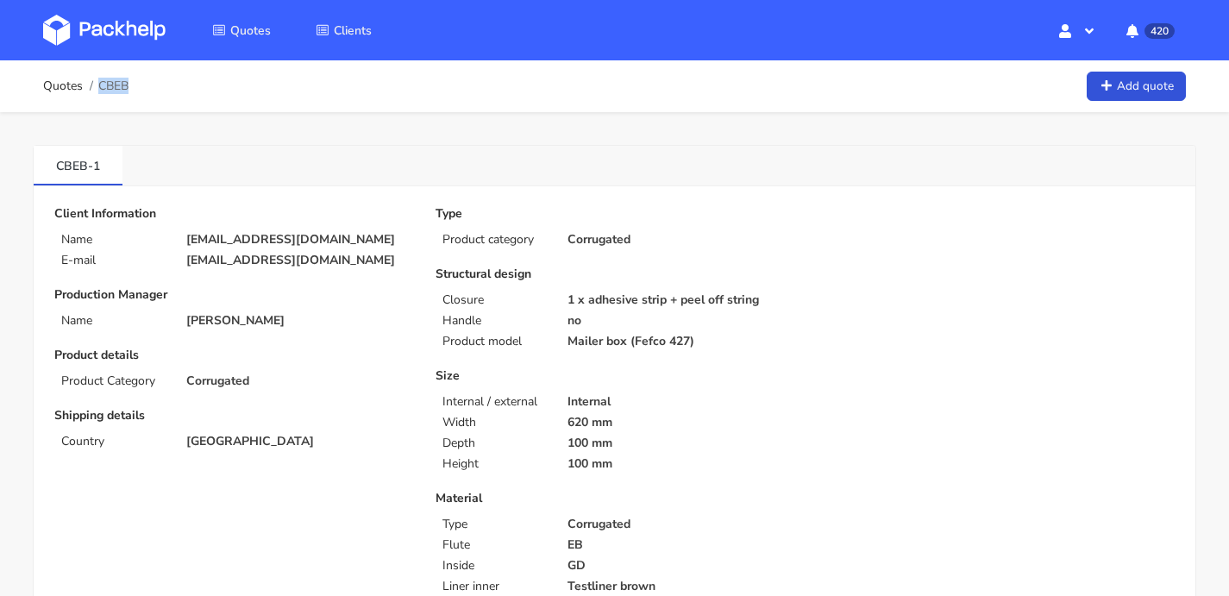
drag, startPoint x: 137, startPoint y: 87, endPoint x: 128, endPoint y: 85, distance: 9.6
click at [128, 85] on div "Quotes CBEB Add quote" at bounding box center [614, 86] width 1143 height 34
copy span "CBEB"
click at [141, 81] on div "Quotes CBEB Add quote" at bounding box center [614, 86] width 1143 height 34
drag, startPoint x: 141, startPoint y: 88, endPoint x: 99, endPoint y: 81, distance: 42.0
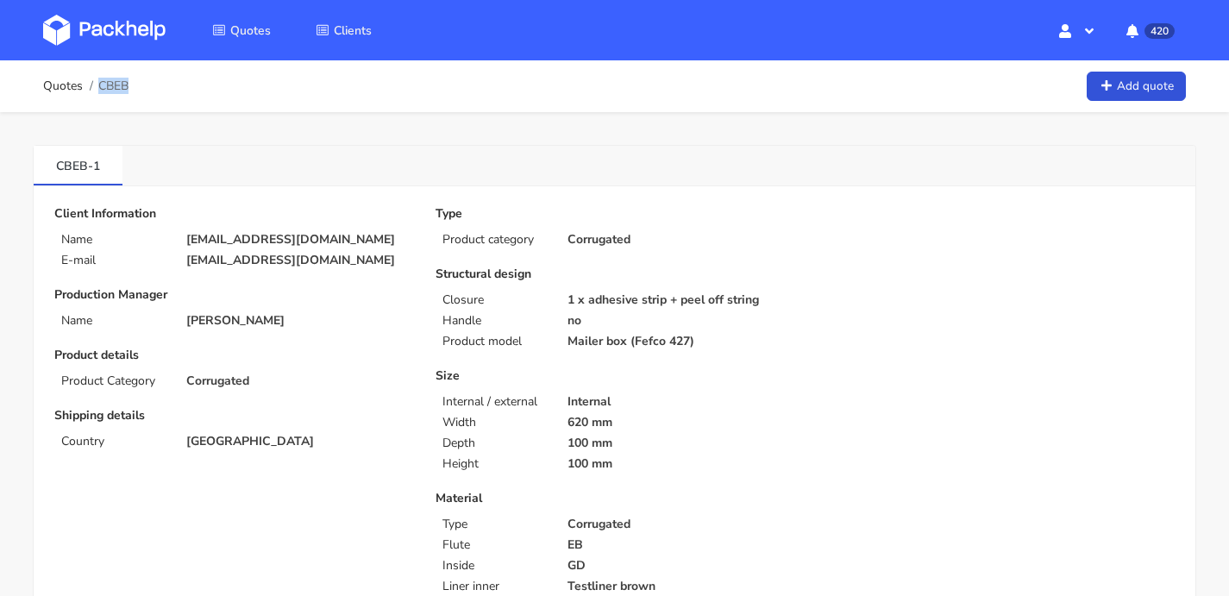
click at [99, 81] on div "Quotes CBEB Add quote" at bounding box center [614, 86] width 1143 height 34
copy span "CBEB"
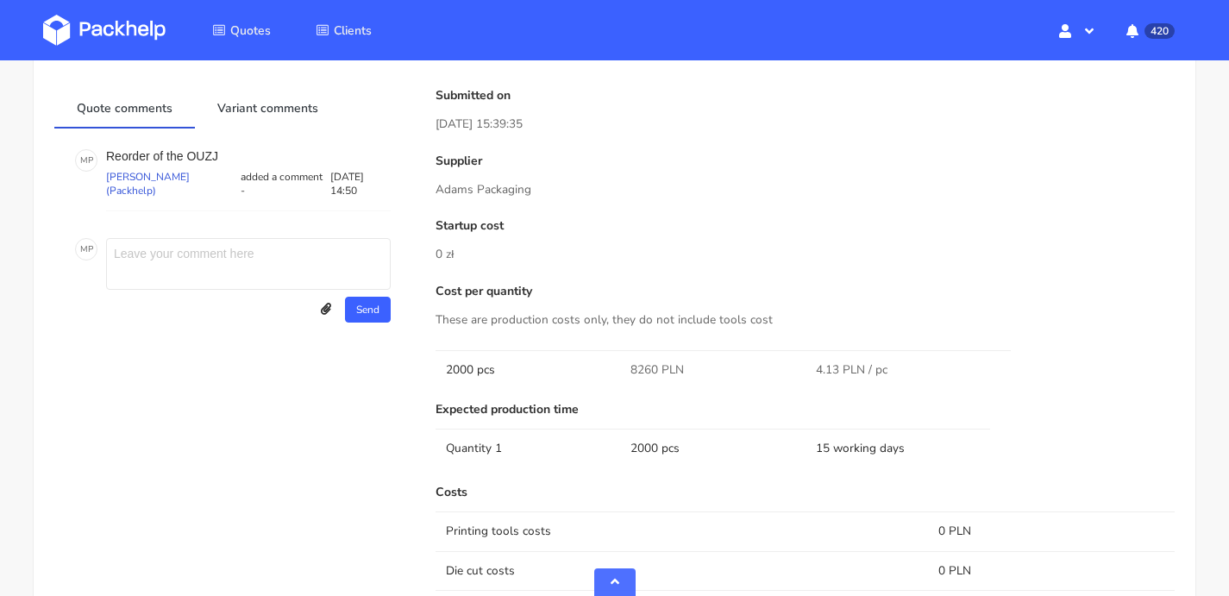
scroll to position [1074, 0]
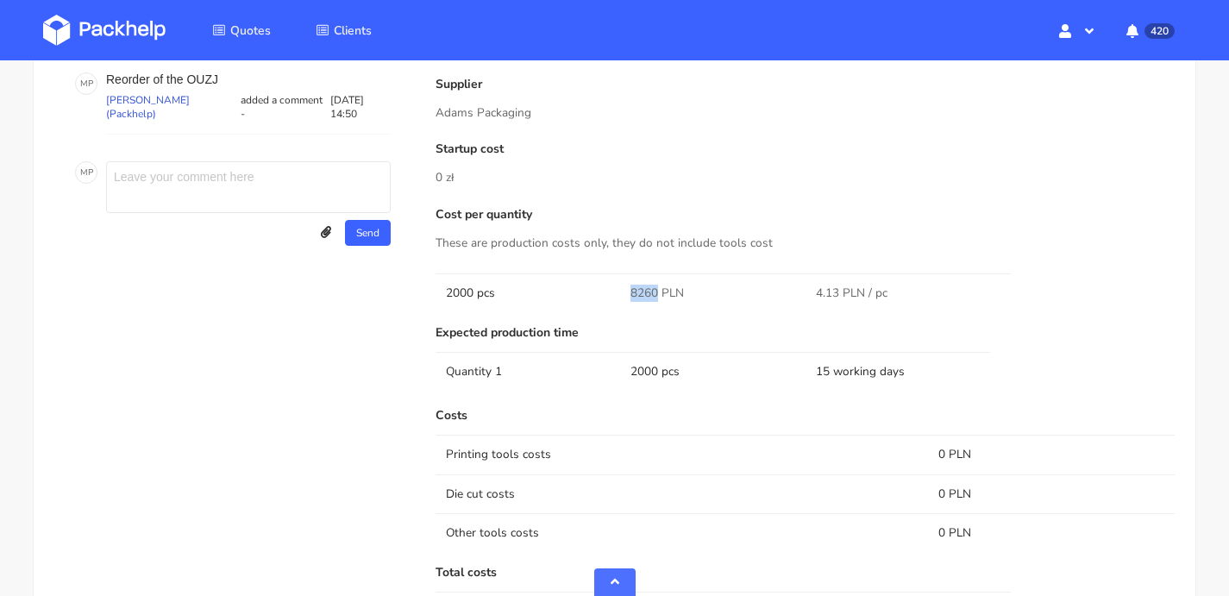
drag, startPoint x: 657, startPoint y: 288, endPoint x: 622, endPoint y: 290, distance: 35.4
click at [622, 290] on td "8260 PLN" at bounding box center [712, 292] width 185 height 39
copy span "8260"
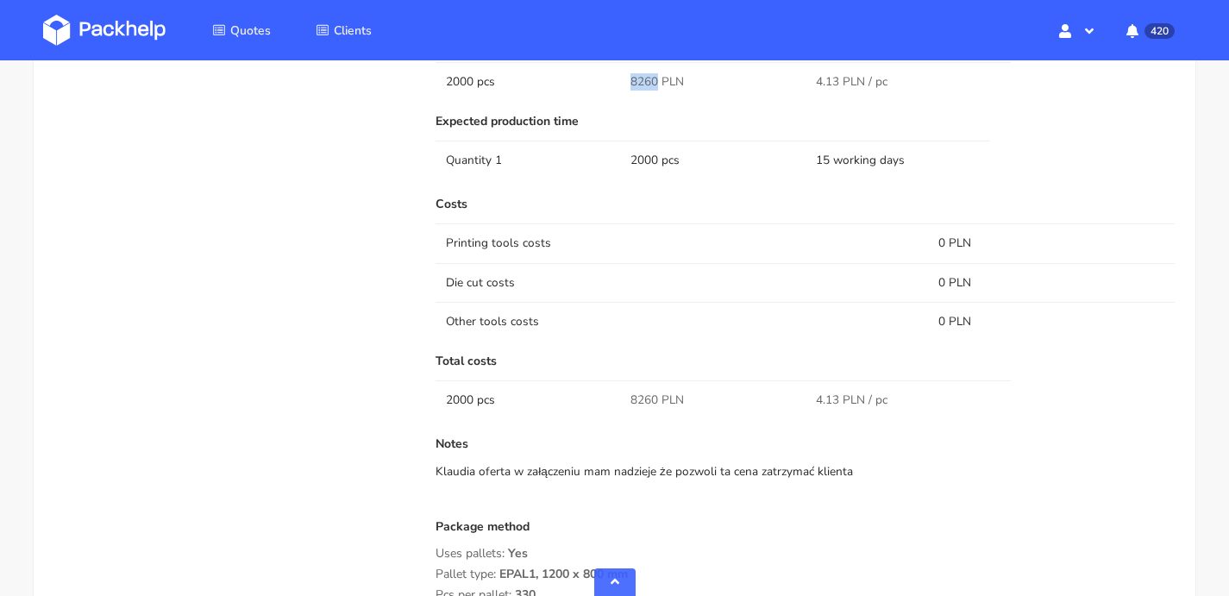
scroll to position [1394, 0]
